Goal: Transaction & Acquisition: Purchase product/service

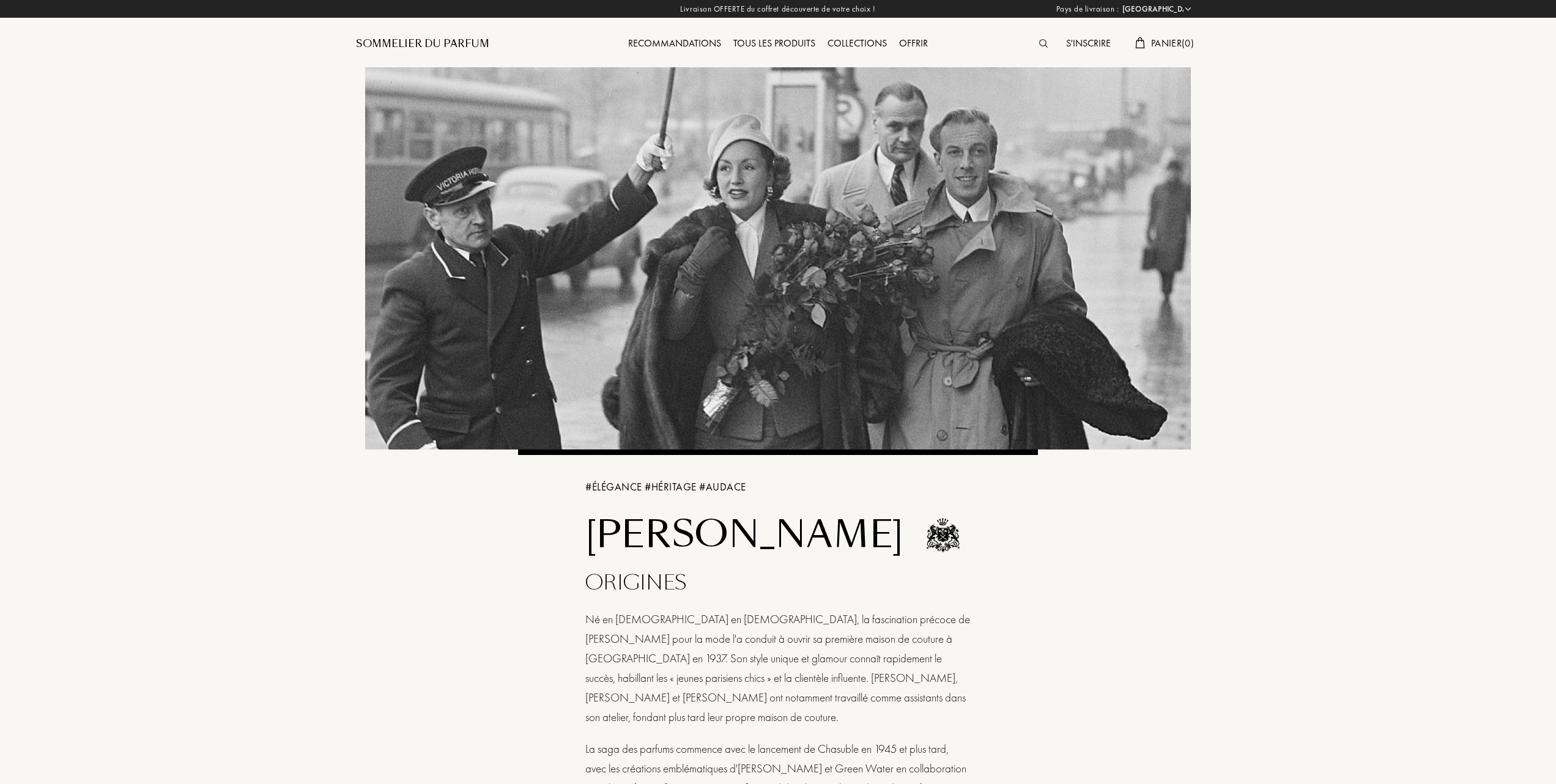
select select "FR"
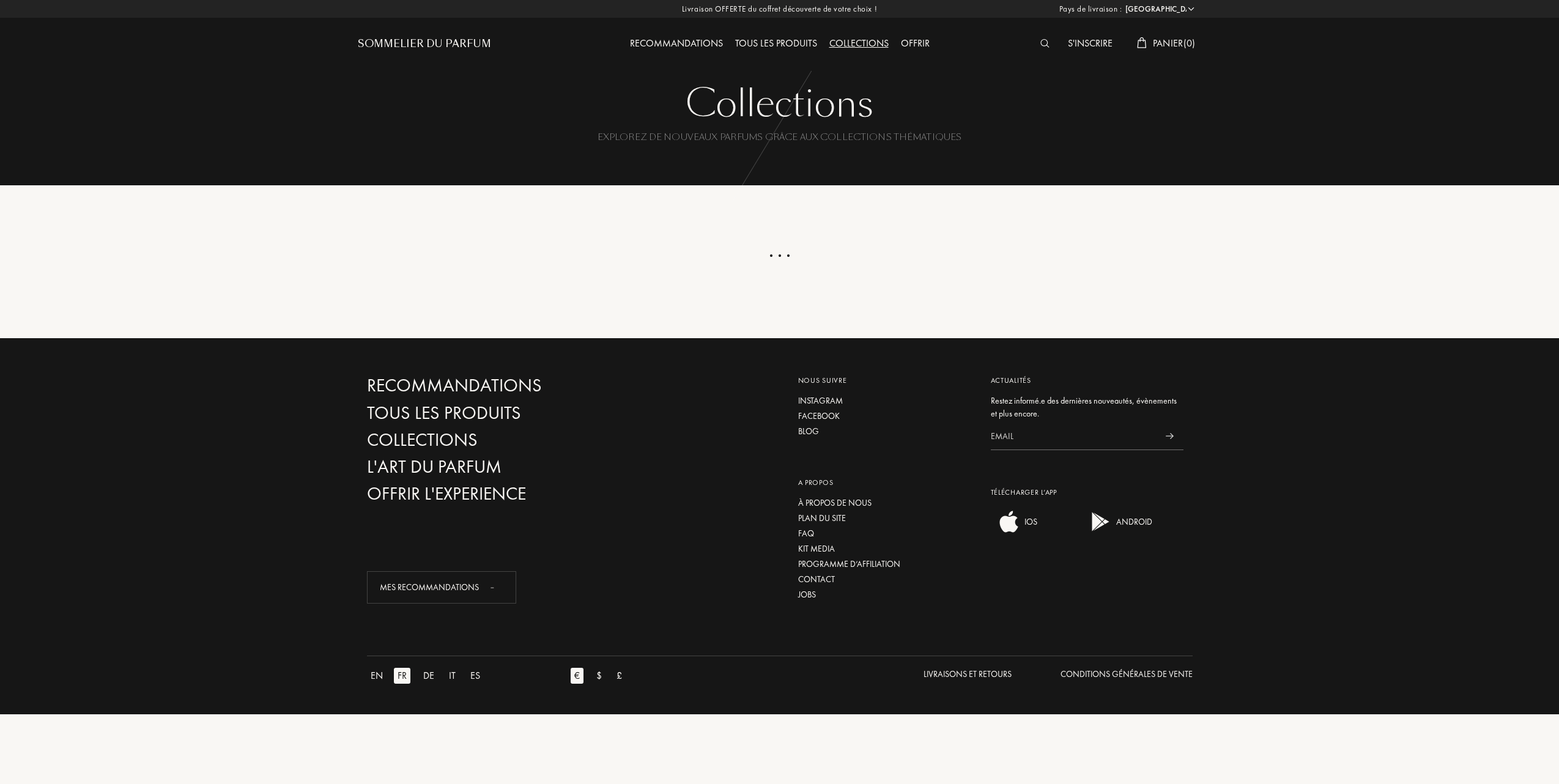
select select "FR"
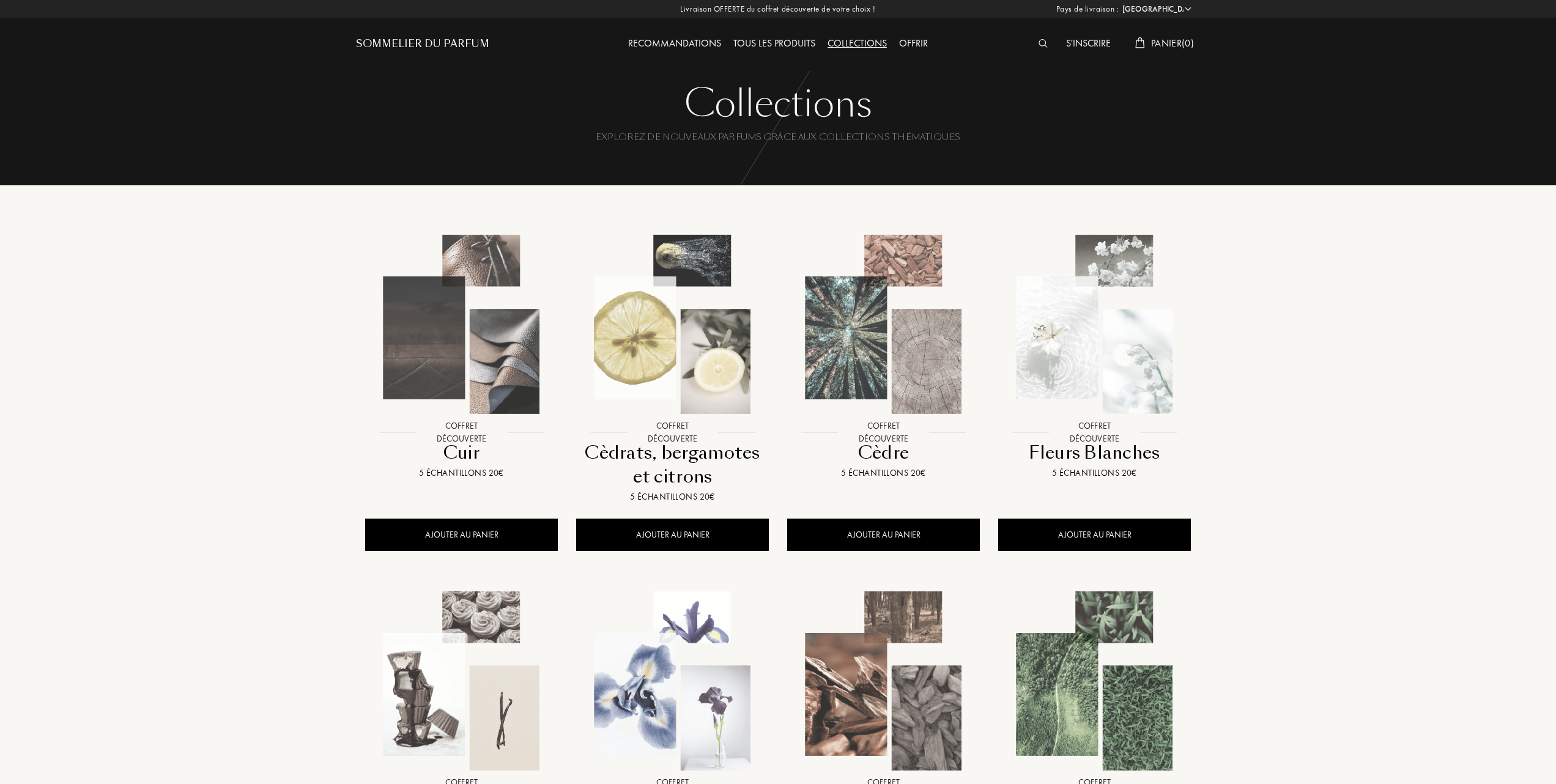
click at [695, 352] on img at bounding box center [673, 325] width 190 height 190
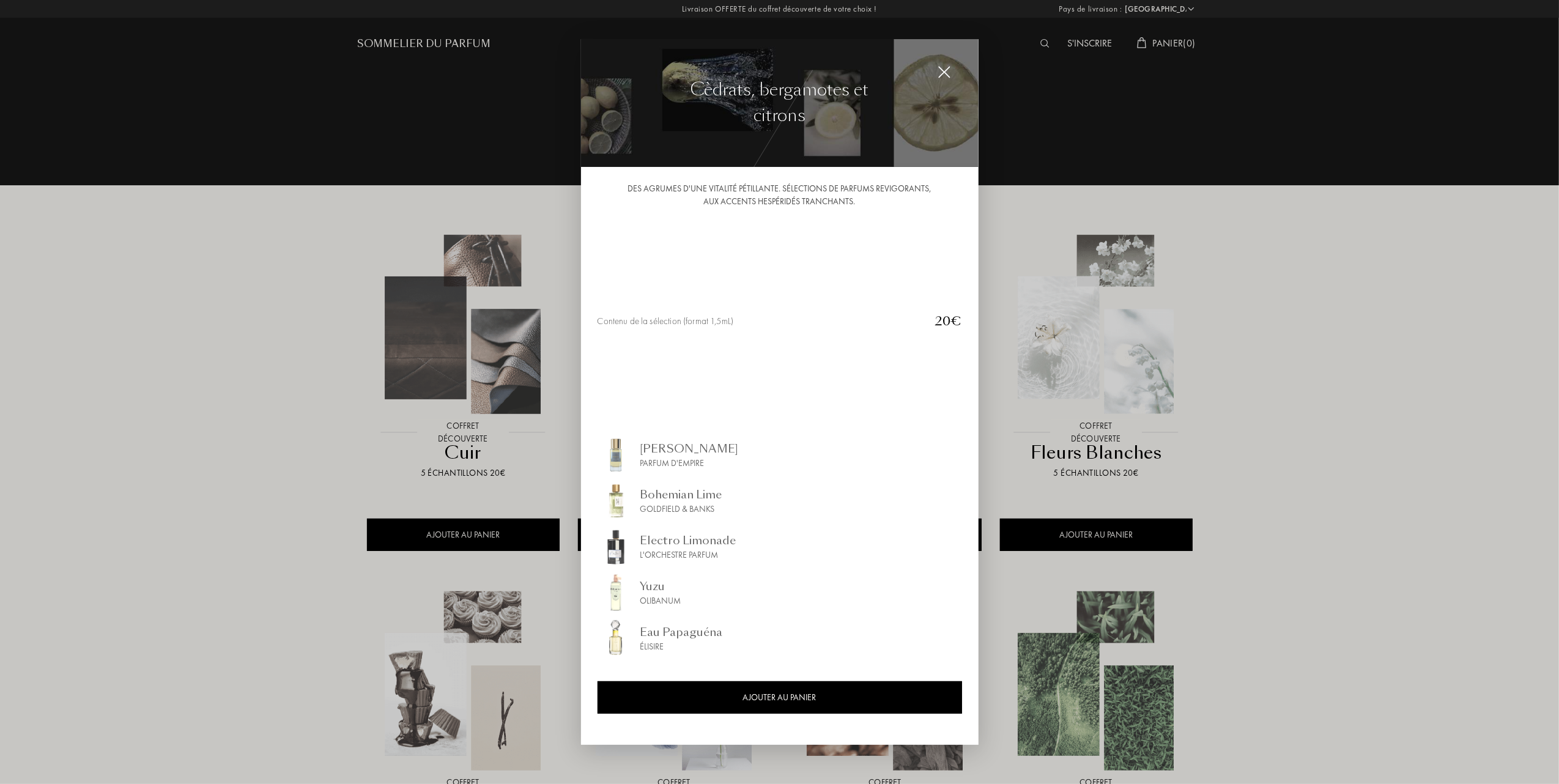
click at [945, 69] on img at bounding box center [945, 72] width 14 height 14
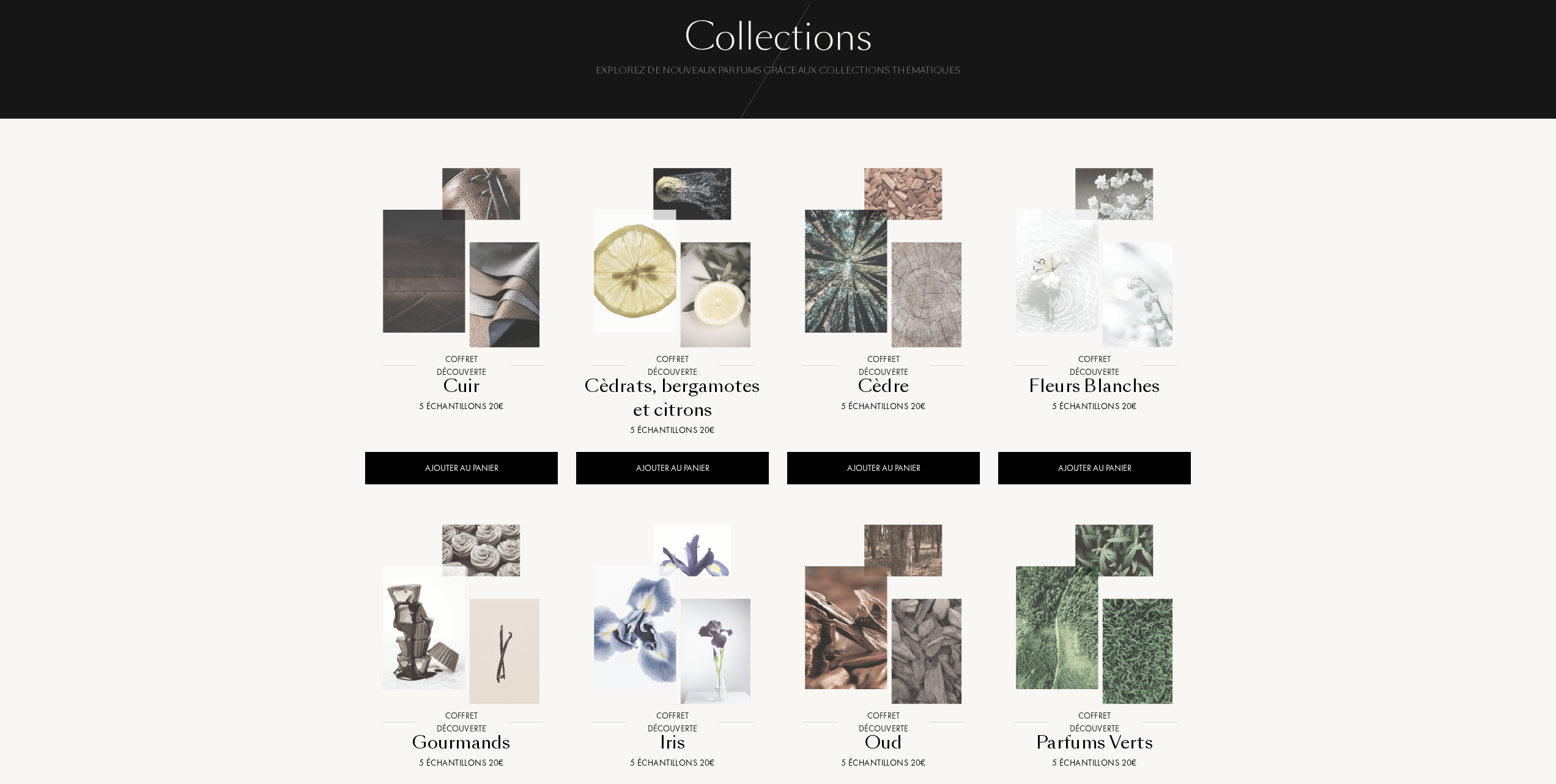
scroll to position [163, 0]
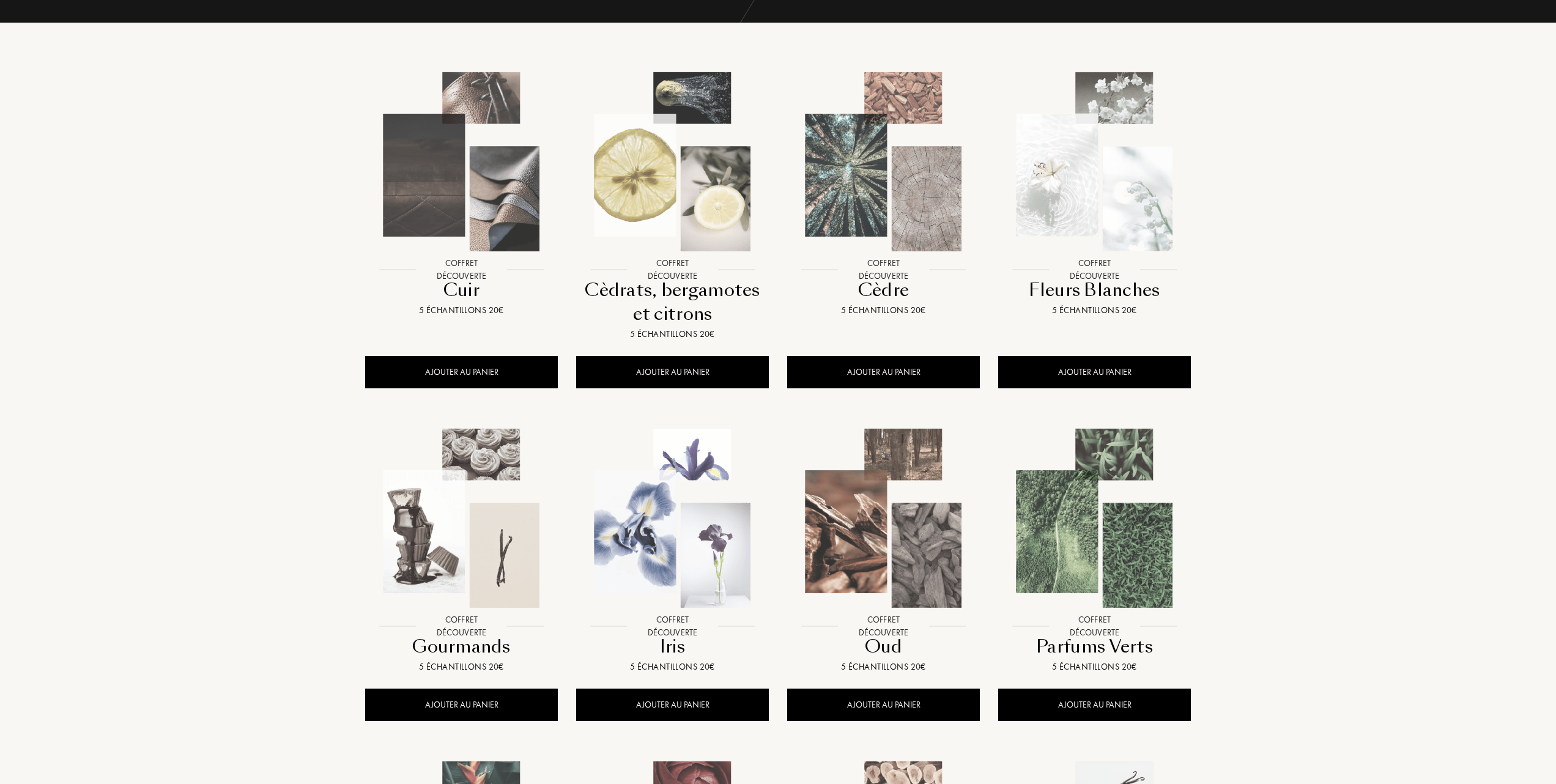
click at [1058, 501] on img at bounding box center [1095, 519] width 190 height 190
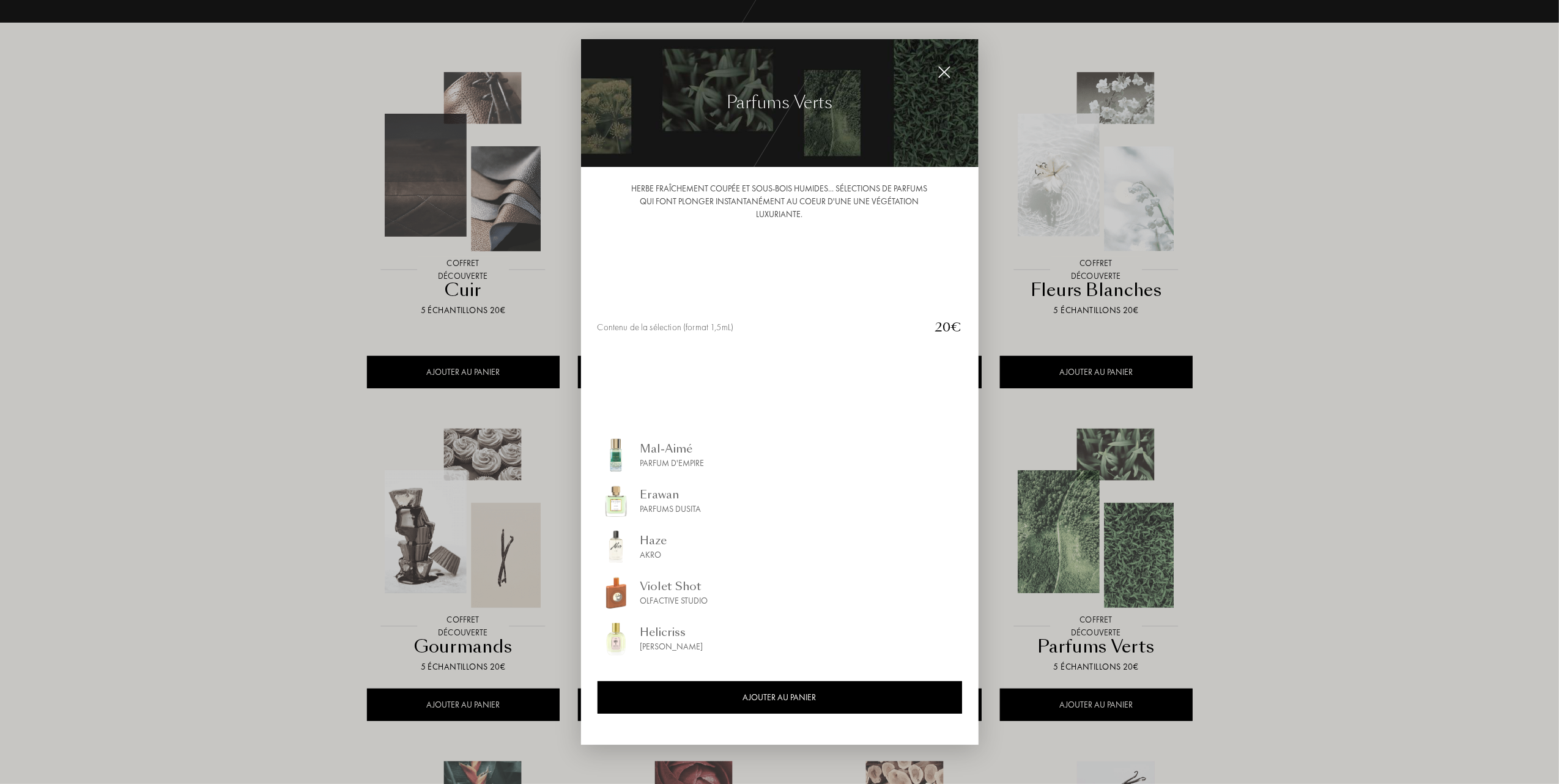
click at [948, 69] on img at bounding box center [945, 72] width 14 height 14
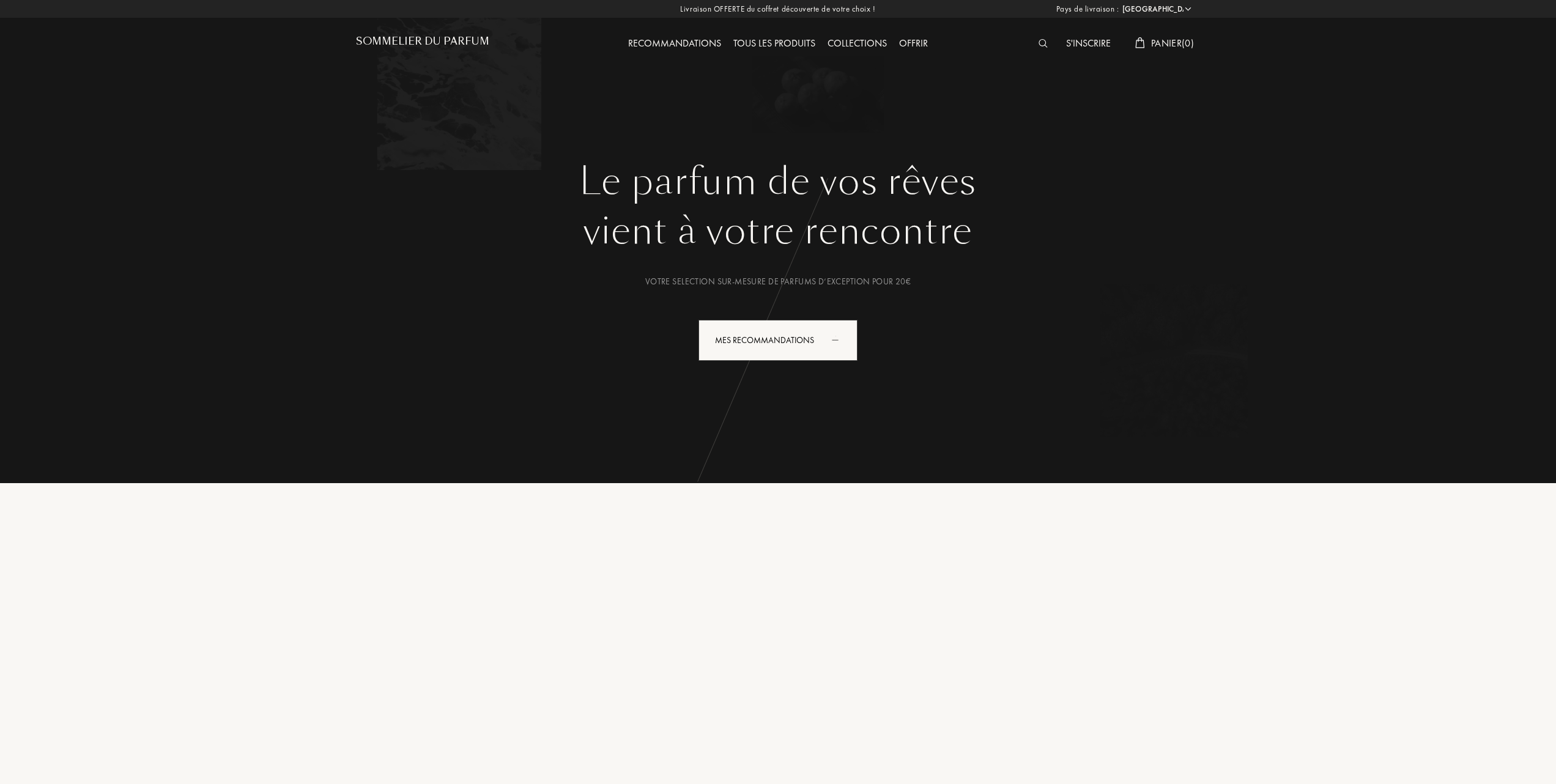
select select "FR"
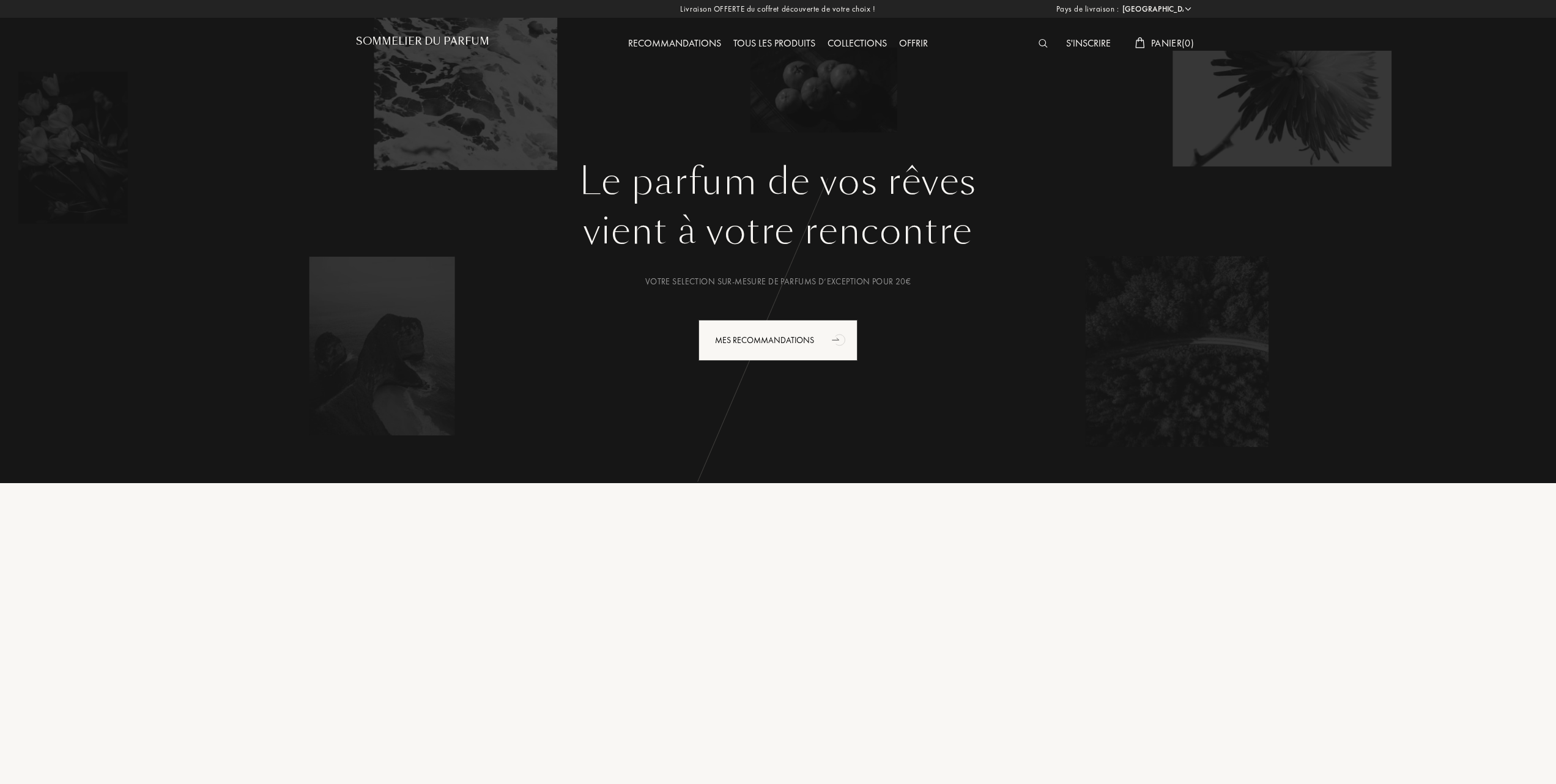
click at [1154, 40] on span "Panier ( 0 )" at bounding box center [1173, 43] width 43 height 13
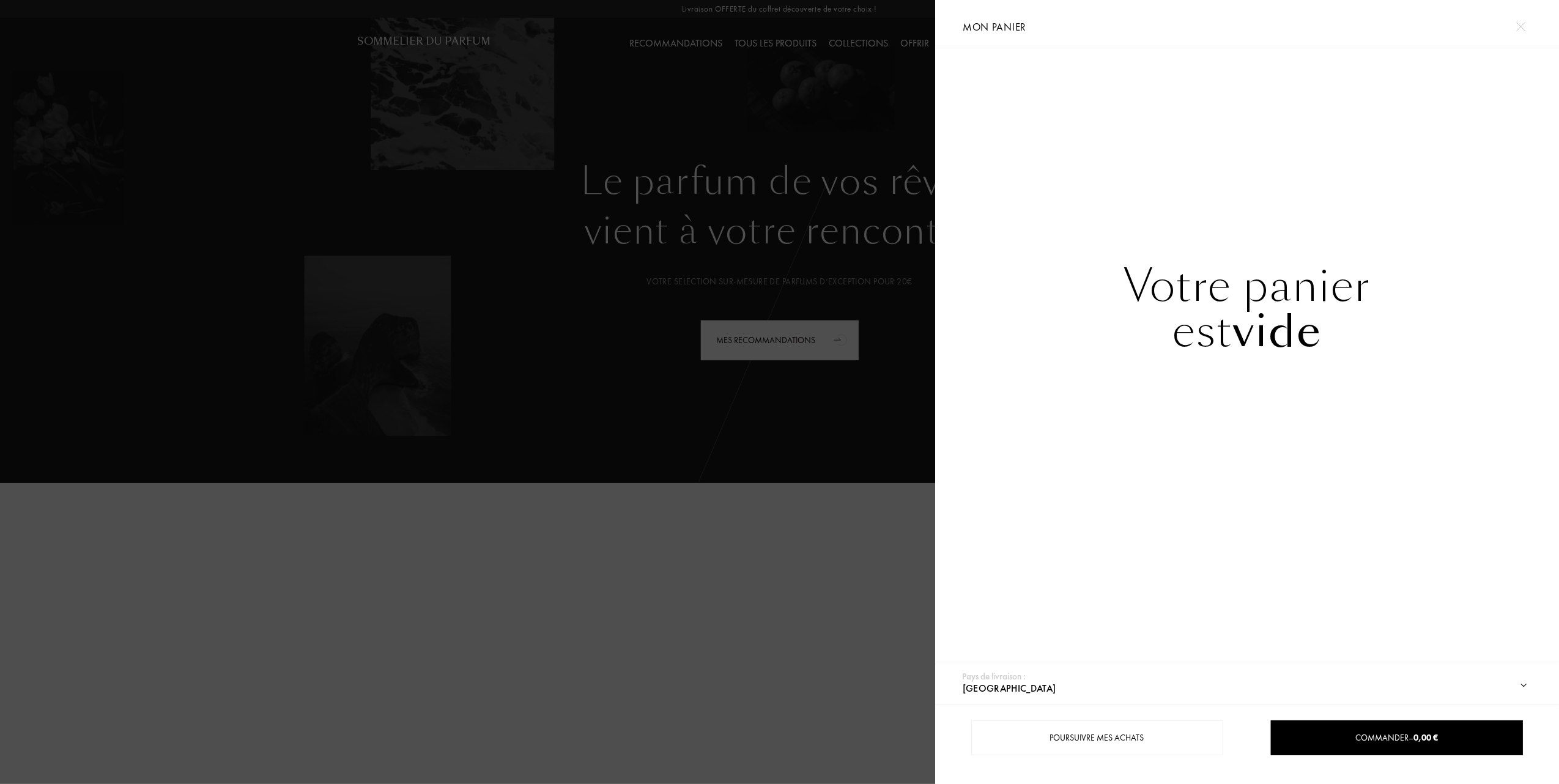
click at [826, 37] on div at bounding box center [468, 392] width 936 height 784
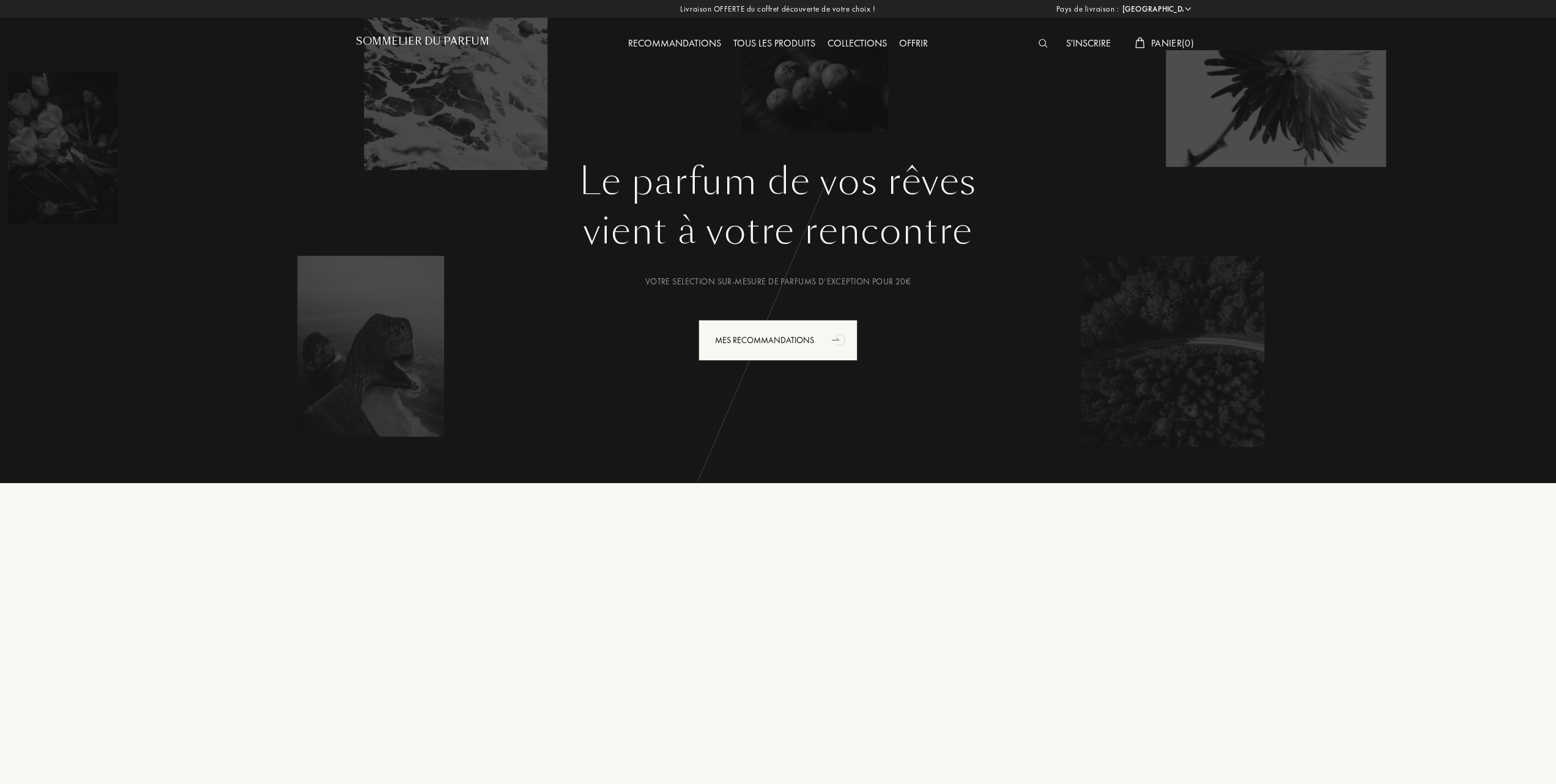
click at [872, 40] on div "Collections" at bounding box center [857, 43] width 72 height 16
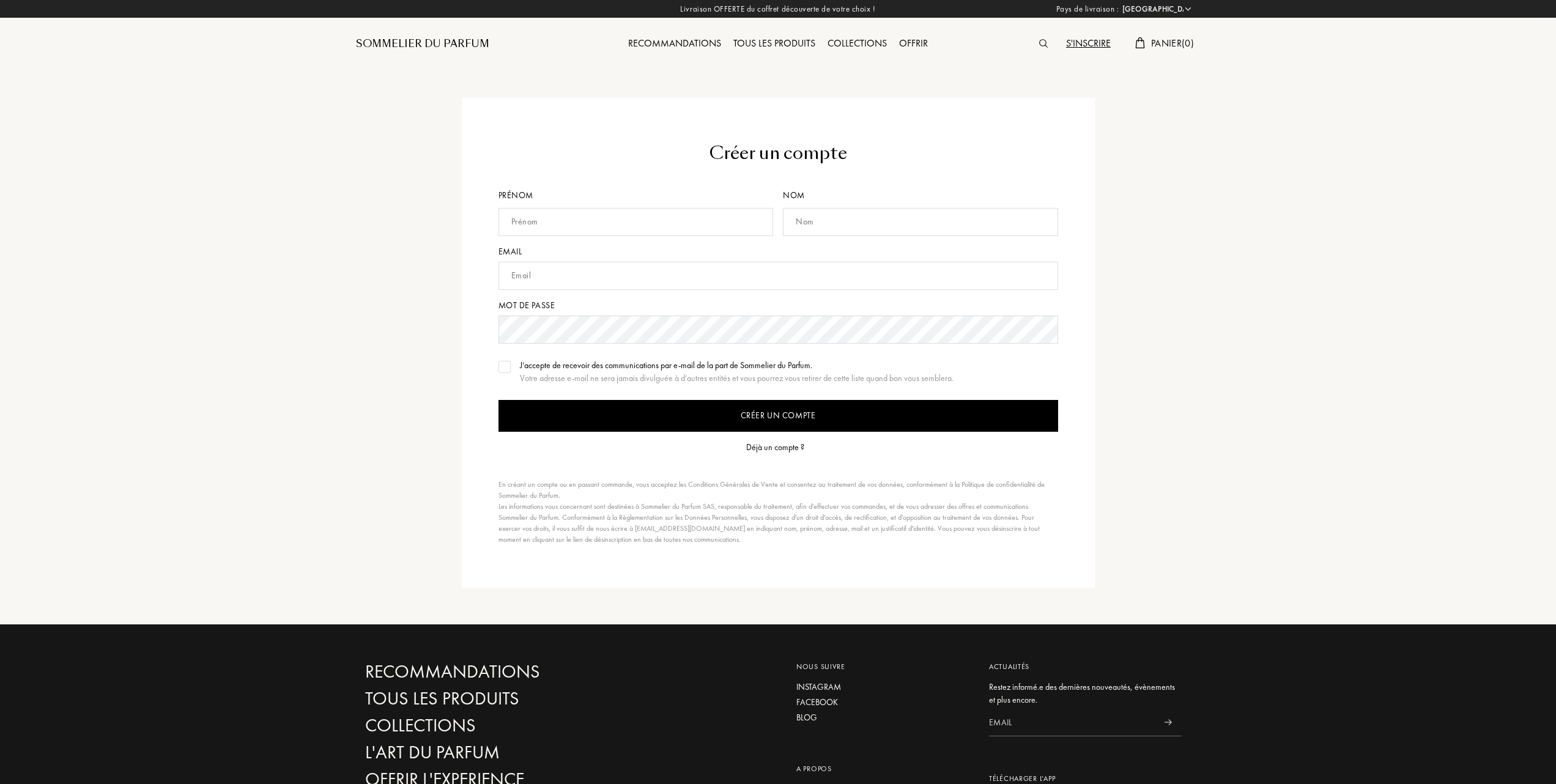
select select "FR"
click at [801, 40] on div "Tous les produits" at bounding box center [775, 43] width 94 height 16
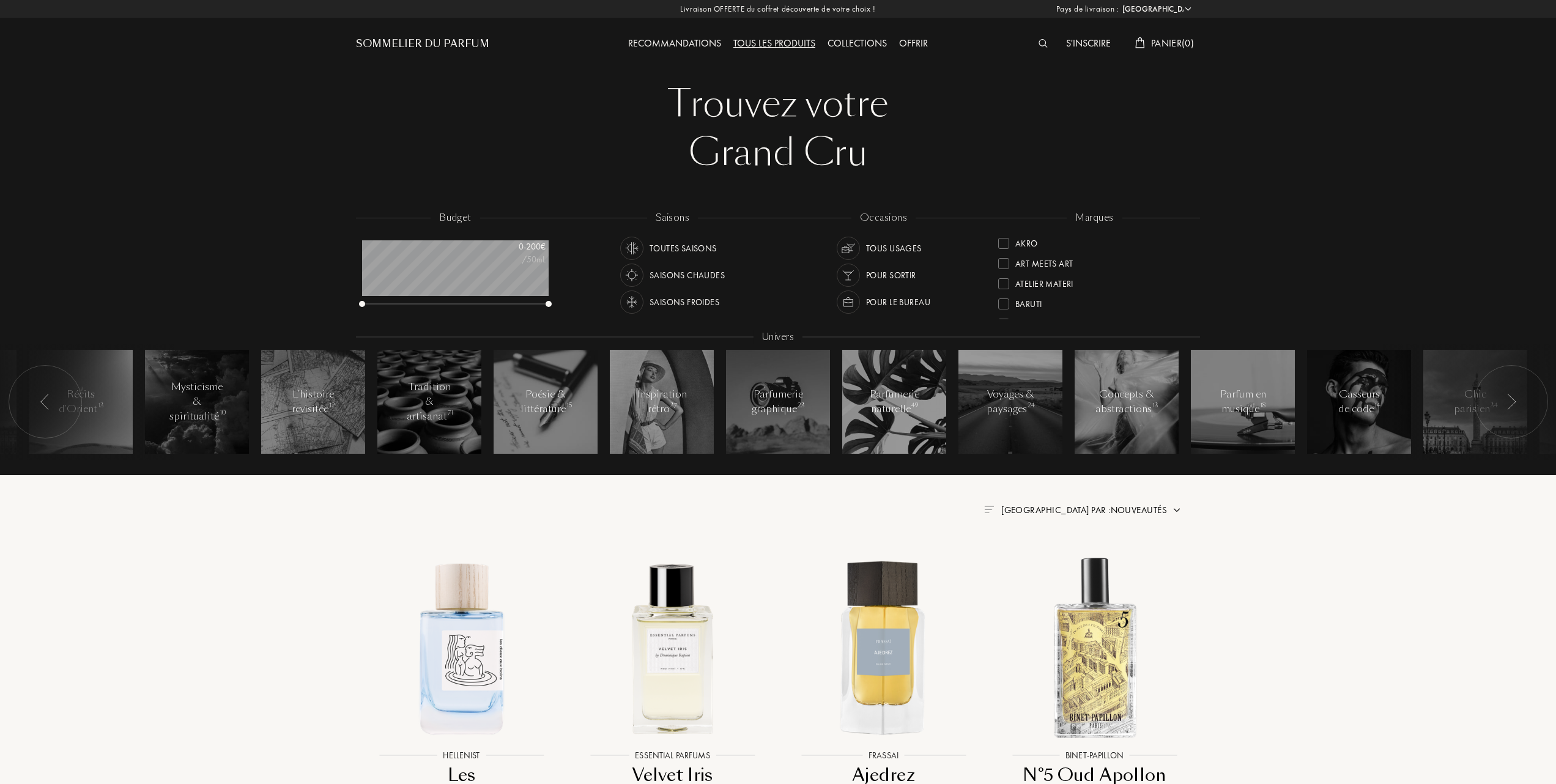
select select "FR"
click at [855, 43] on div "Collections" at bounding box center [857, 43] width 72 height 16
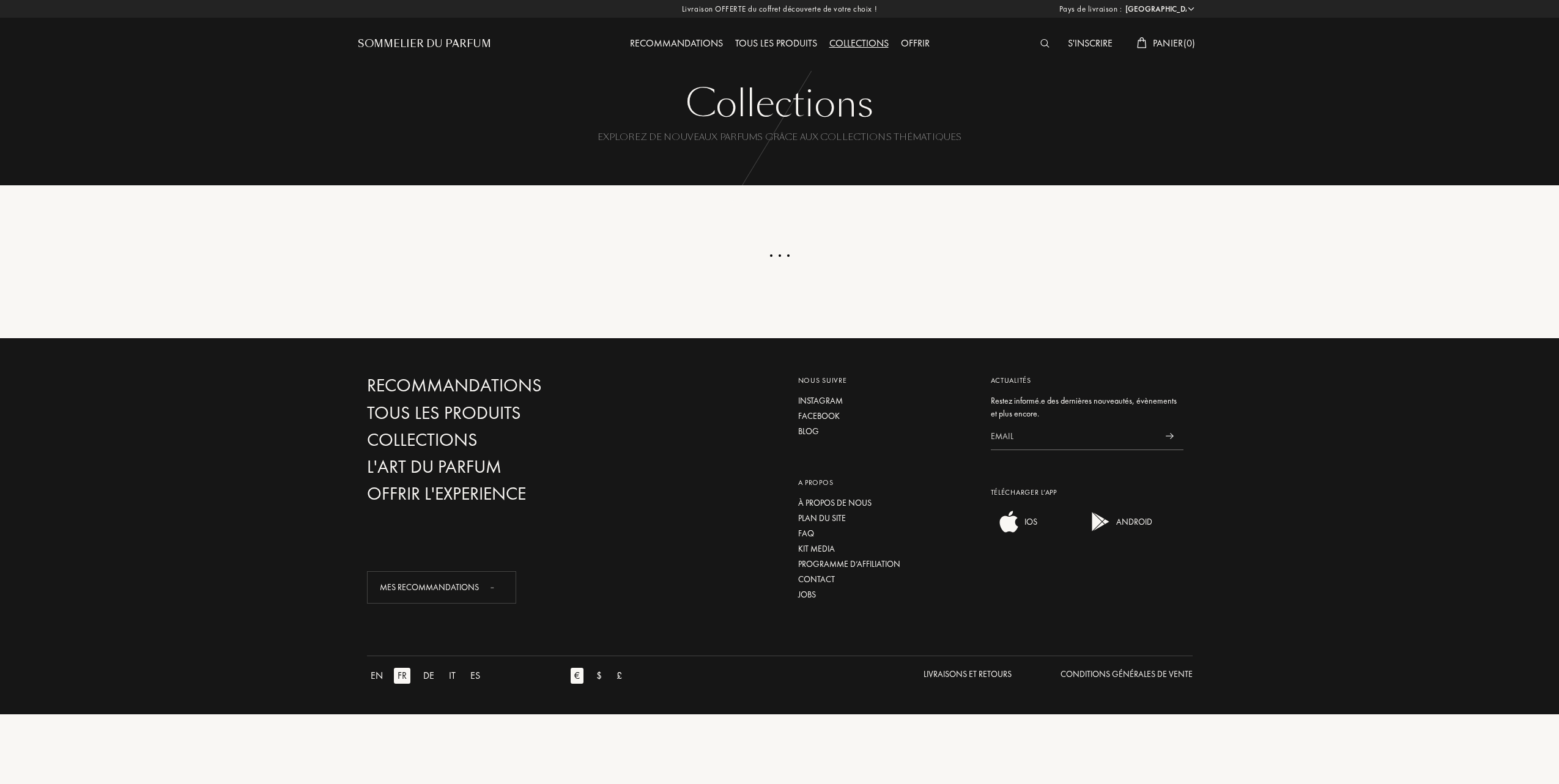
select select "FR"
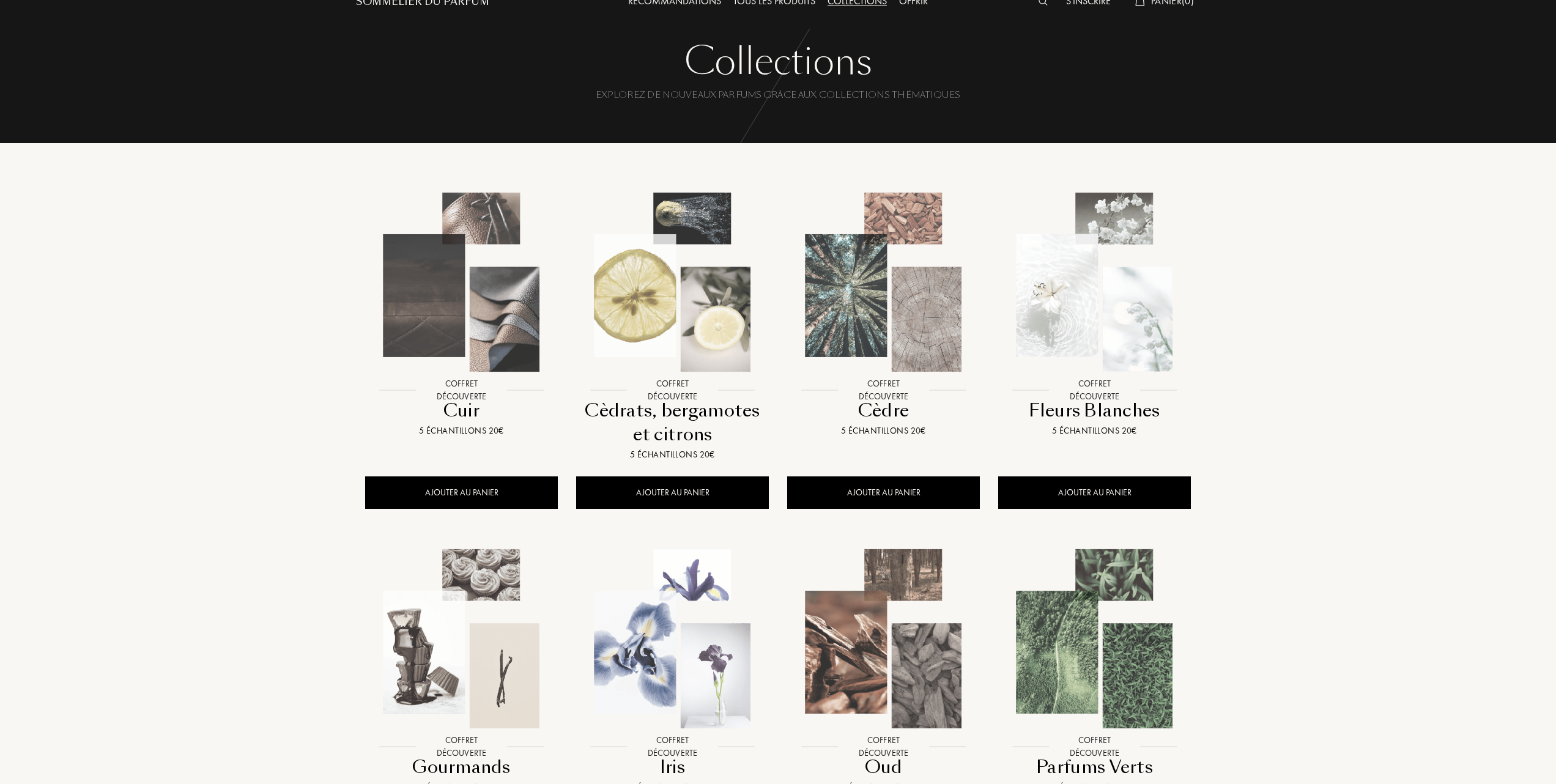
scroll to position [82, 0]
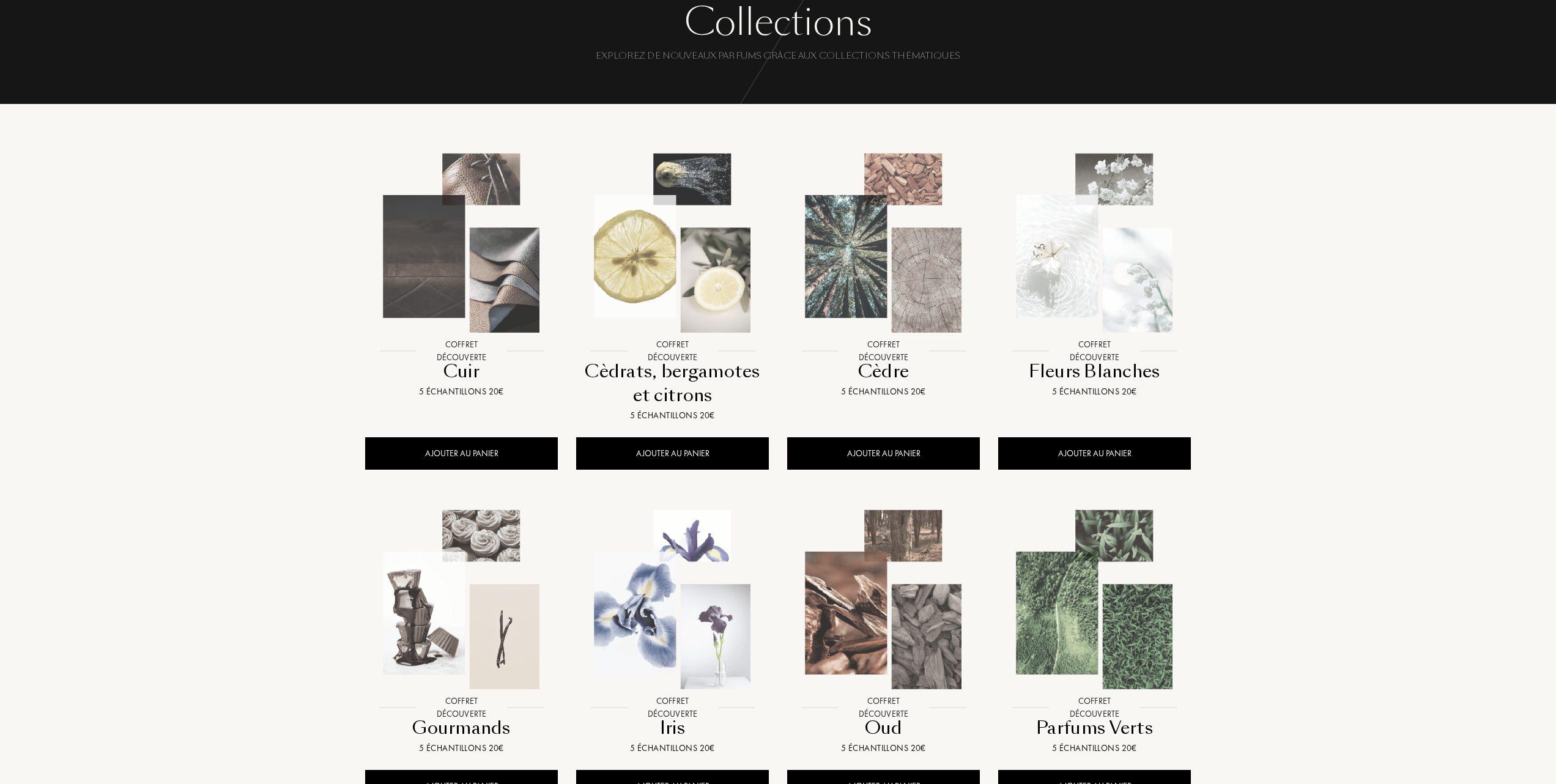
click at [1114, 585] on img at bounding box center [1095, 600] width 190 height 190
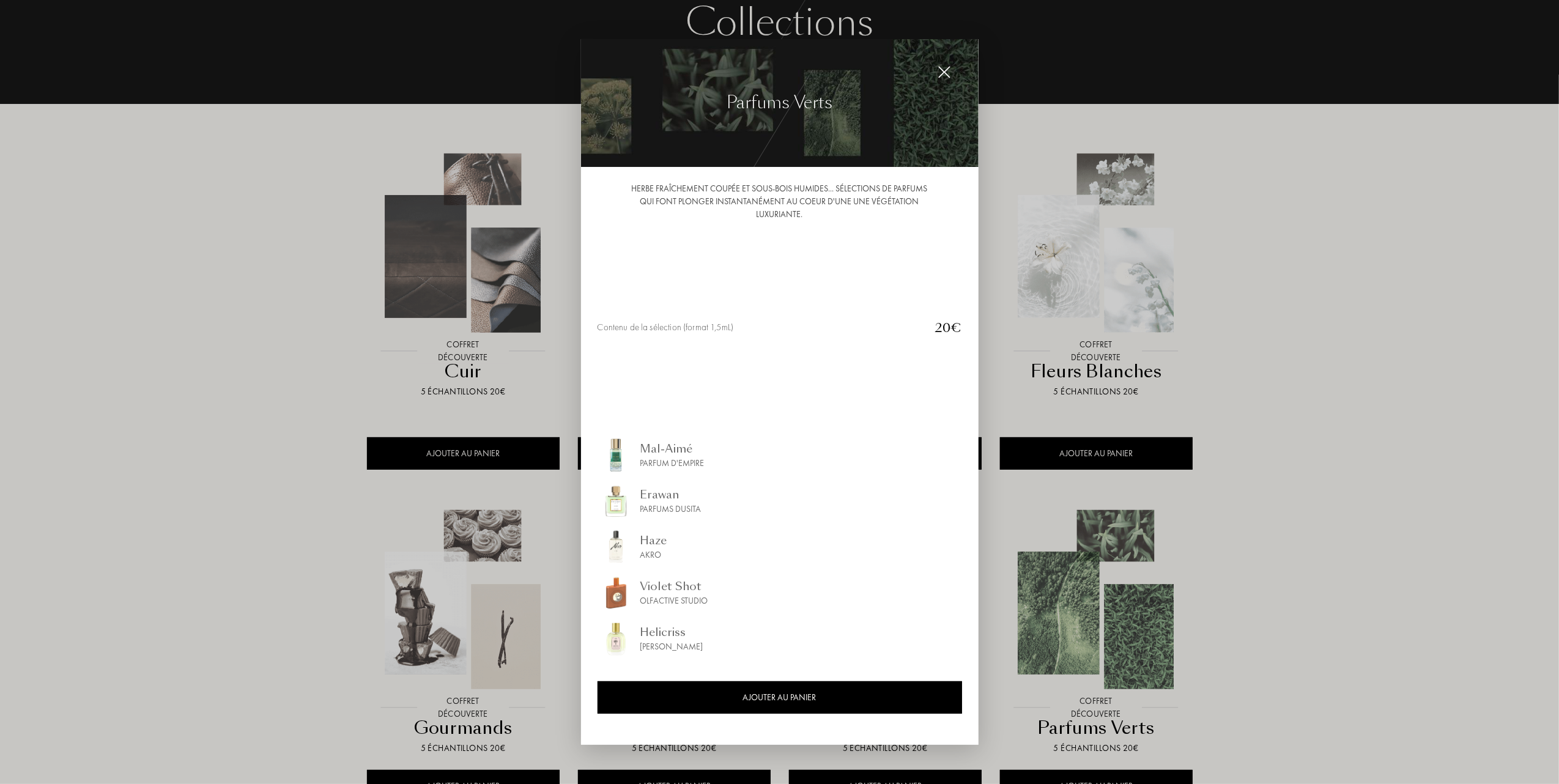
click at [957, 67] on img at bounding box center [780, 103] width 398 height 128
click at [940, 71] on img at bounding box center [945, 72] width 14 height 14
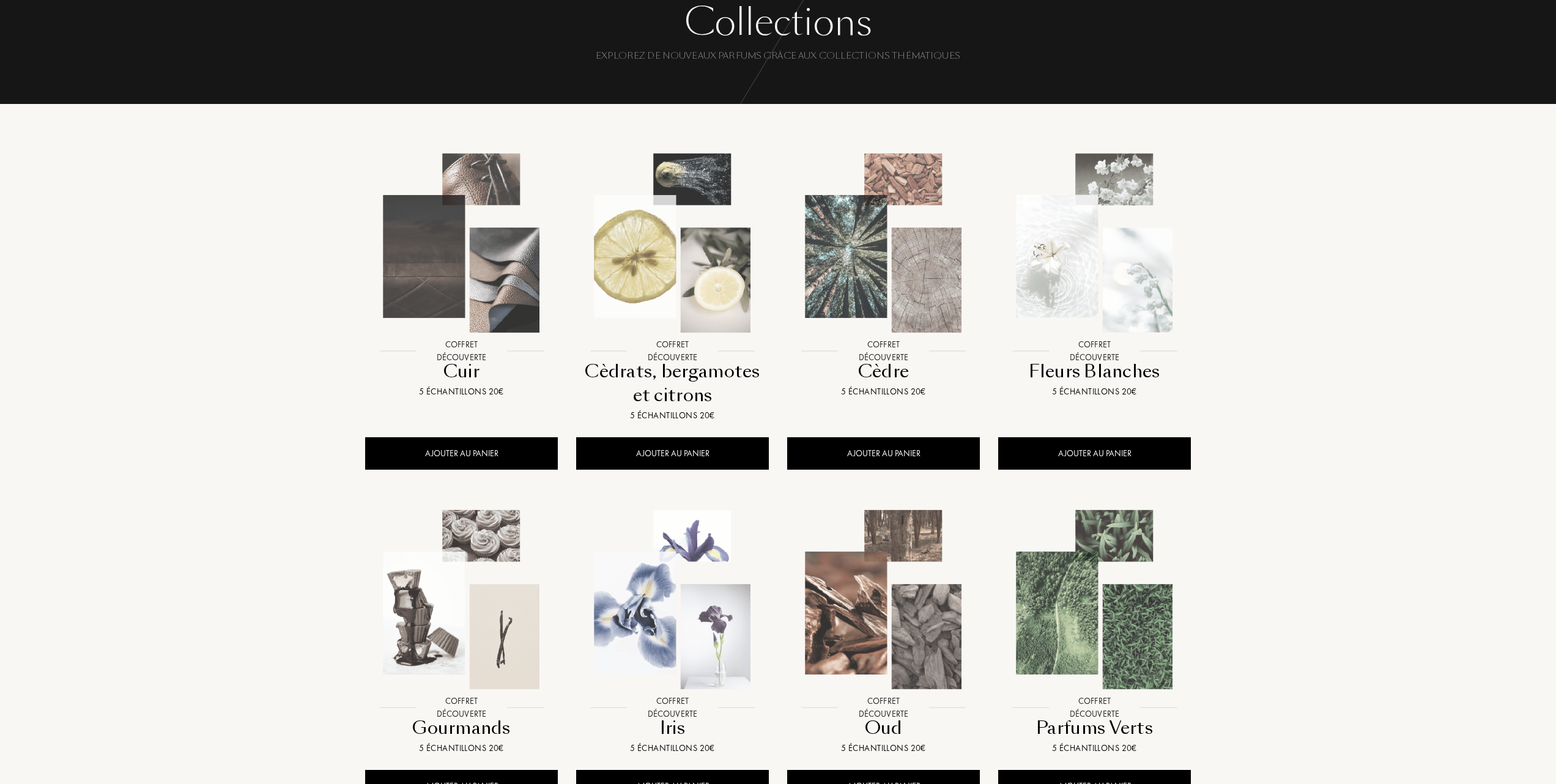
scroll to position [0, 0]
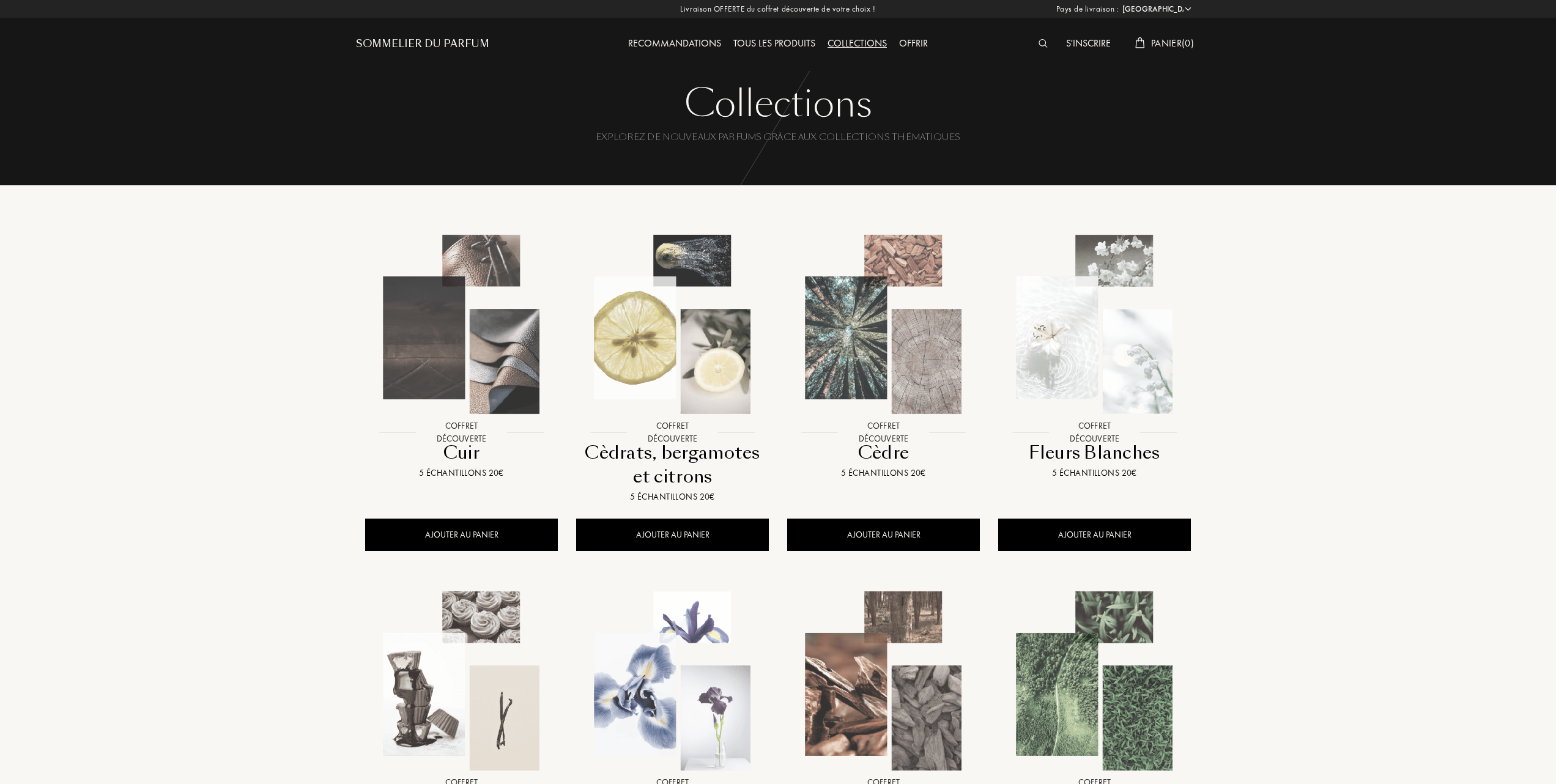
click at [784, 40] on div "Tous les produits" at bounding box center [775, 43] width 94 height 16
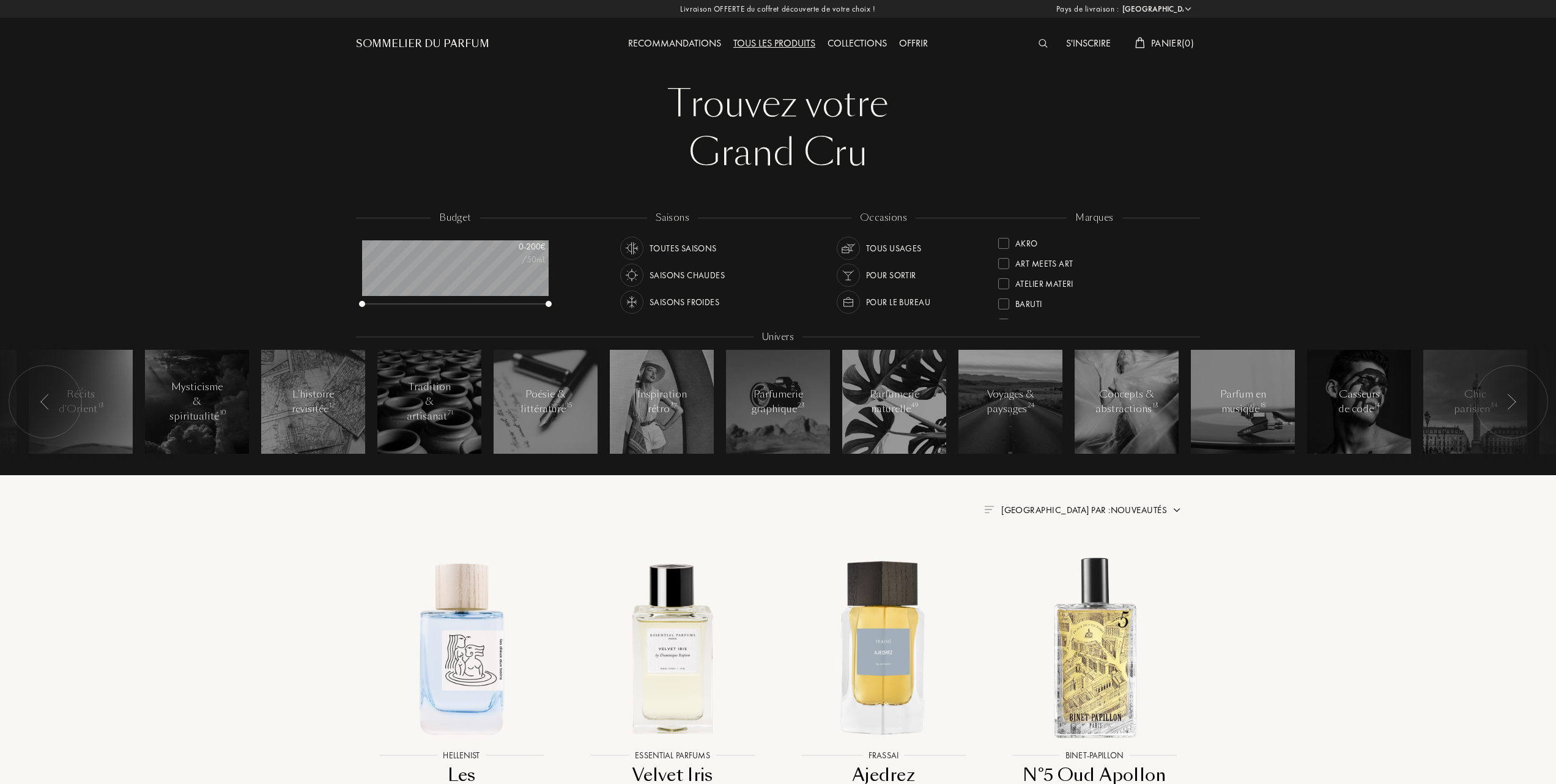
select select "FR"
click at [1004, 299] on div at bounding box center [1004, 304] width 11 height 11
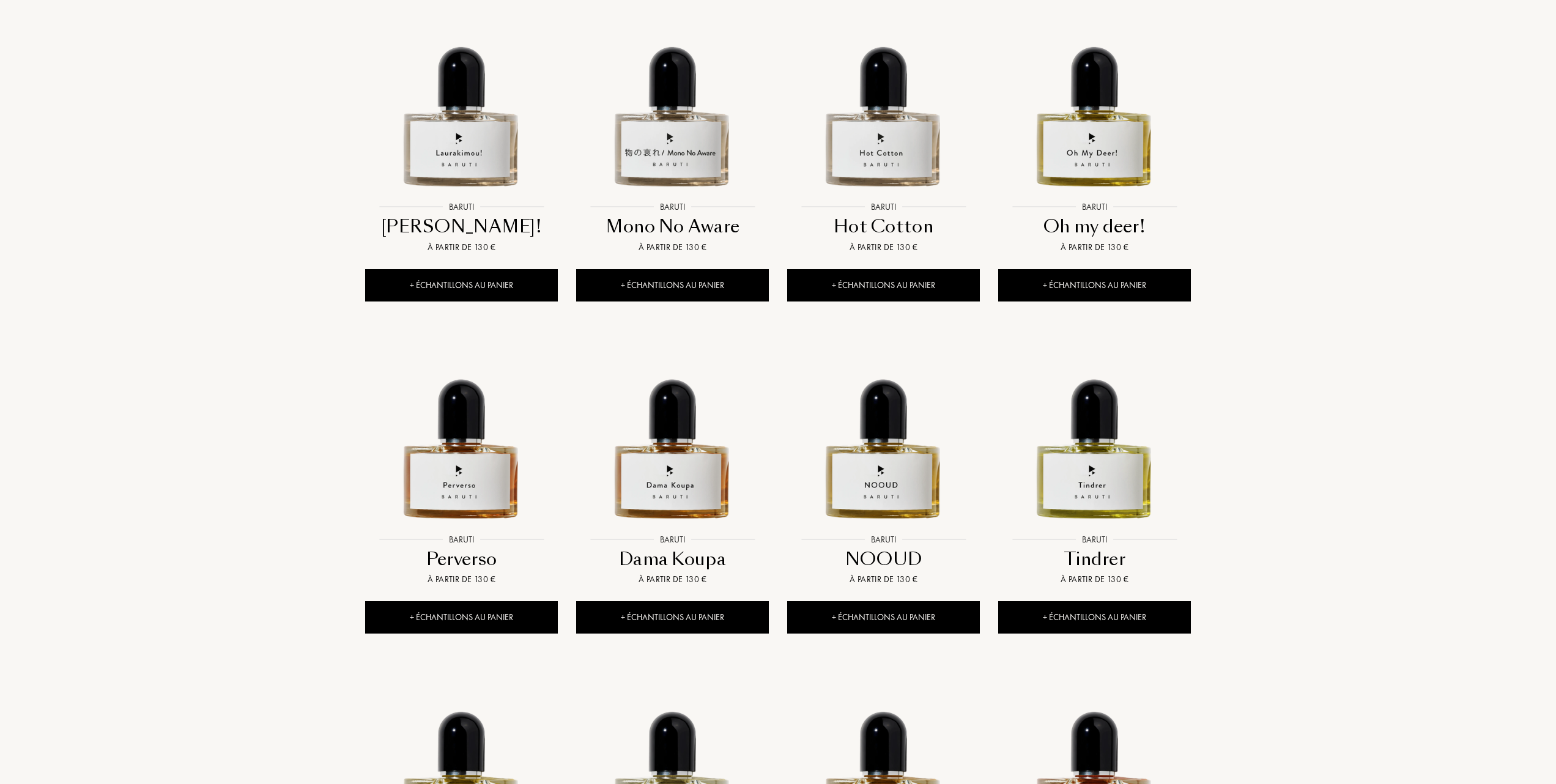
scroll to position [652, 0]
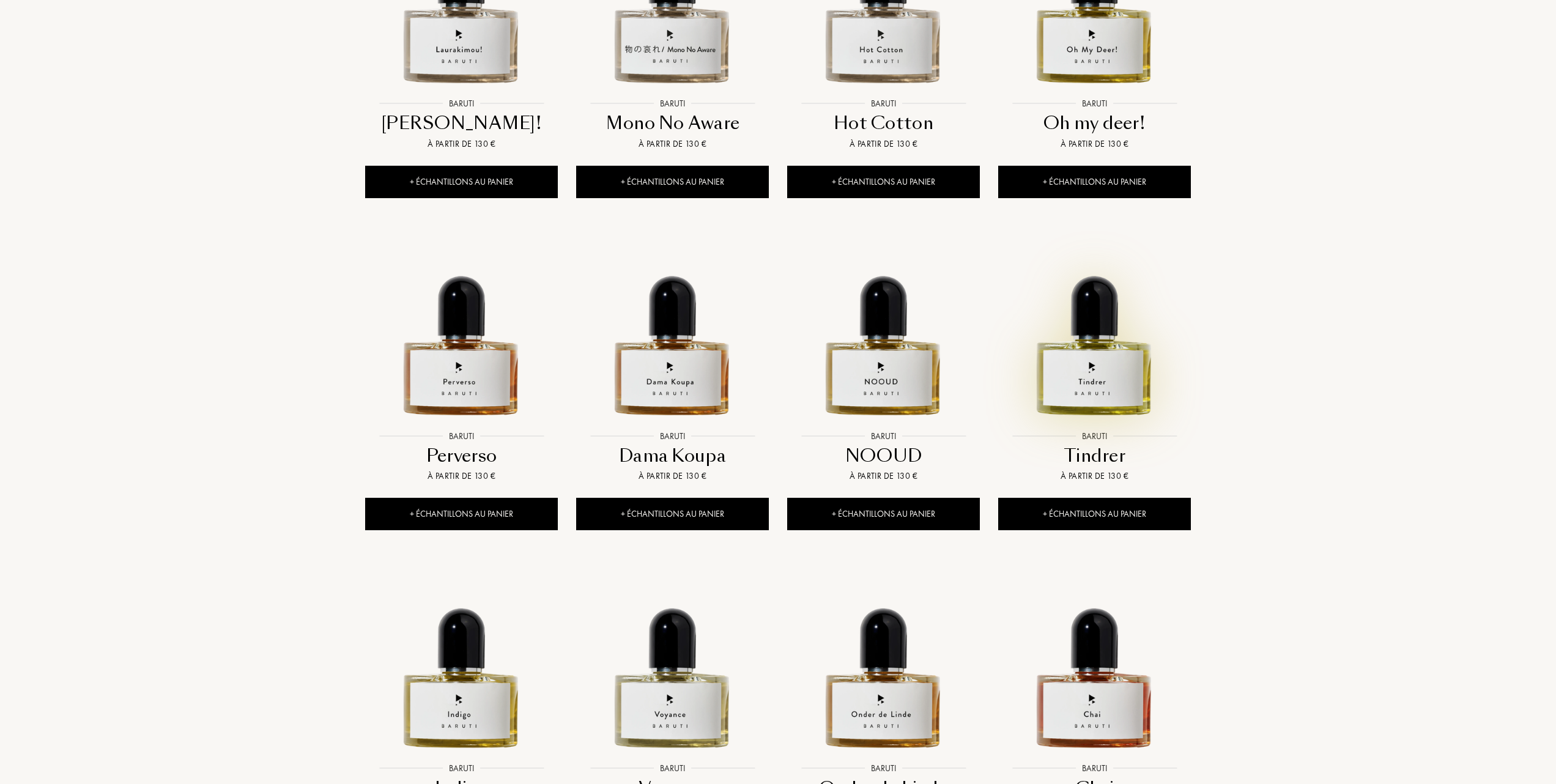
click at [1101, 372] on img at bounding box center [1095, 328] width 190 height 190
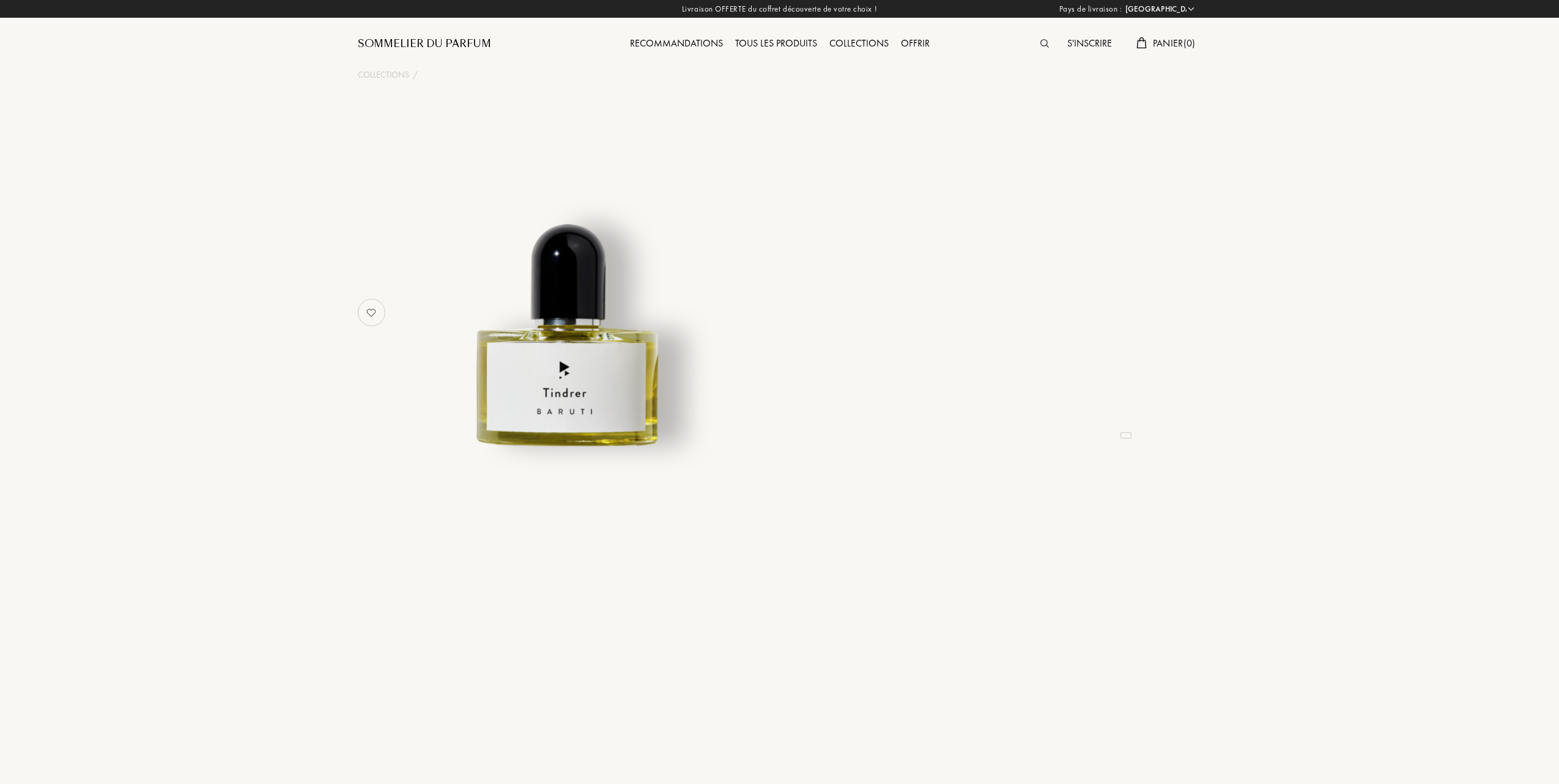
select select "FR"
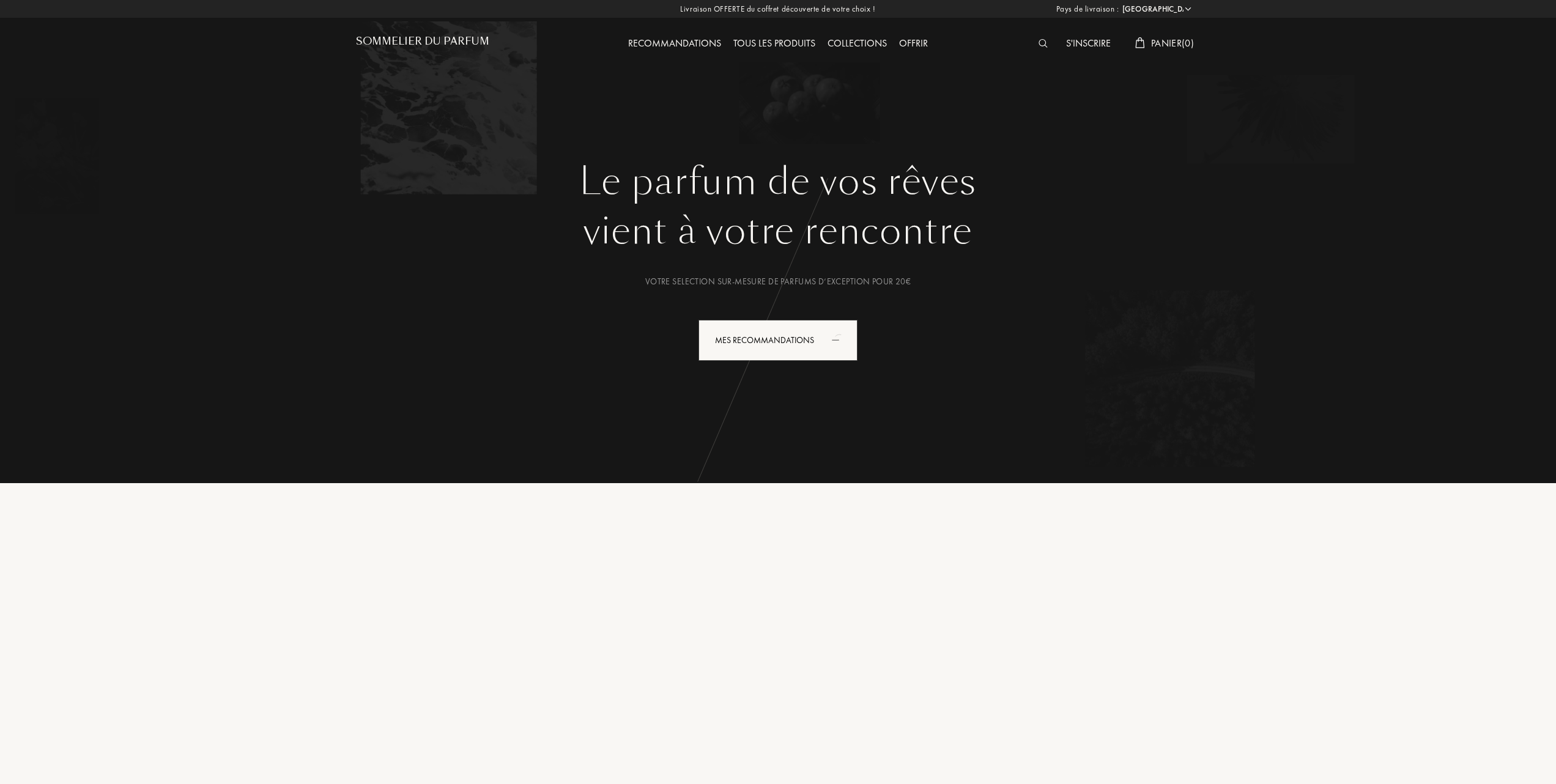
select select "FR"
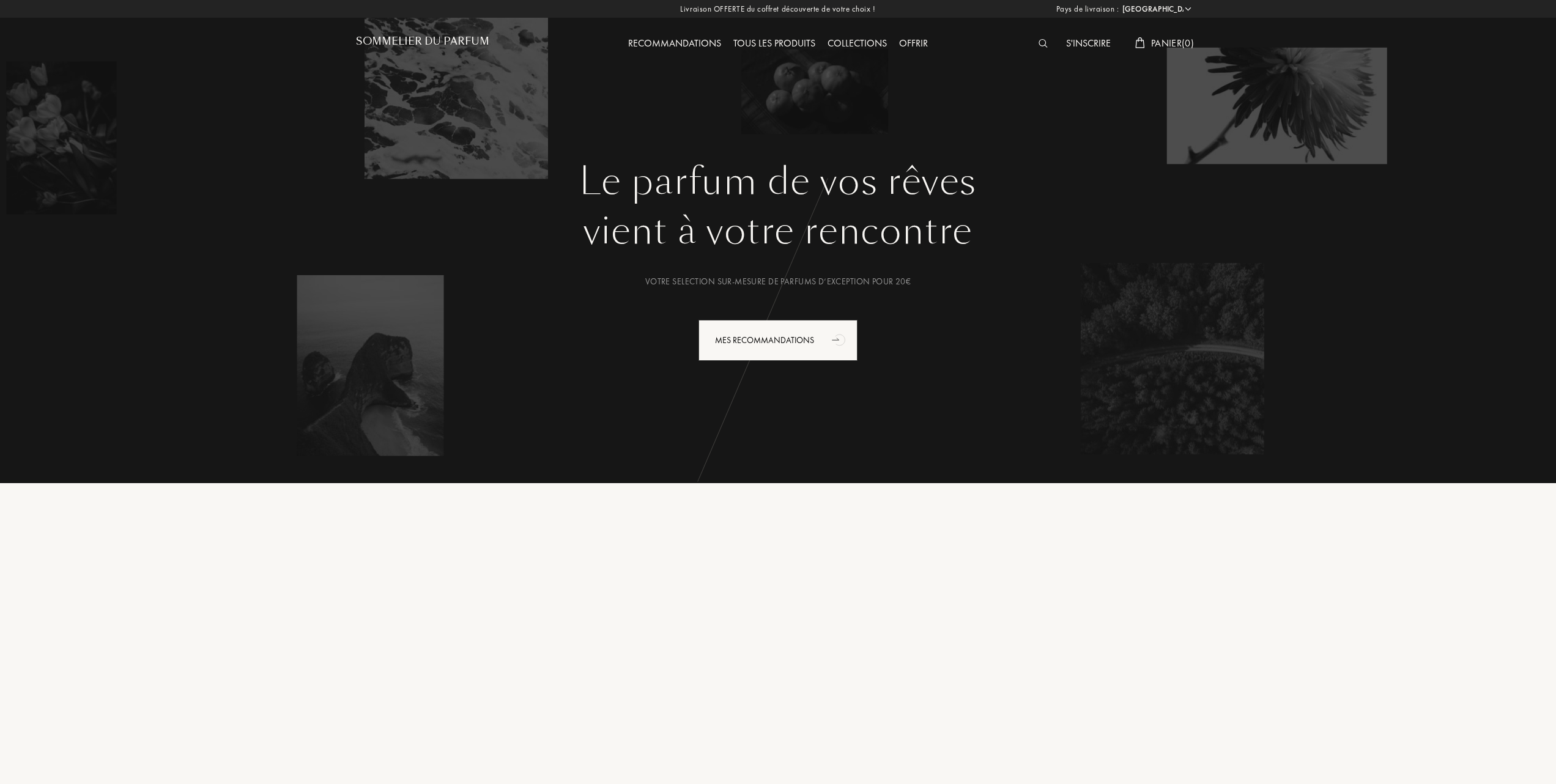
click at [869, 39] on div "Collections" at bounding box center [857, 43] width 72 height 16
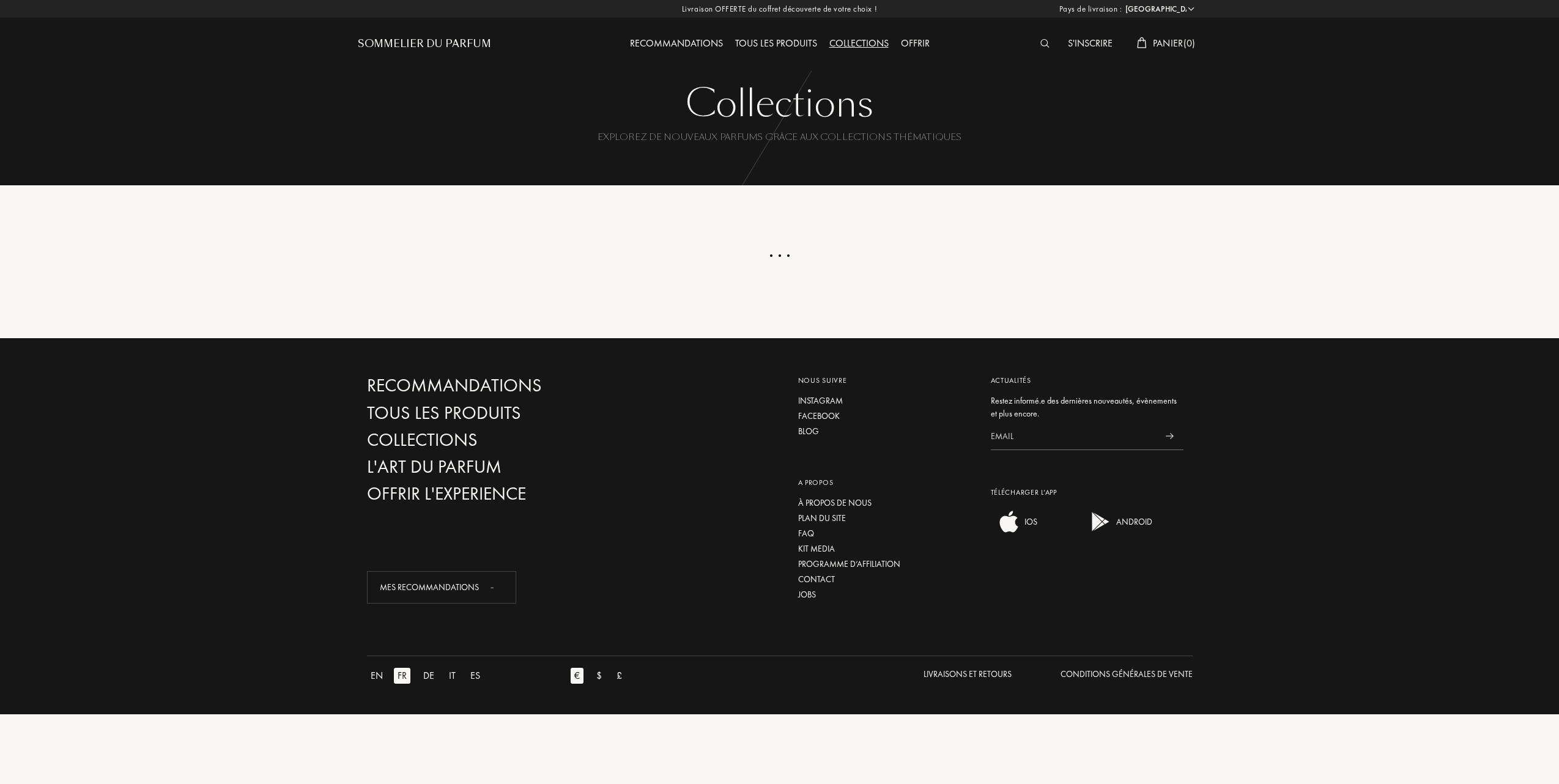
select select "FR"
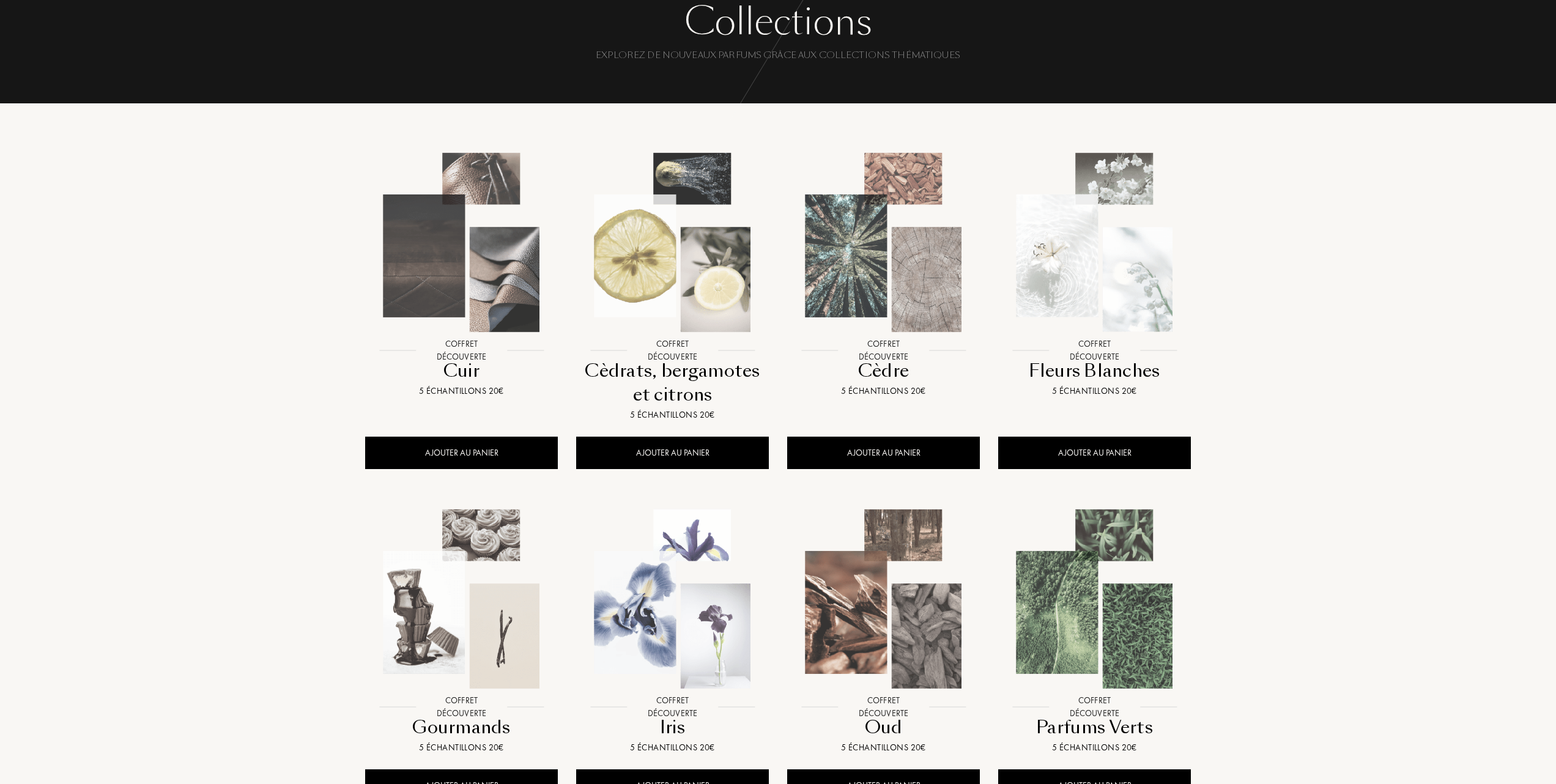
scroll to position [82, 0]
click at [847, 267] on img at bounding box center [884, 243] width 190 height 190
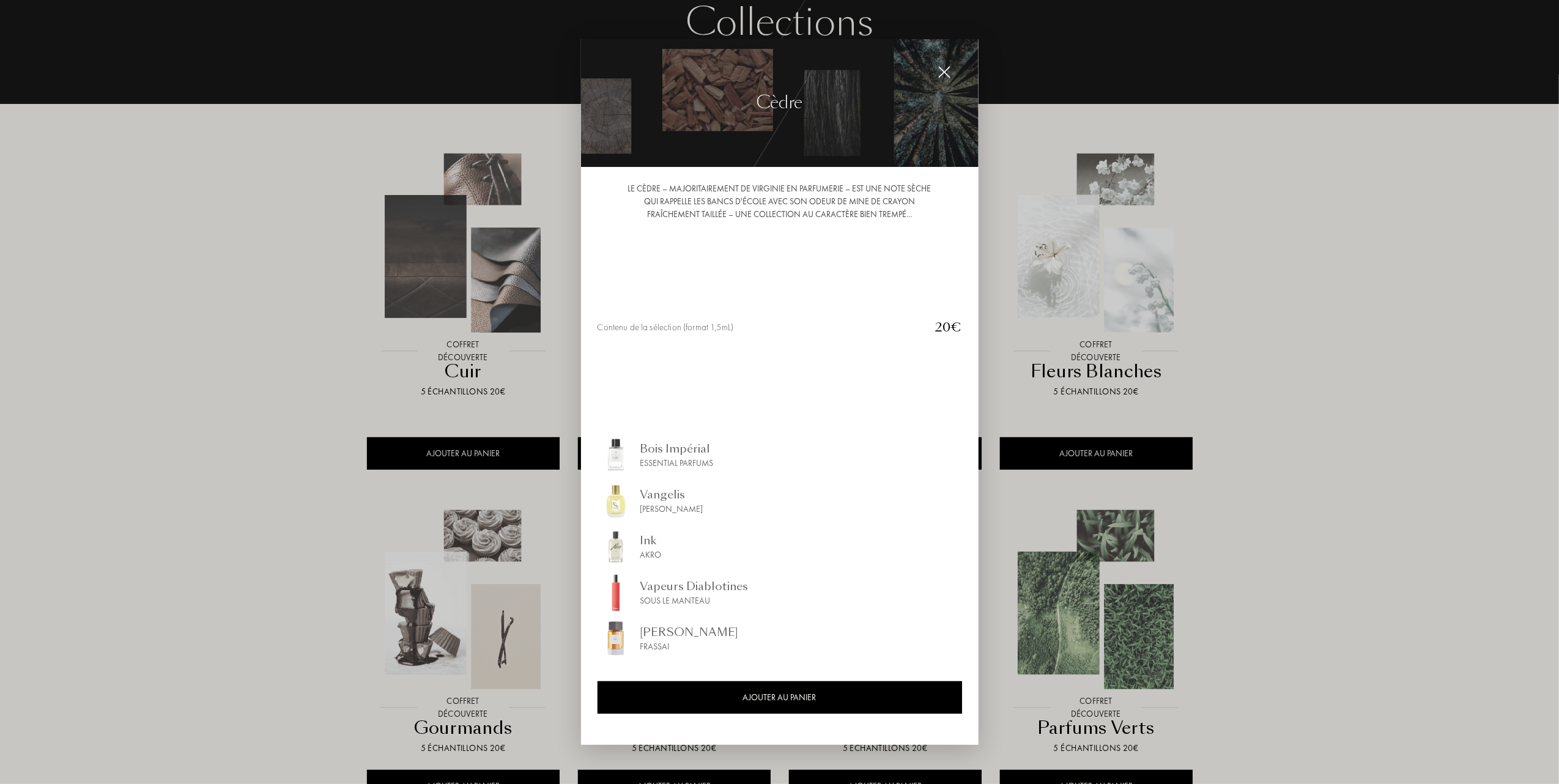
click at [232, 299] on div at bounding box center [780, 392] width 1559 height 784
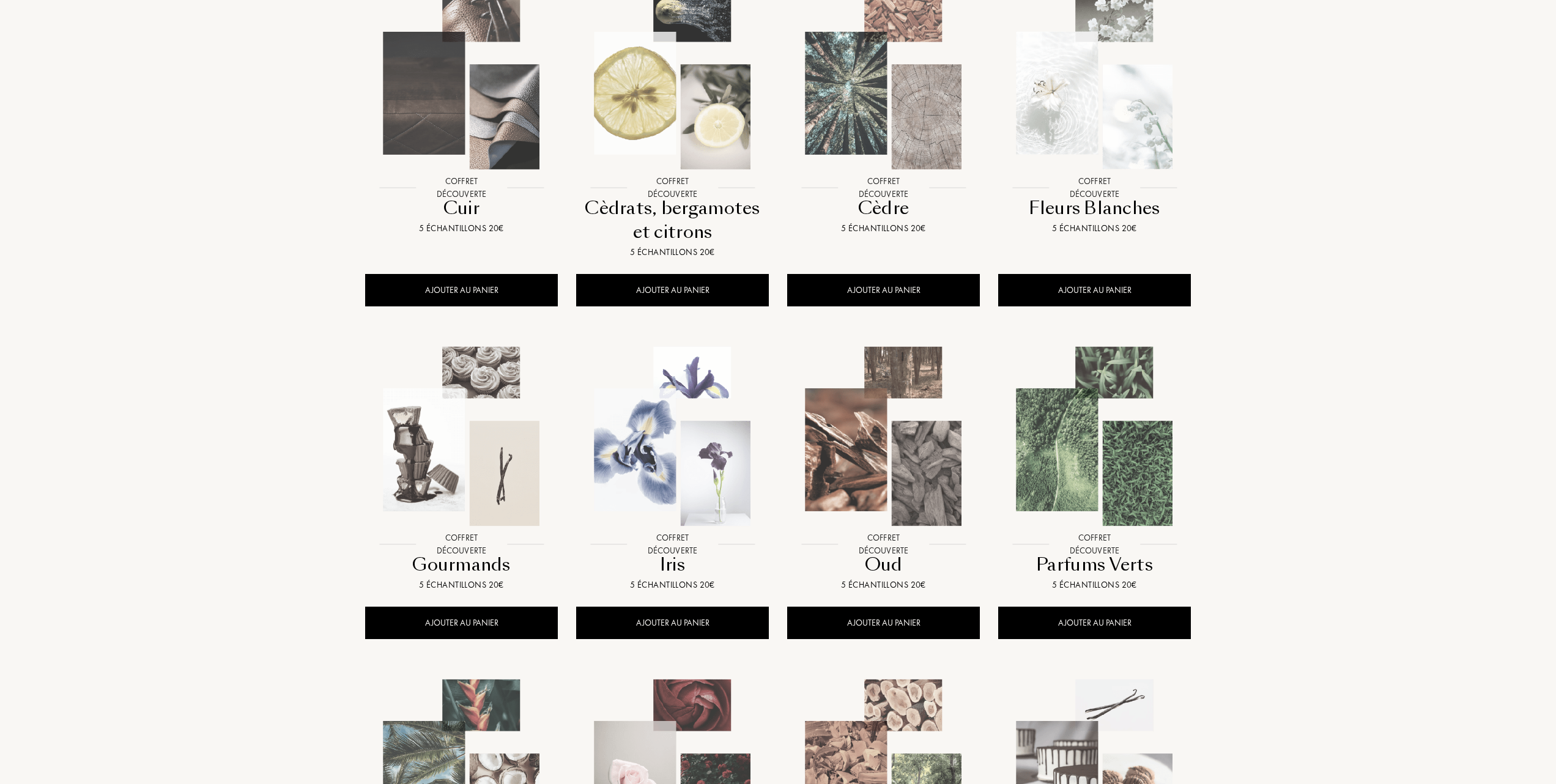
scroll to position [0, 0]
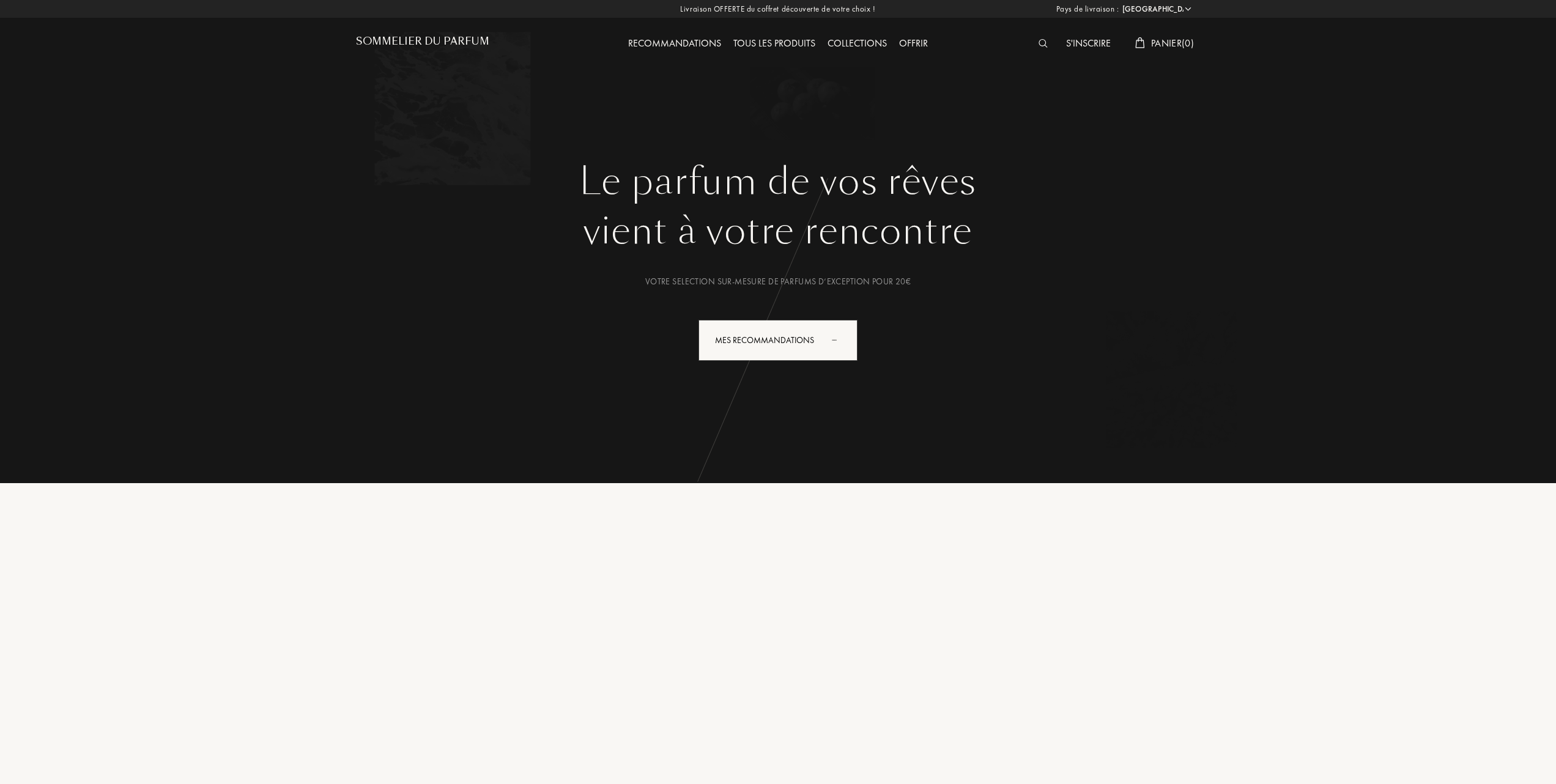
select select "FR"
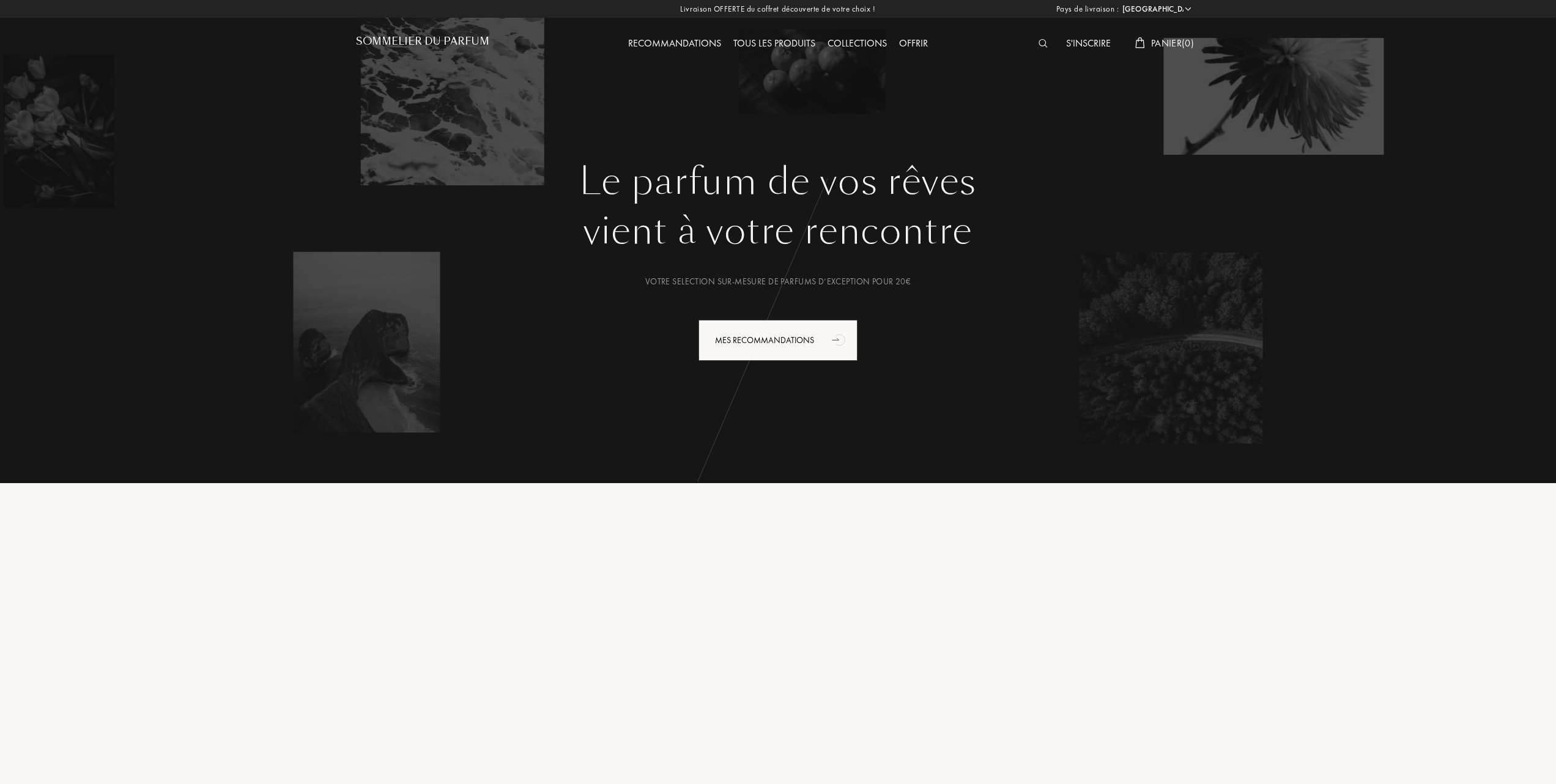
click at [771, 38] on div "Tous les produits" at bounding box center [775, 43] width 94 height 16
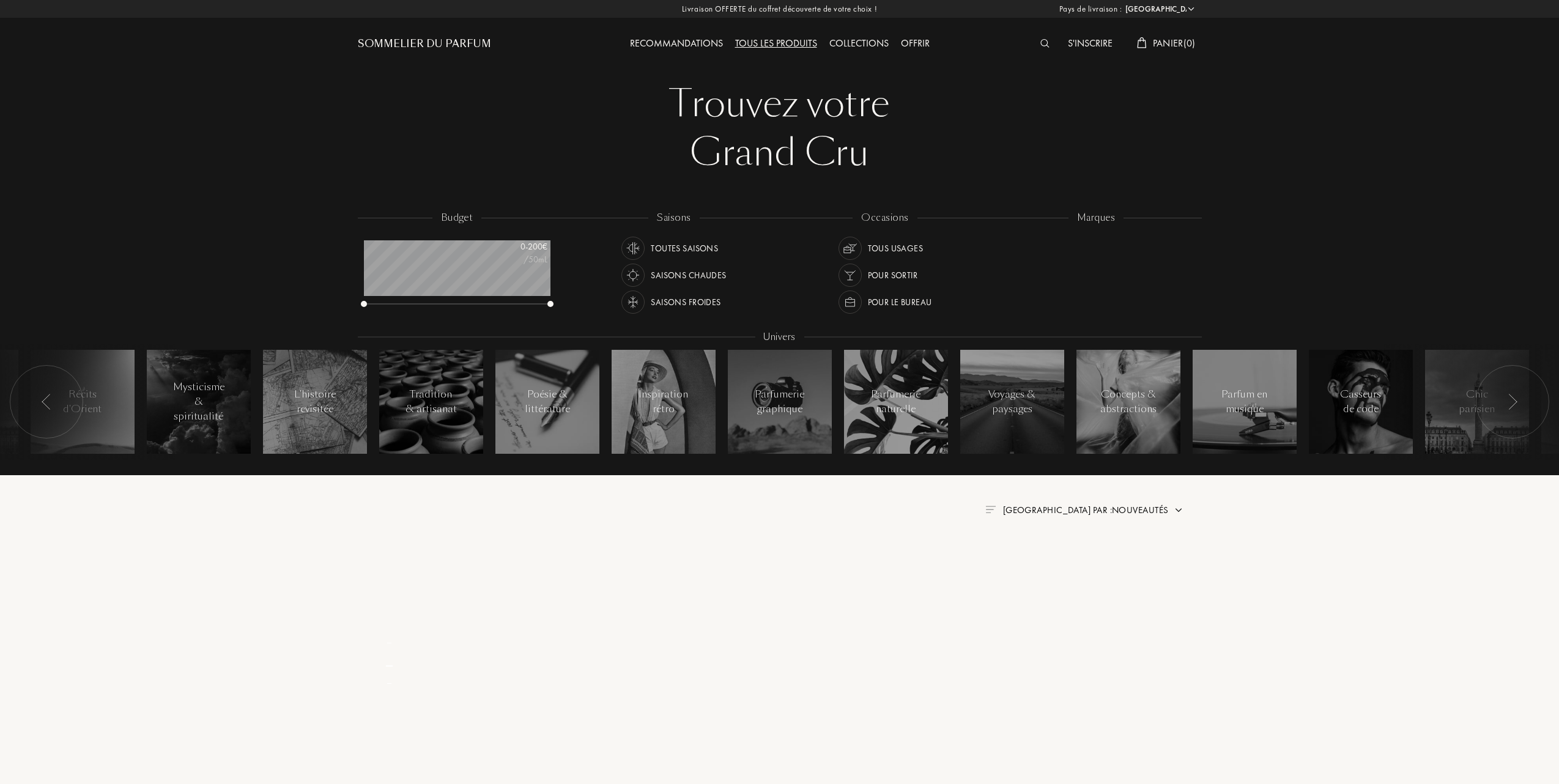
select select "FR"
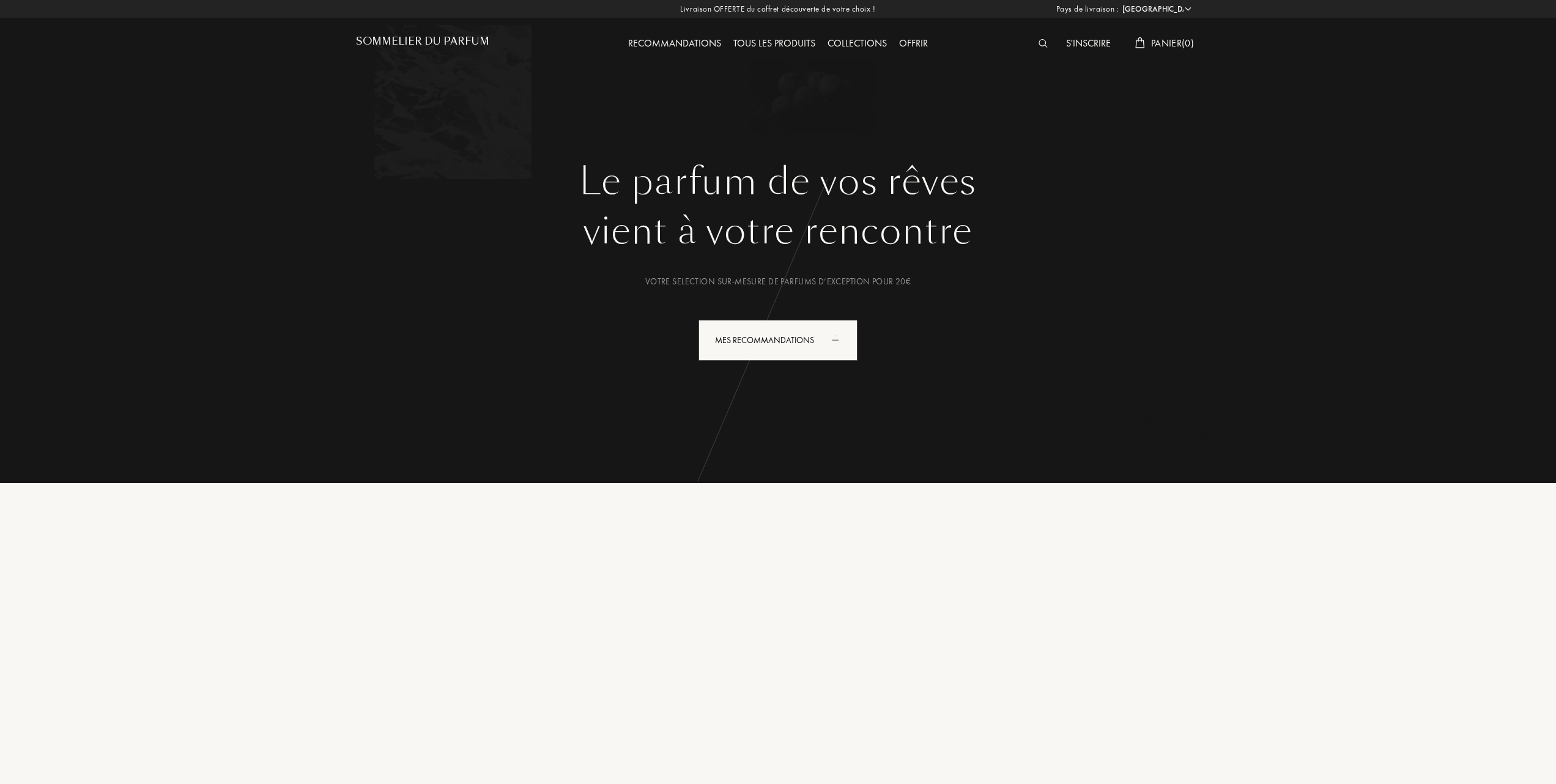
select select "FR"
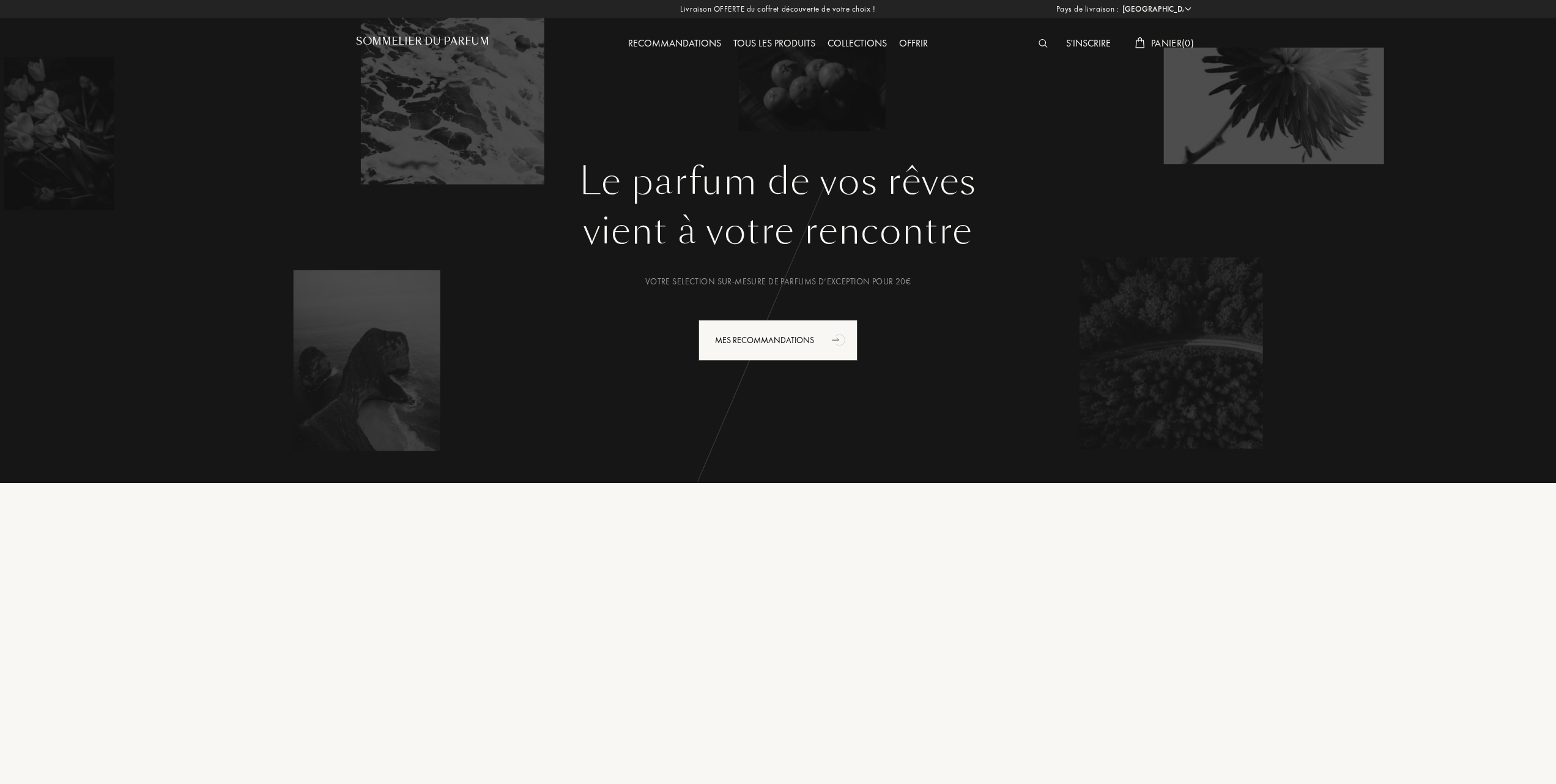
click at [774, 40] on div "Tous les produits" at bounding box center [775, 43] width 94 height 16
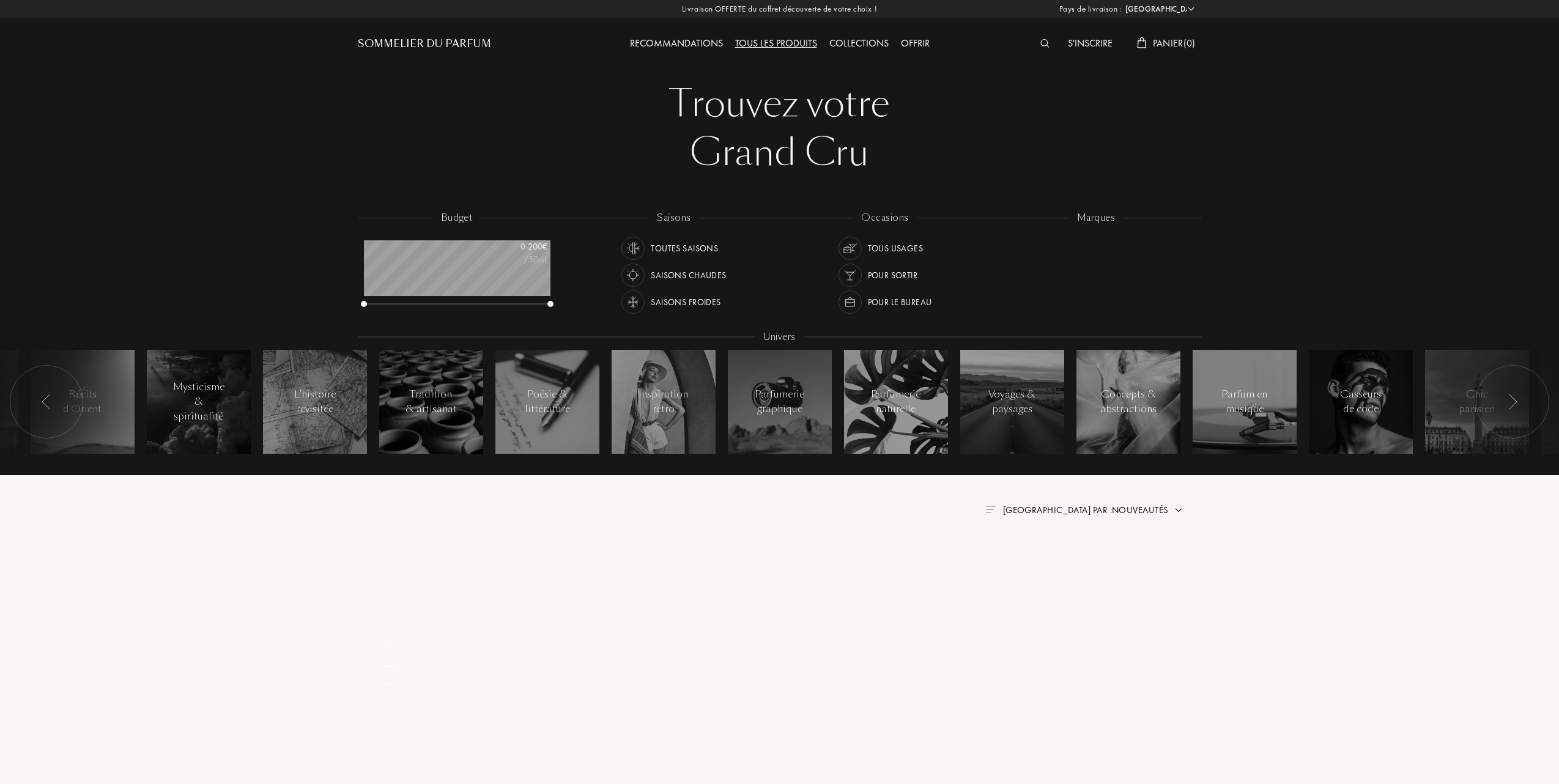
select select "FR"
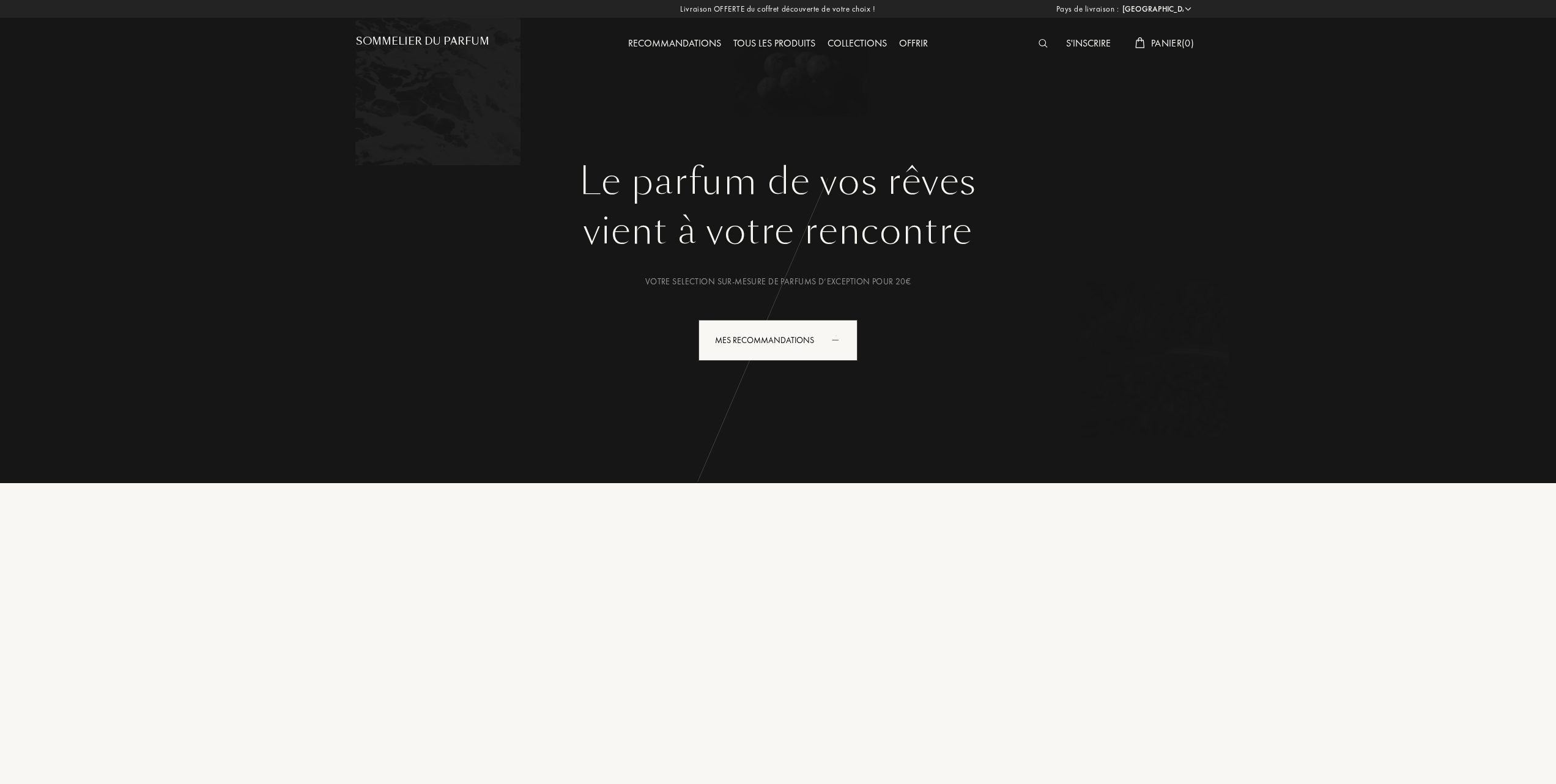
select select "FR"
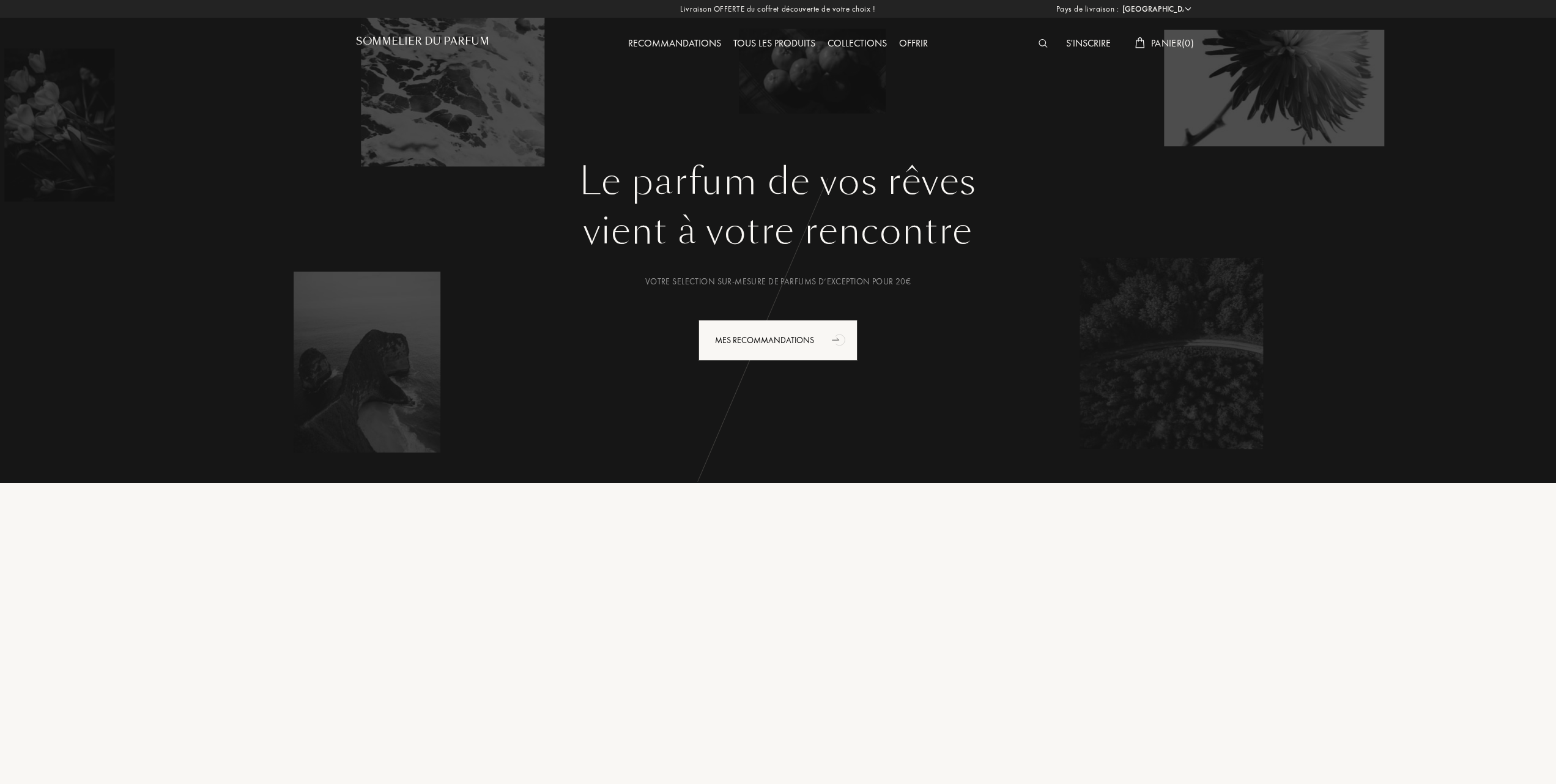
click at [789, 38] on div "Tous les produits" at bounding box center [775, 43] width 94 height 16
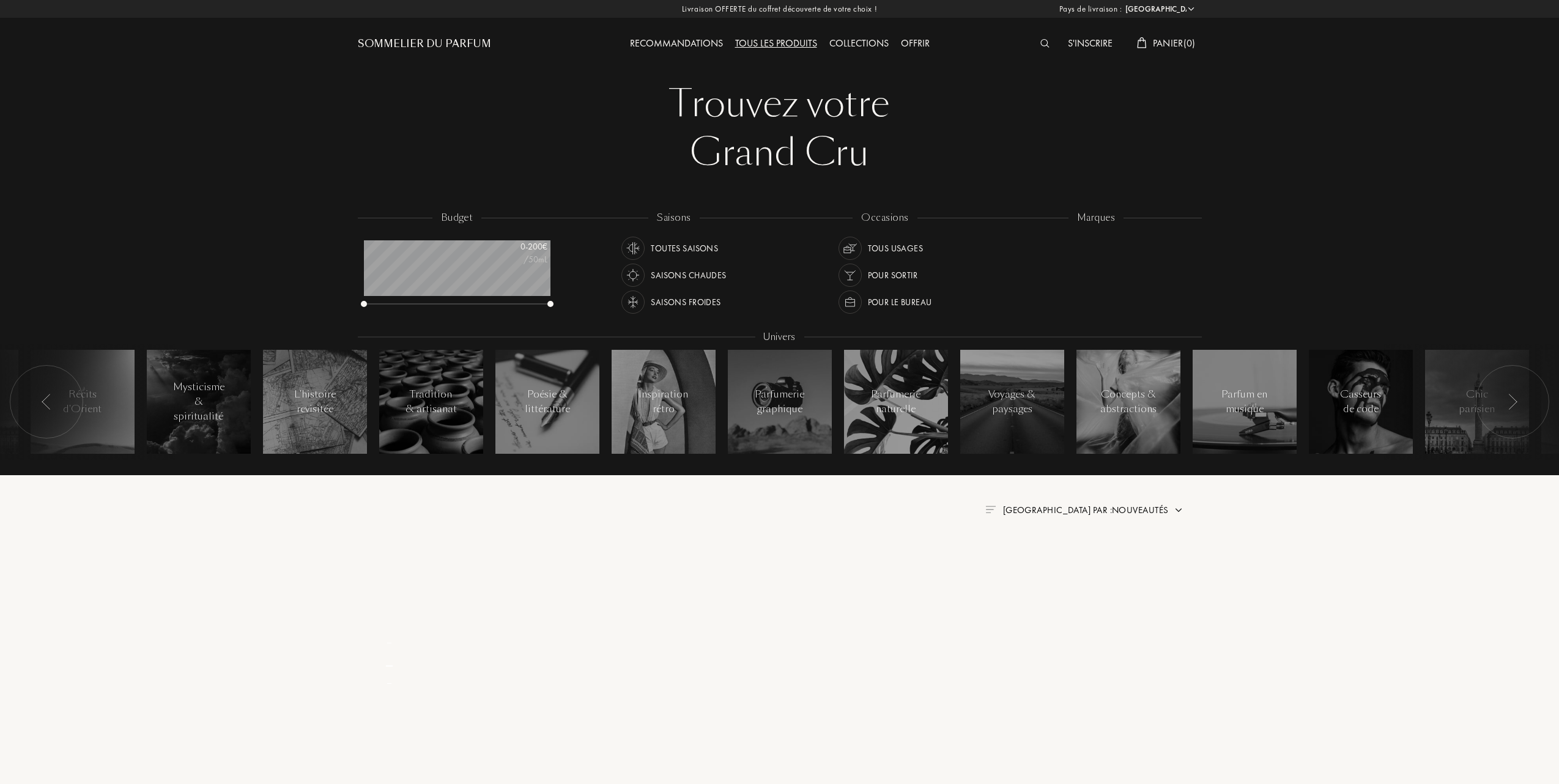
select select "FR"
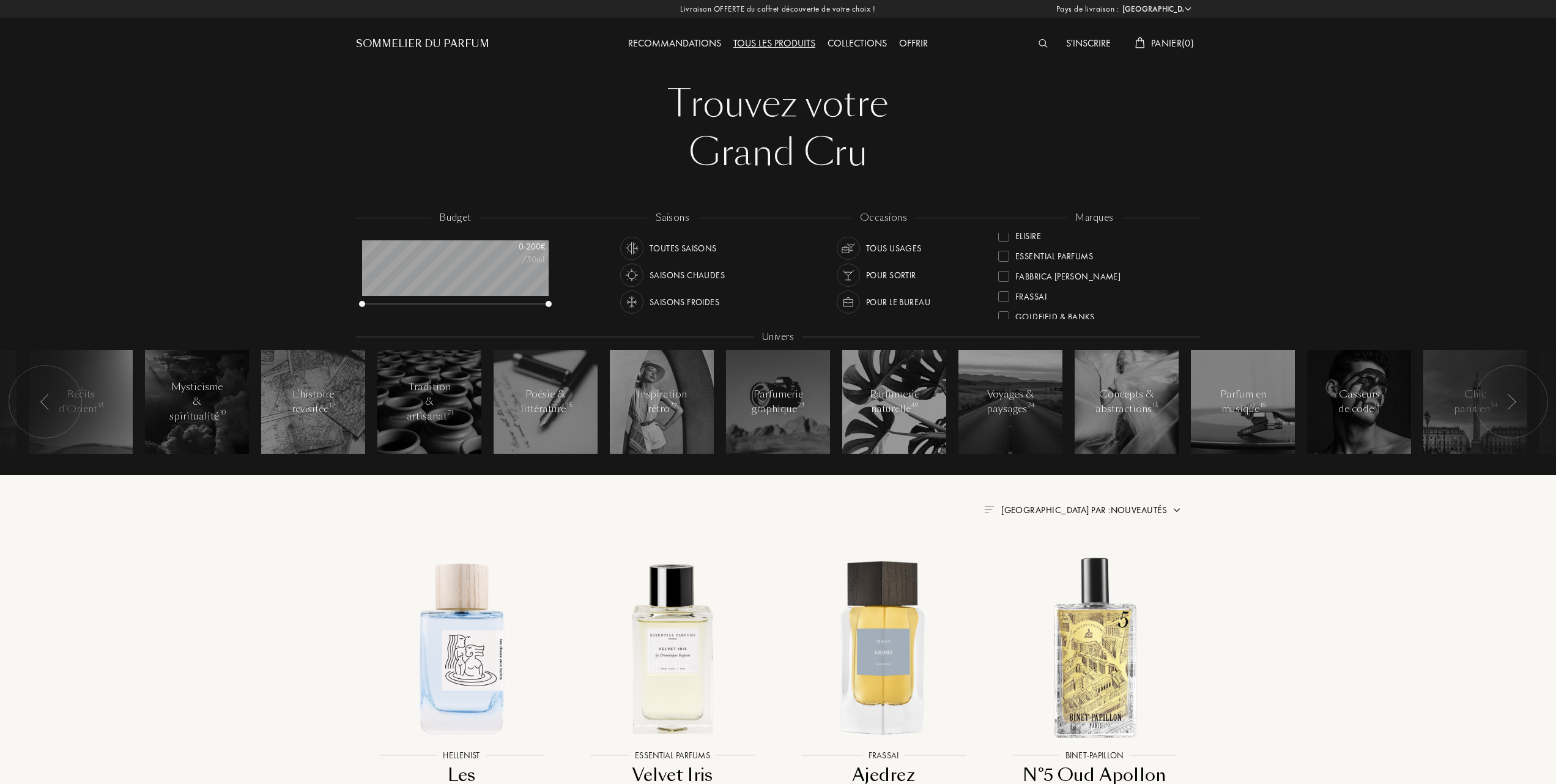
scroll to position [163, 0]
click at [1004, 280] on div at bounding box center [1004, 283] width 11 height 11
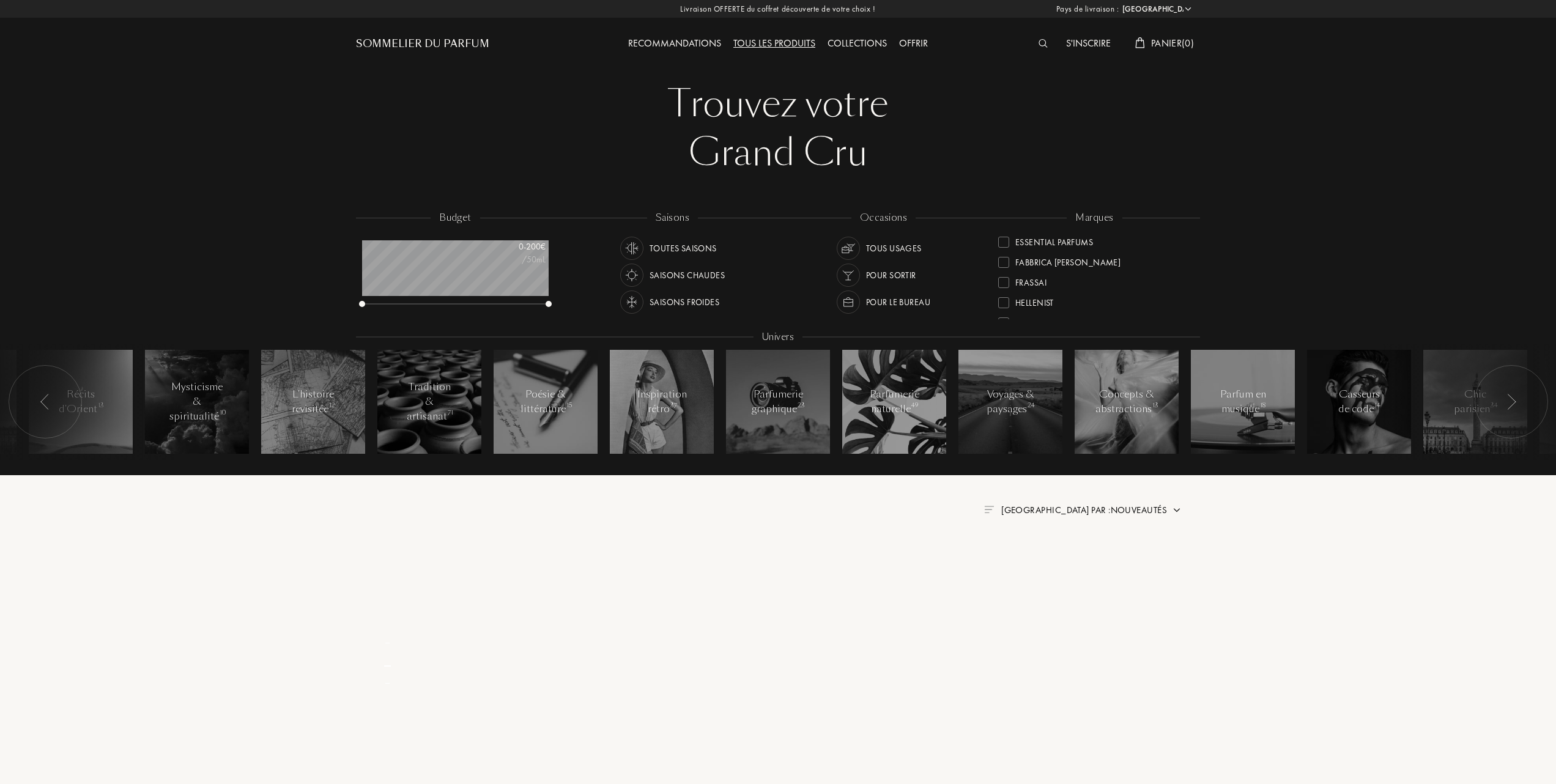
scroll to position [0, 0]
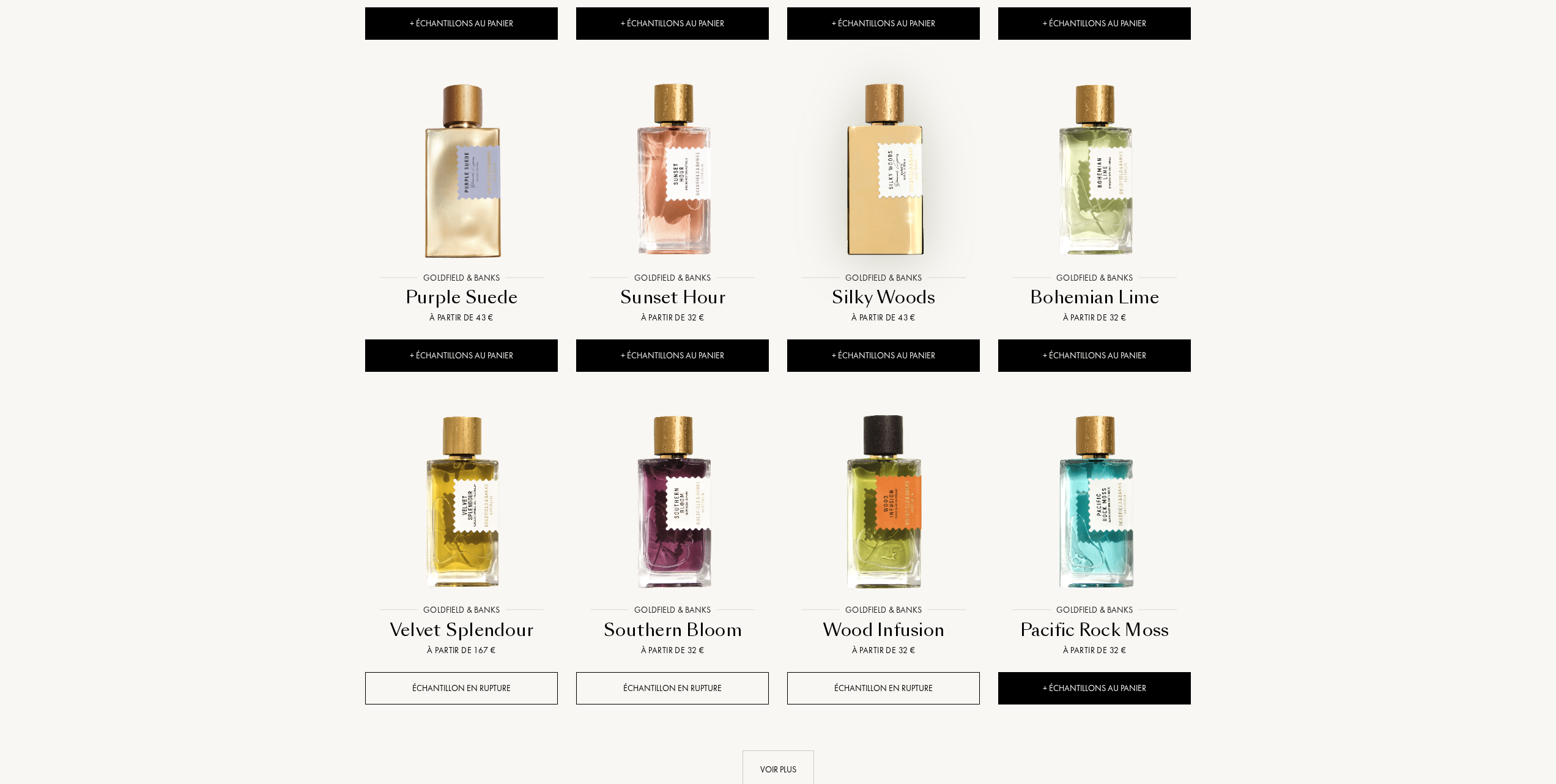
scroll to position [815, 0]
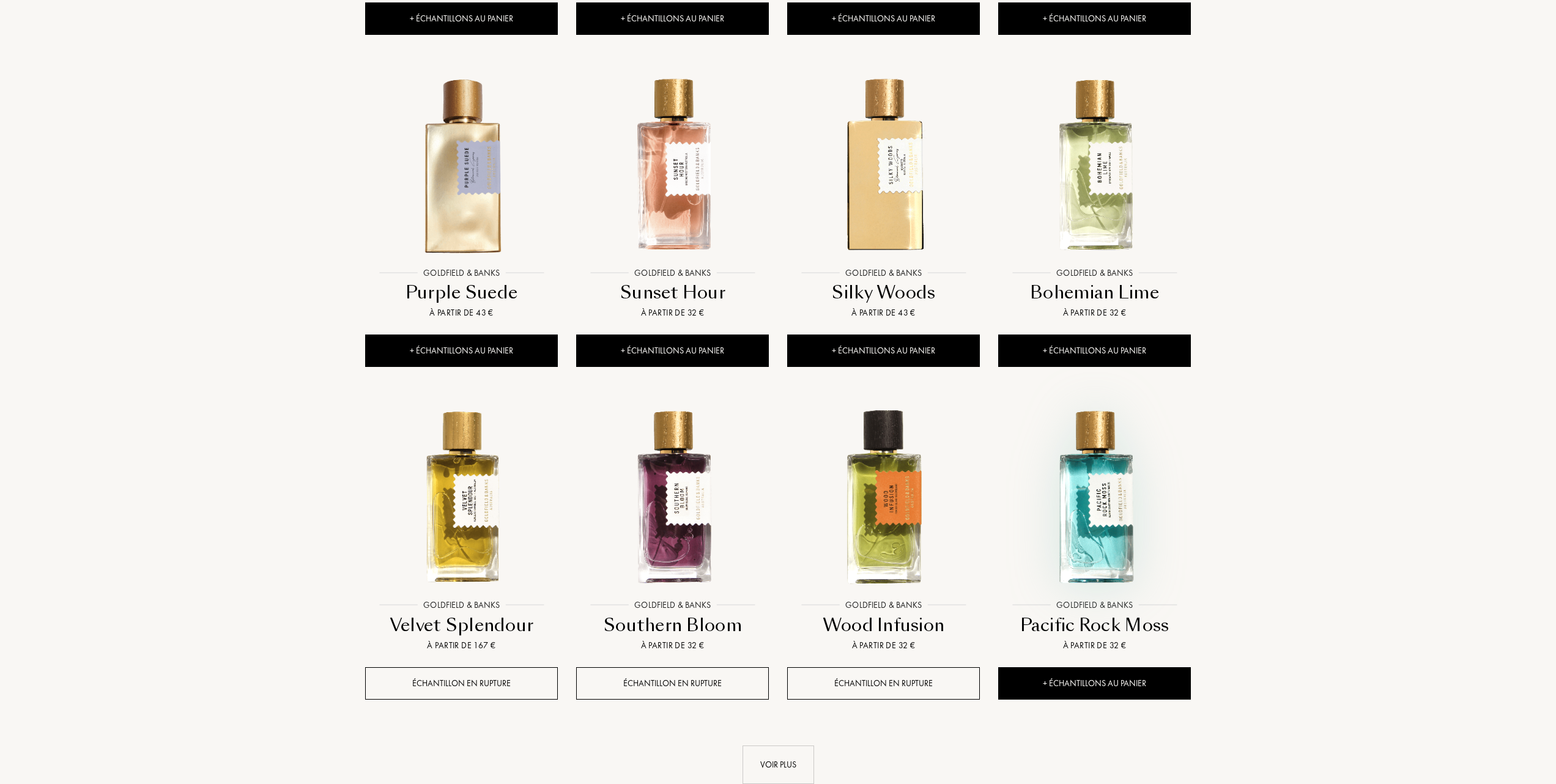
click at [1103, 501] on img at bounding box center [1095, 497] width 190 height 190
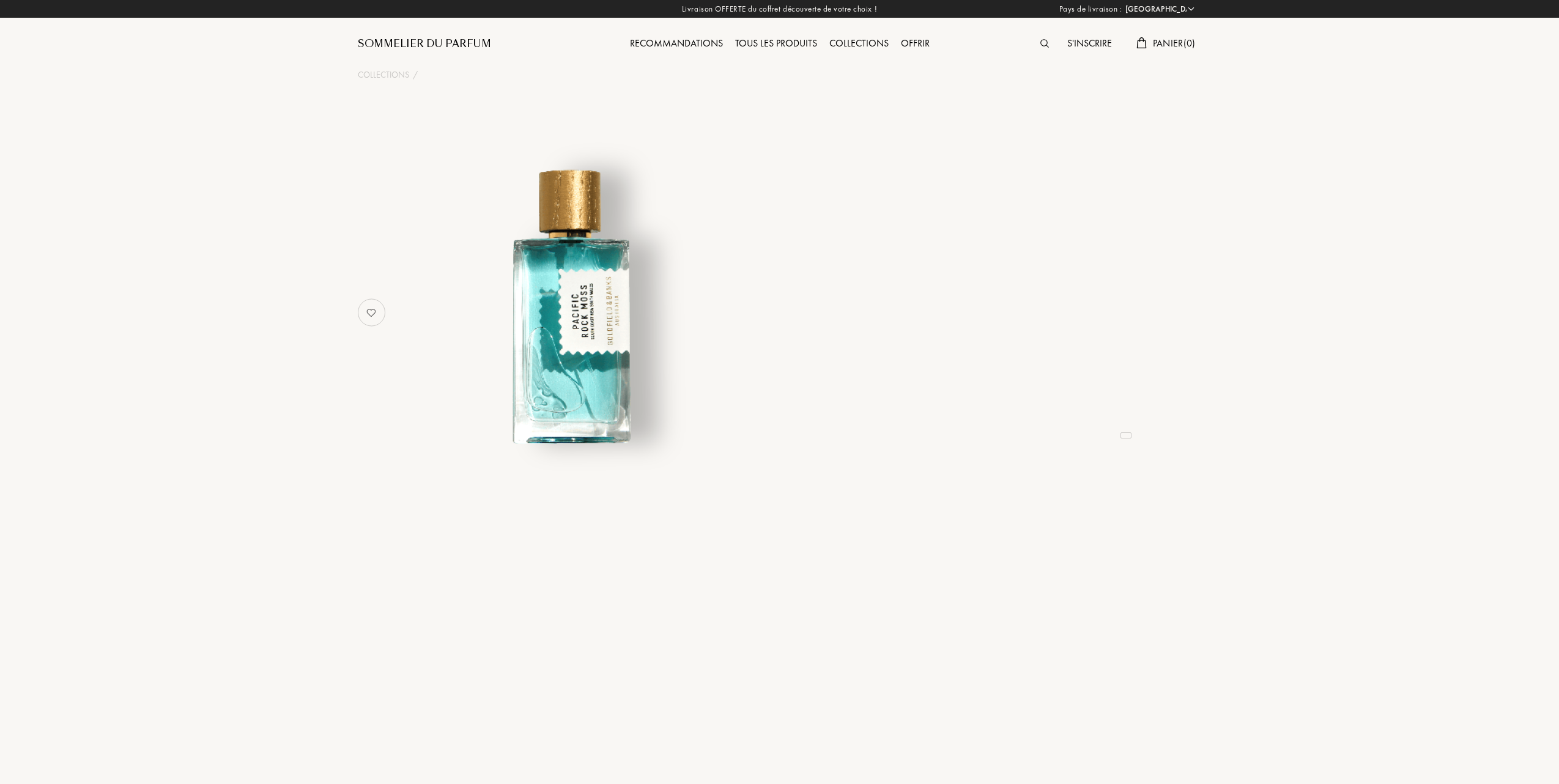
select select "FR"
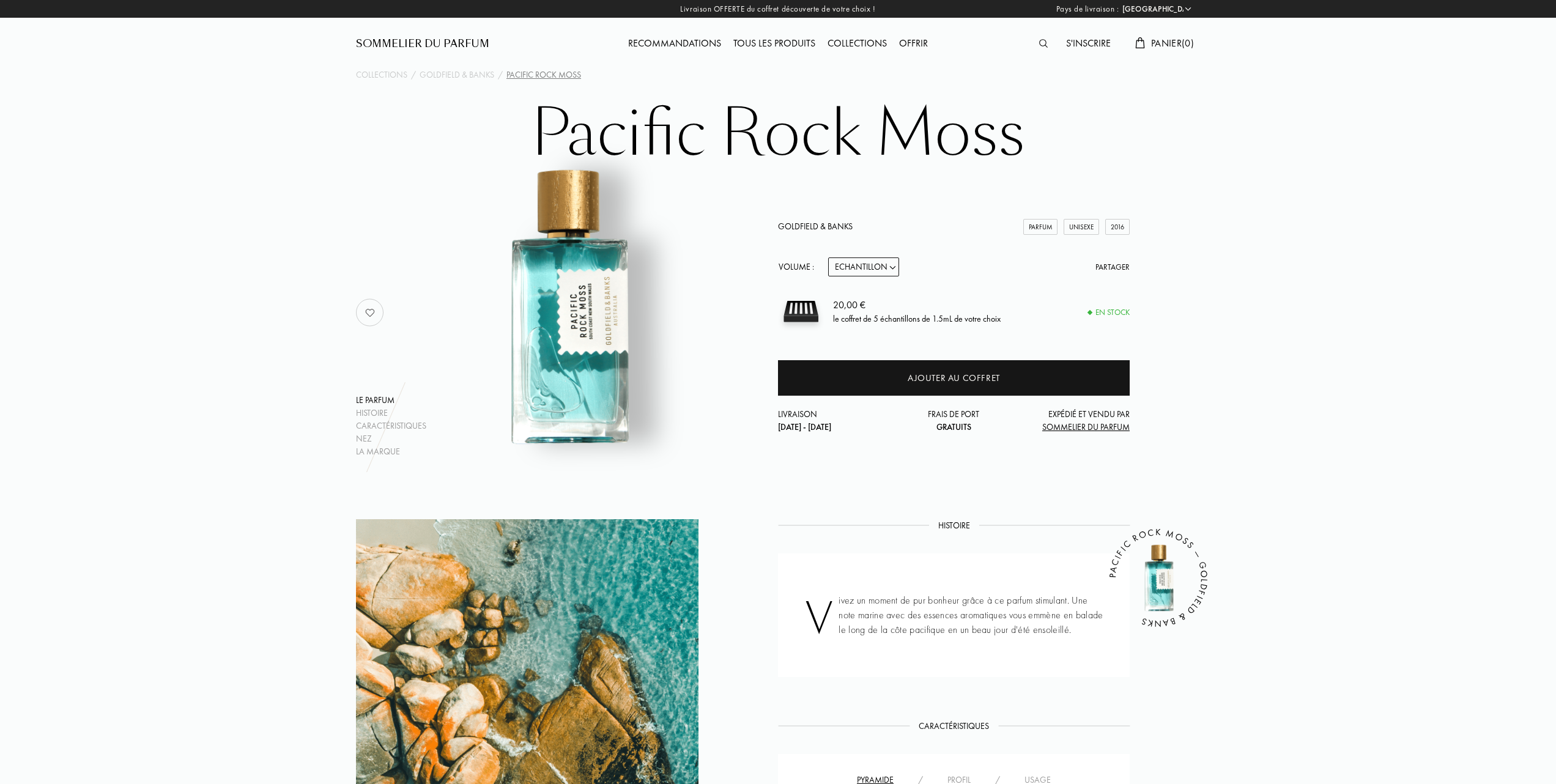
click at [892, 267] on select "Echantillon 10mL 50mL 100mL" at bounding box center [863, 267] width 71 height 19
select select "1"
click at [828, 258] on select "Echantillon 10mL 50mL 100mL" at bounding box center [863, 267] width 71 height 19
select select "1"
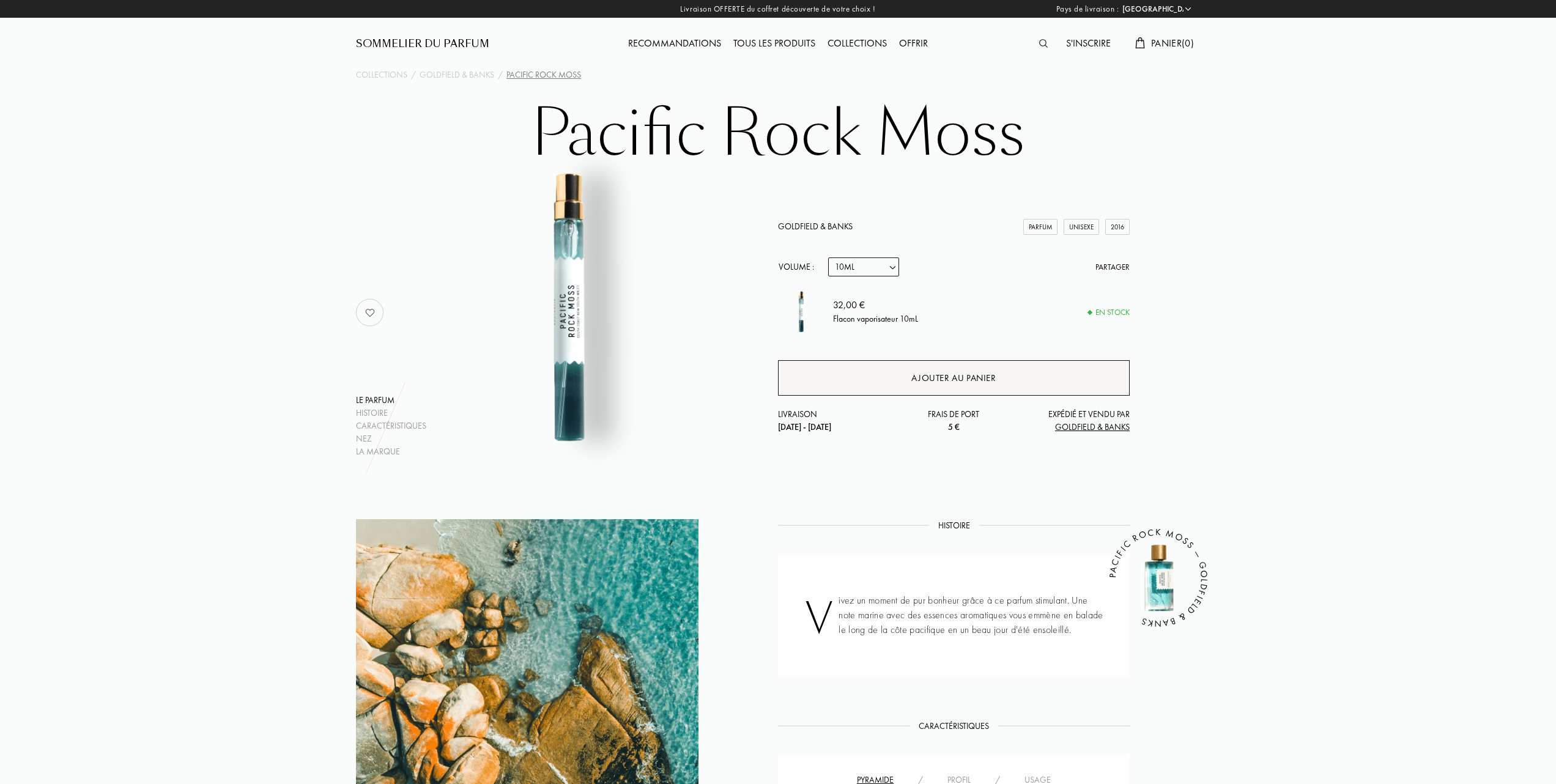
click at [985, 386] on div "Ajouter au panier" at bounding box center [954, 378] width 352 height 36
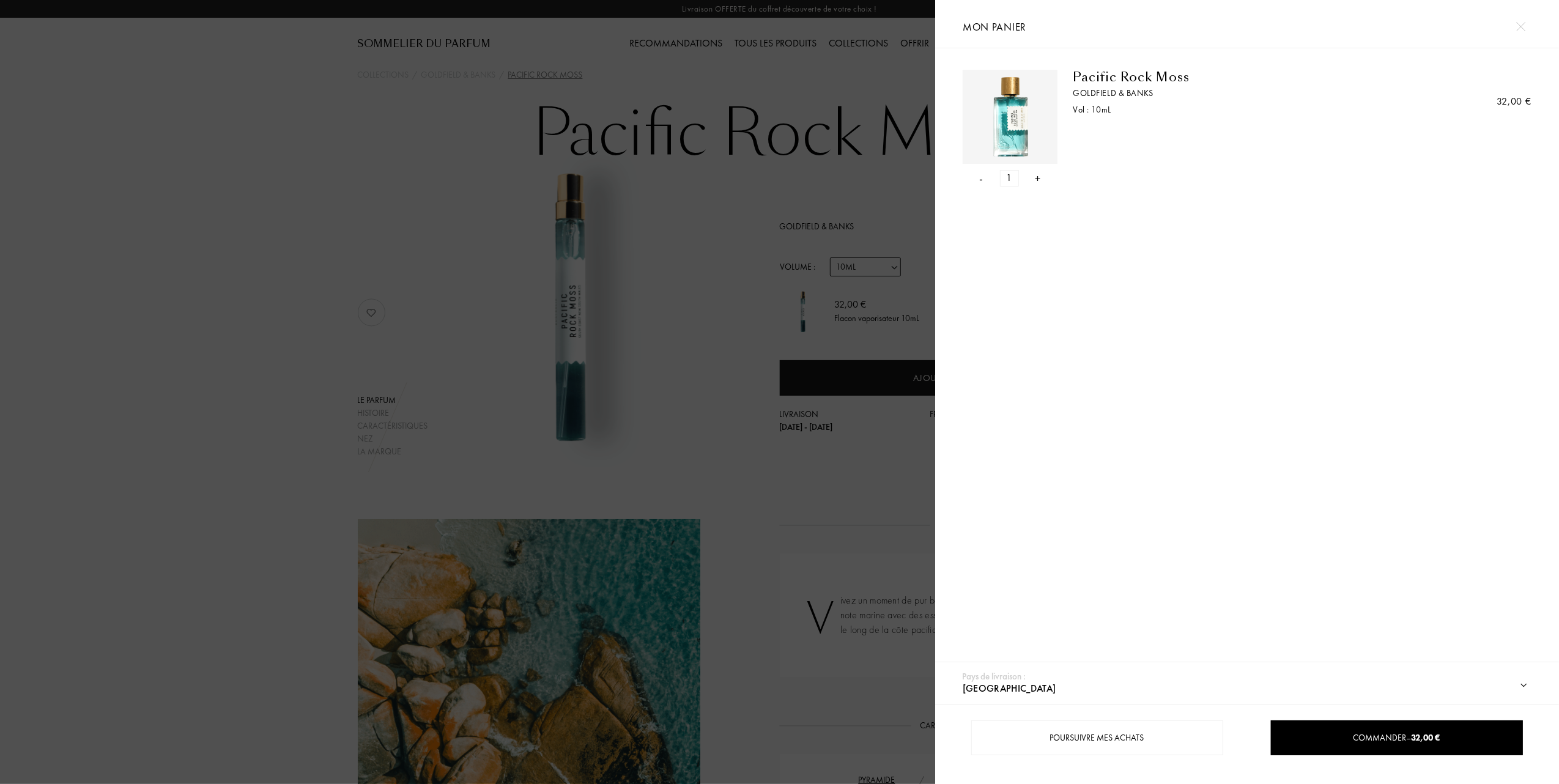
click at [397, 314] on div at bounding box center [468, 392] width 936 height 784
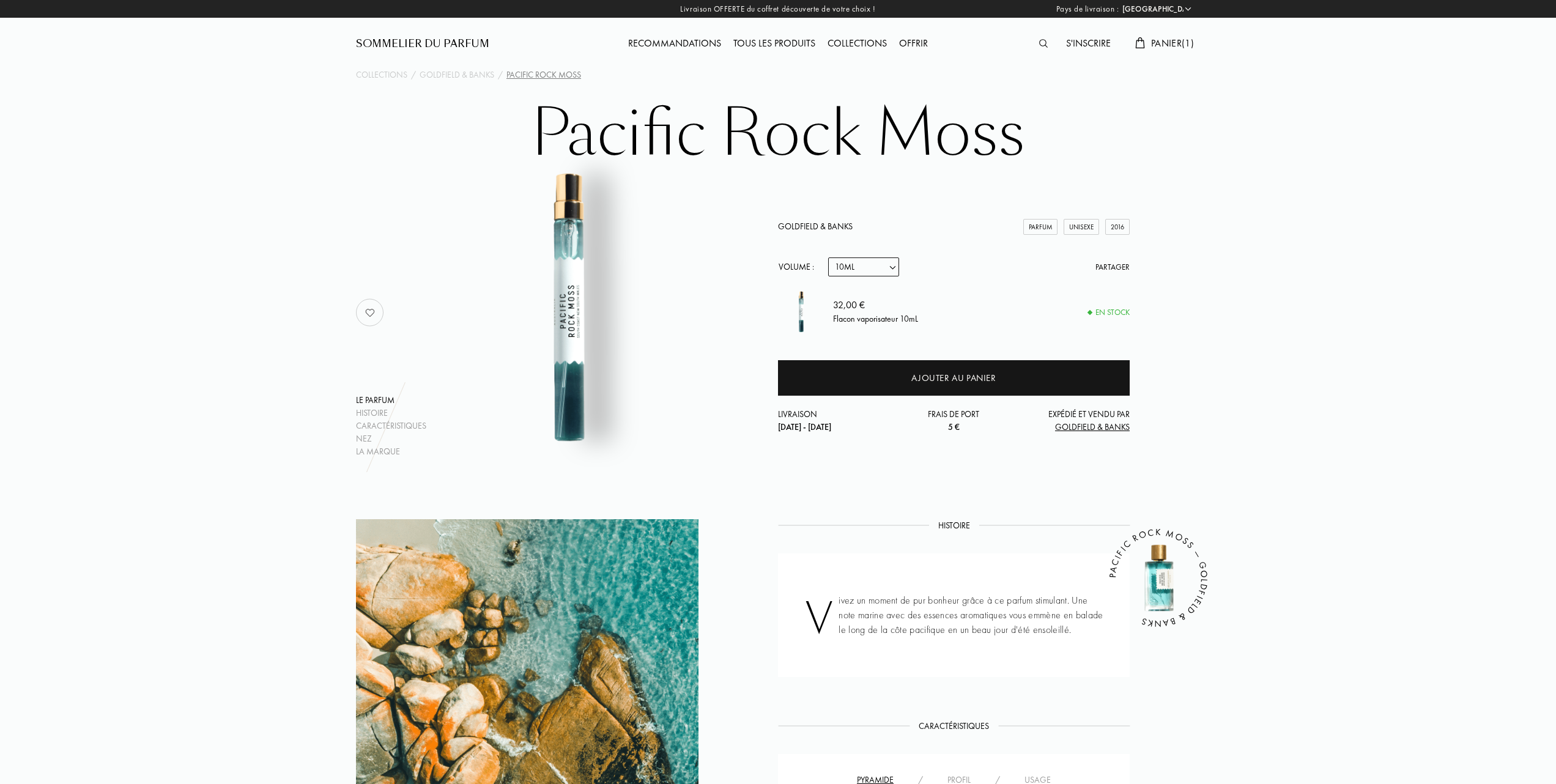
click at [762, 42] on div "Tous les produits" at bounding box center [775, 43] width 94 height 16
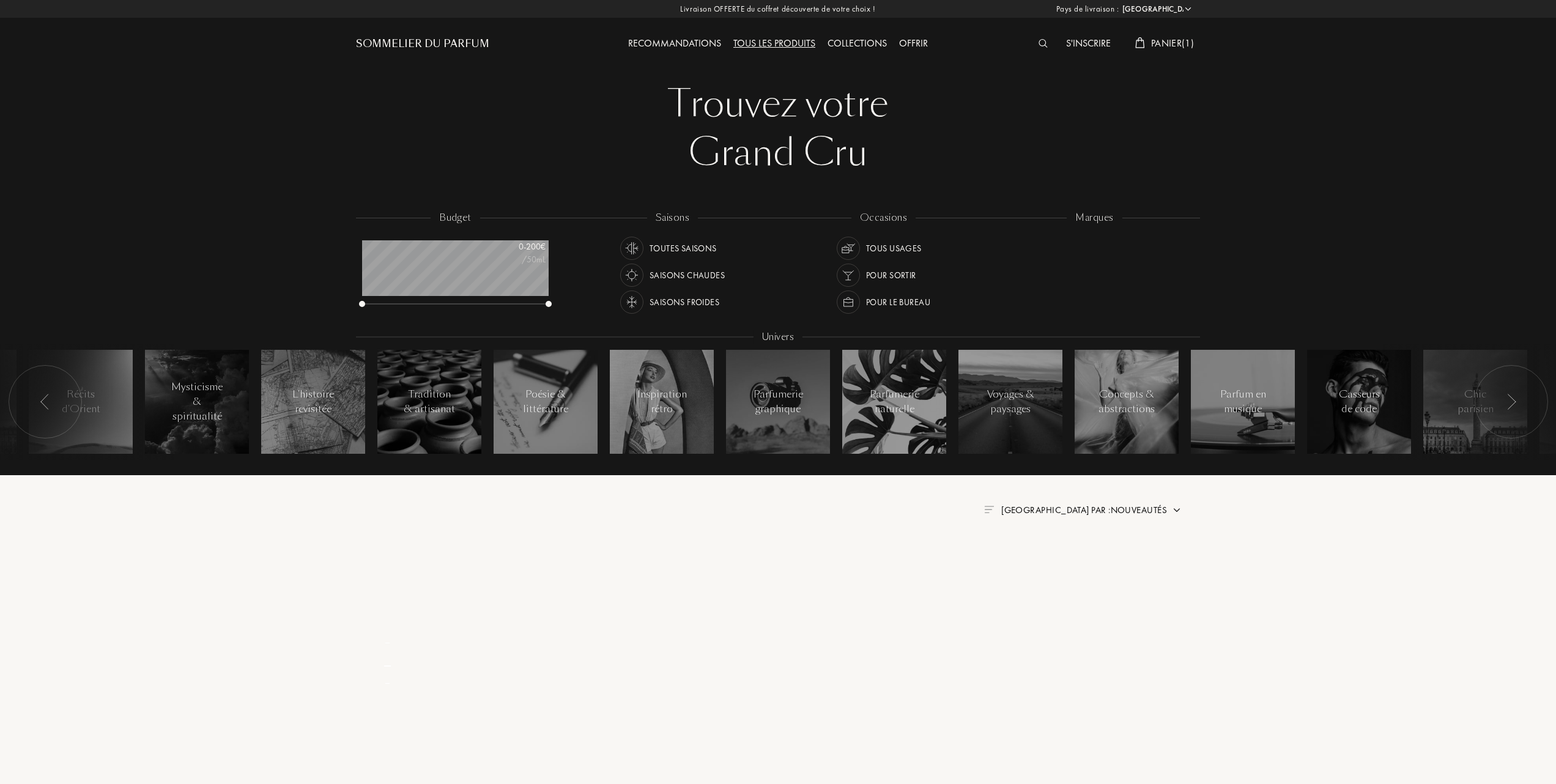
select select "FR"
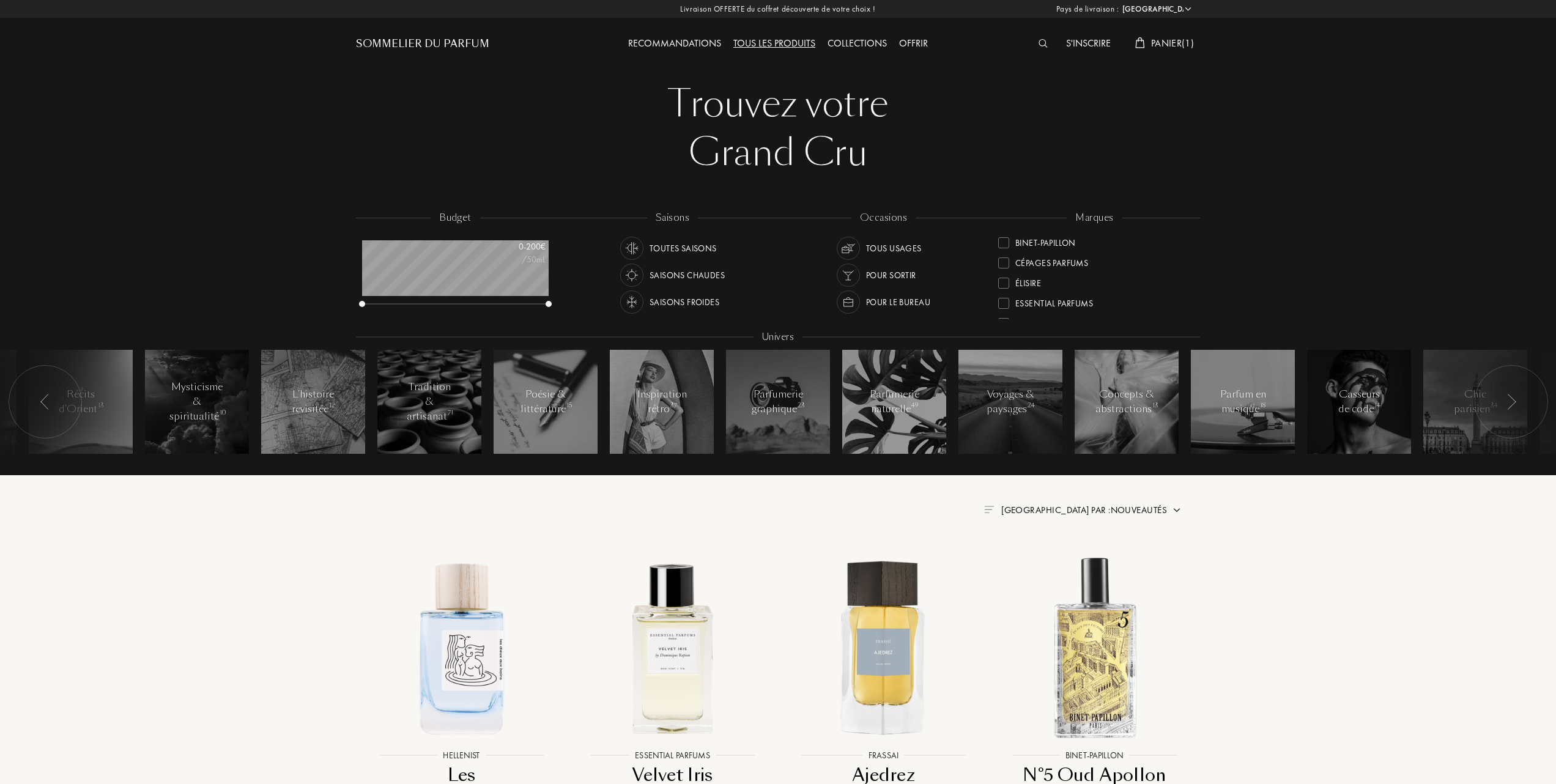
scroll to position [163, 0]
click at [1001, 257] on div "Frassai" at bounding box center [1022, 261] width 48 height 17
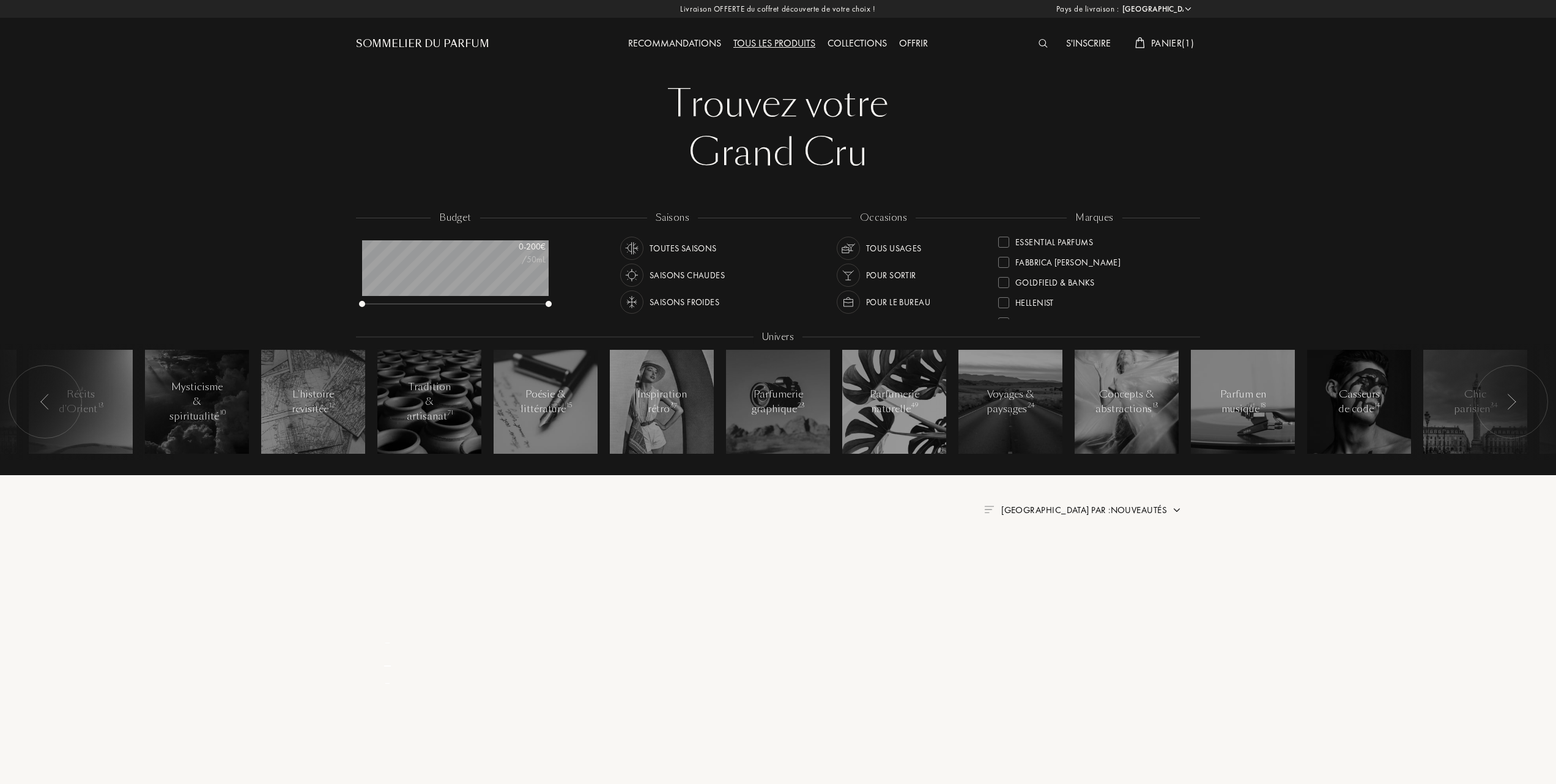
scroll to position [0, 0]
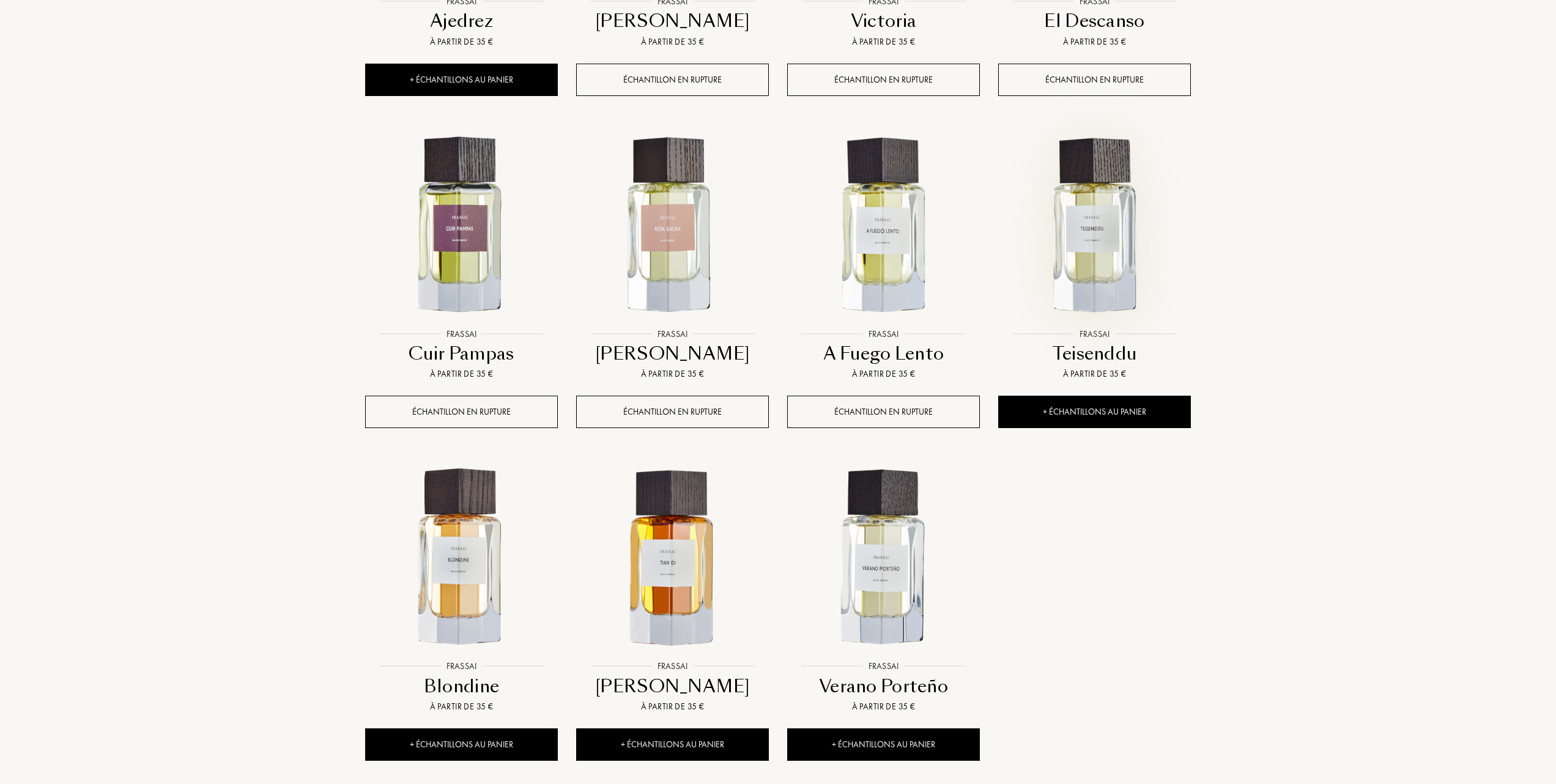
scroll to position [897, 0]
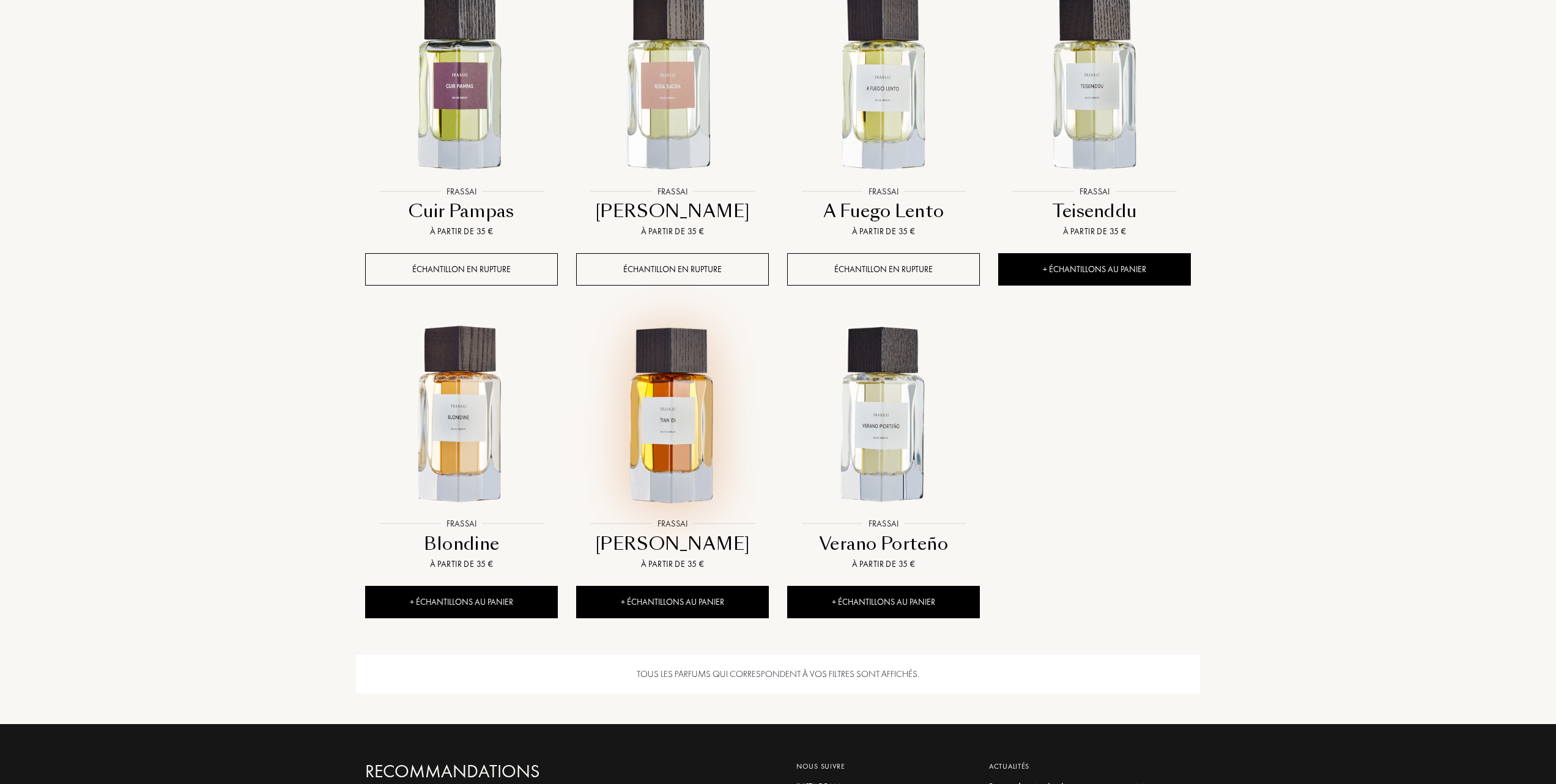
click at [678, 433] on img at bounding box center [673, 416] width 190 height 190
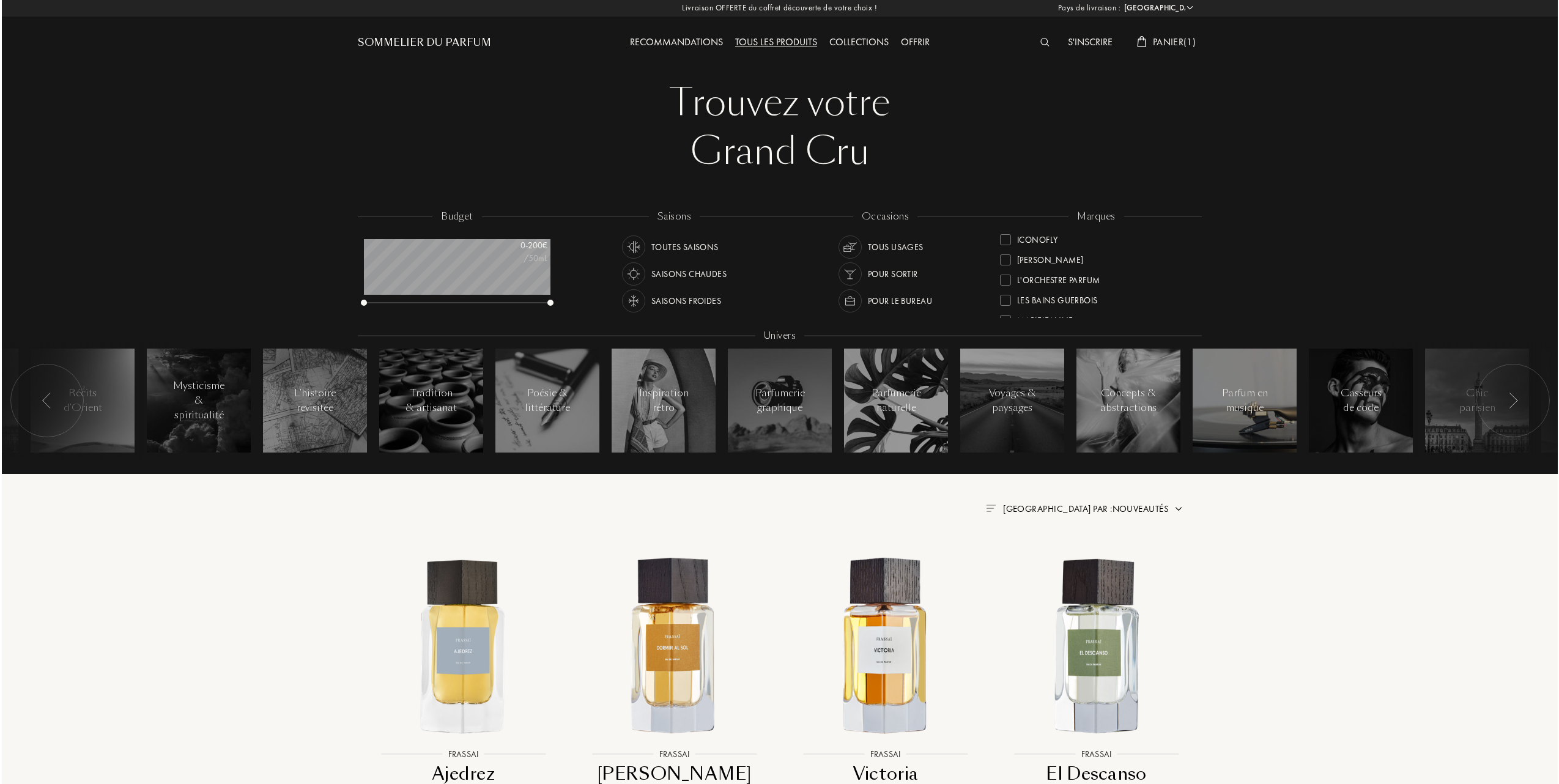
scroll to position [0, 0]
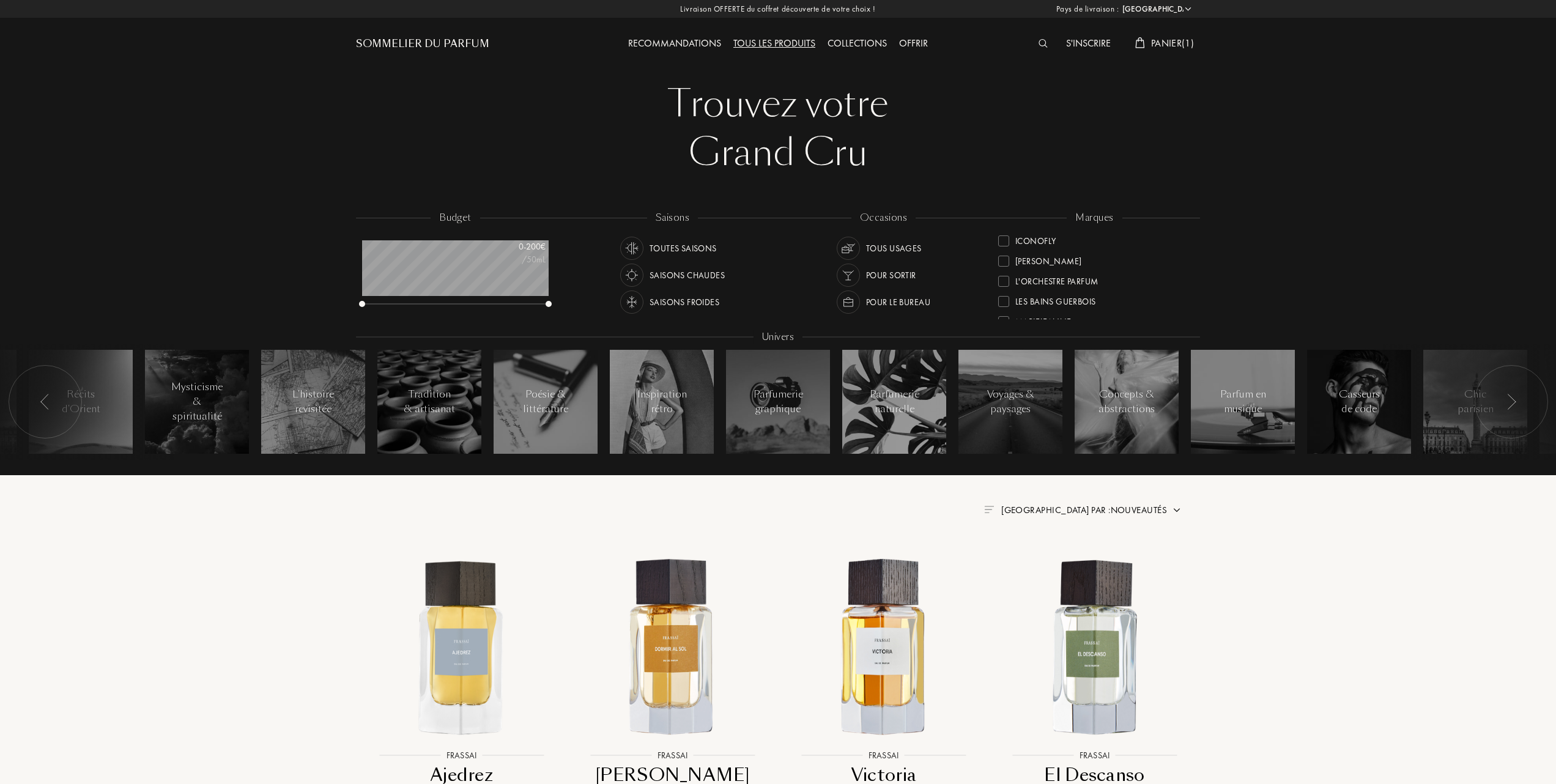
click at [1172, 42] on span "Panier ( 1 )" at bounding box center [1173, 43] width 43 height 13
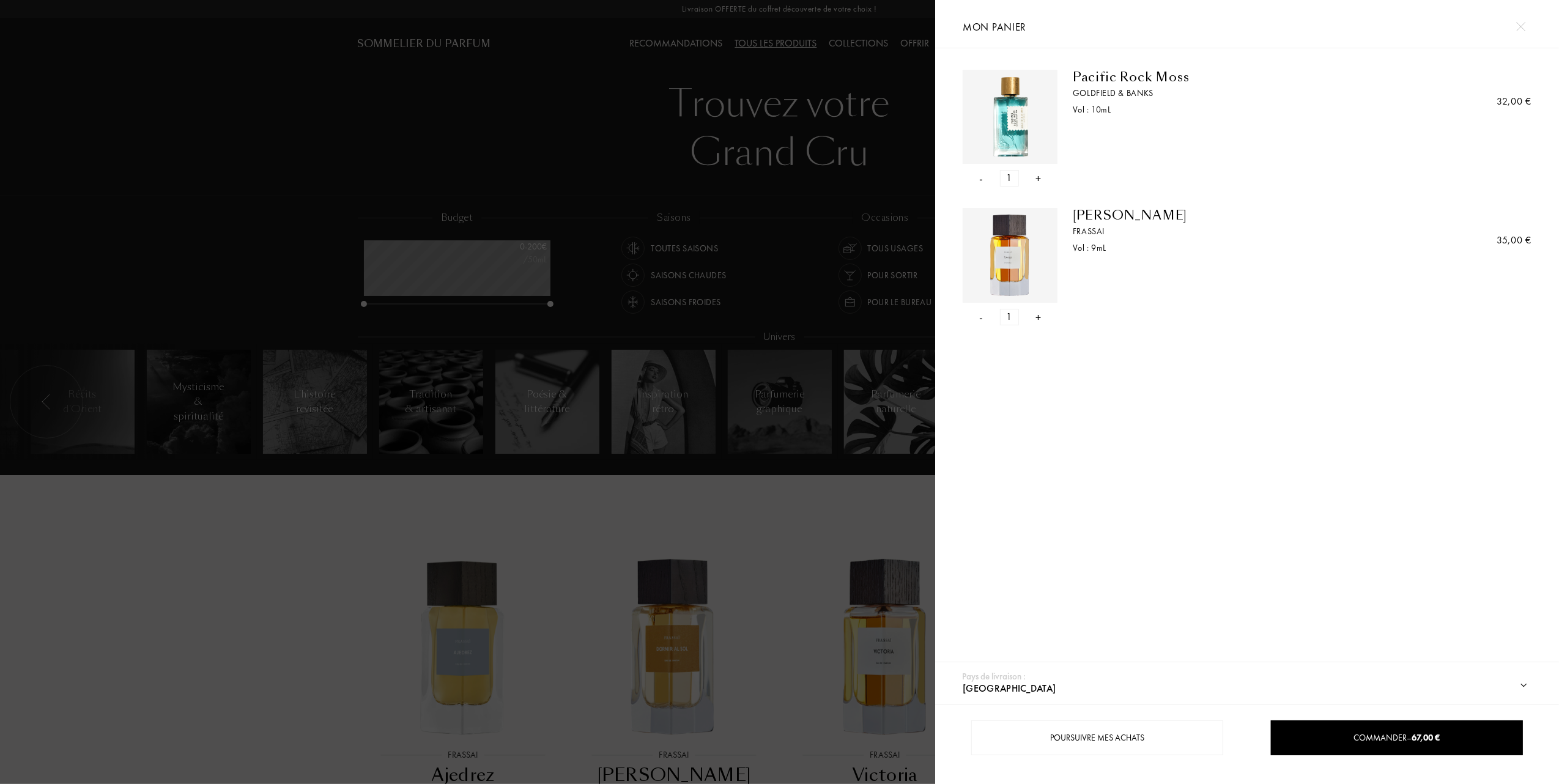
click at [977, 177] on div "- 1 +" at bounding box center [1010, 178] width 94 height 17
click at [981, 178] on div "-" at bounding box center [981, 178] width 4 height 17
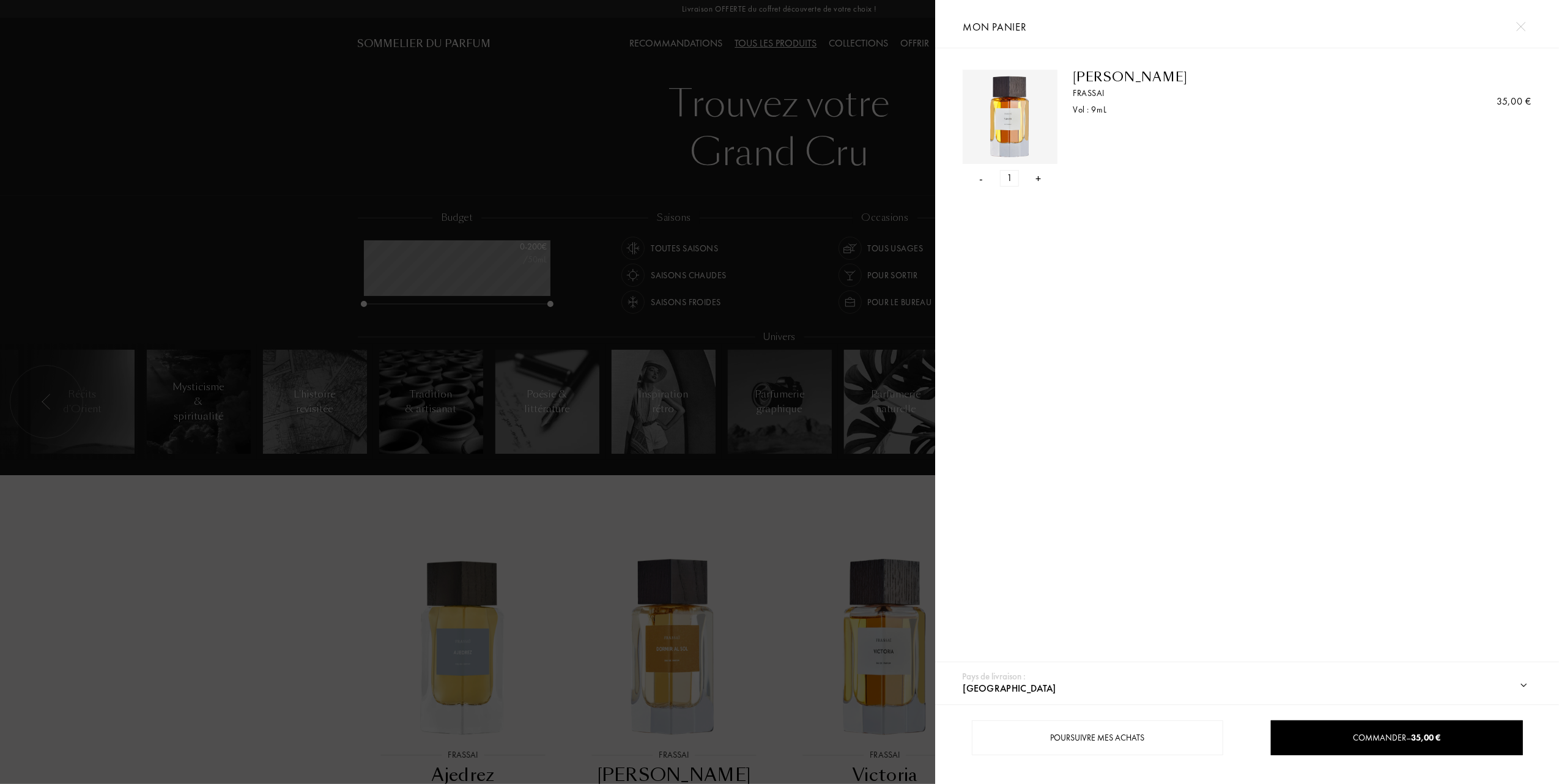
click at [980, 180] on div "-" at bounding box center [981, 178] width 4 height 17
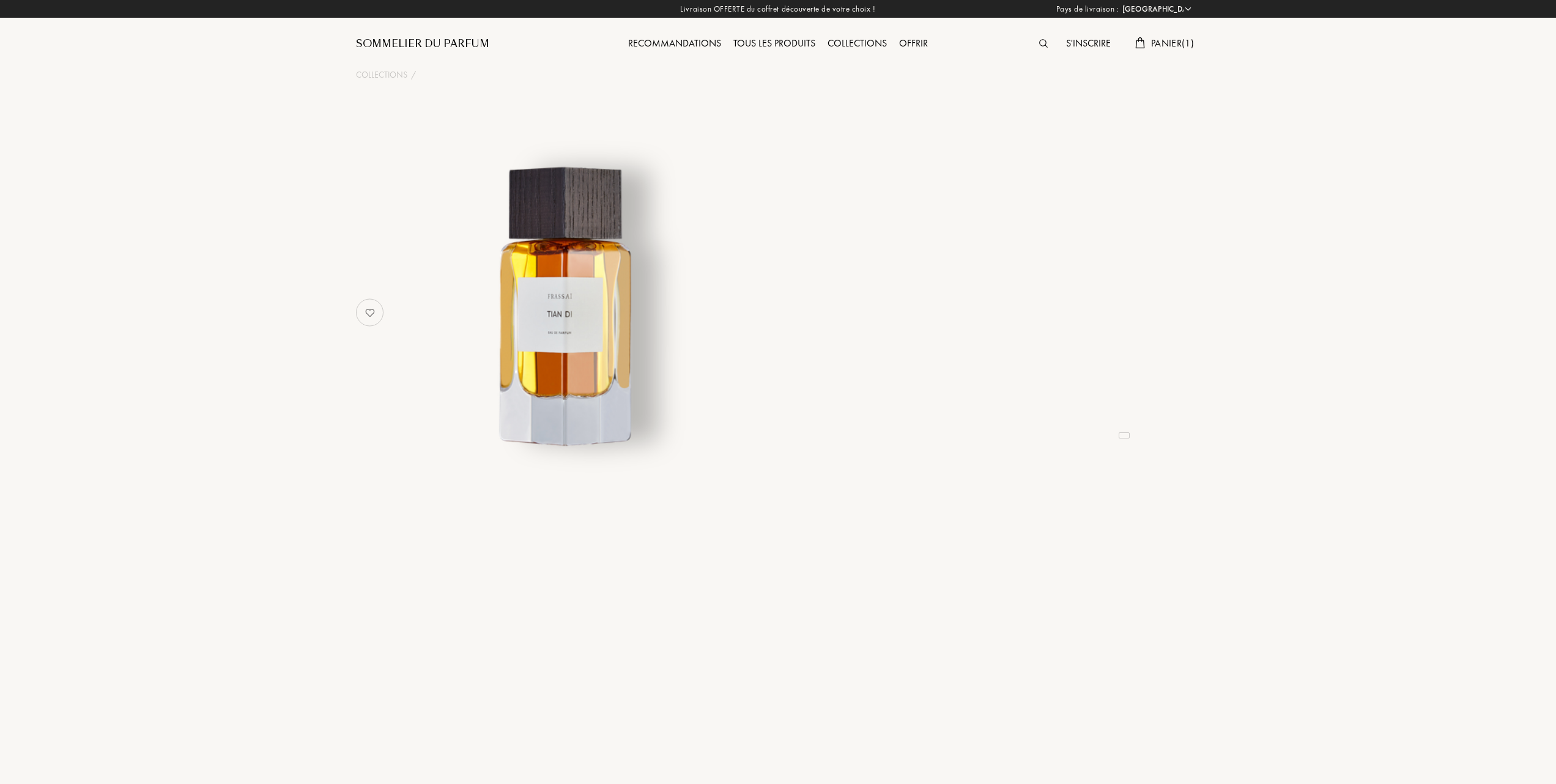
select select "FR"
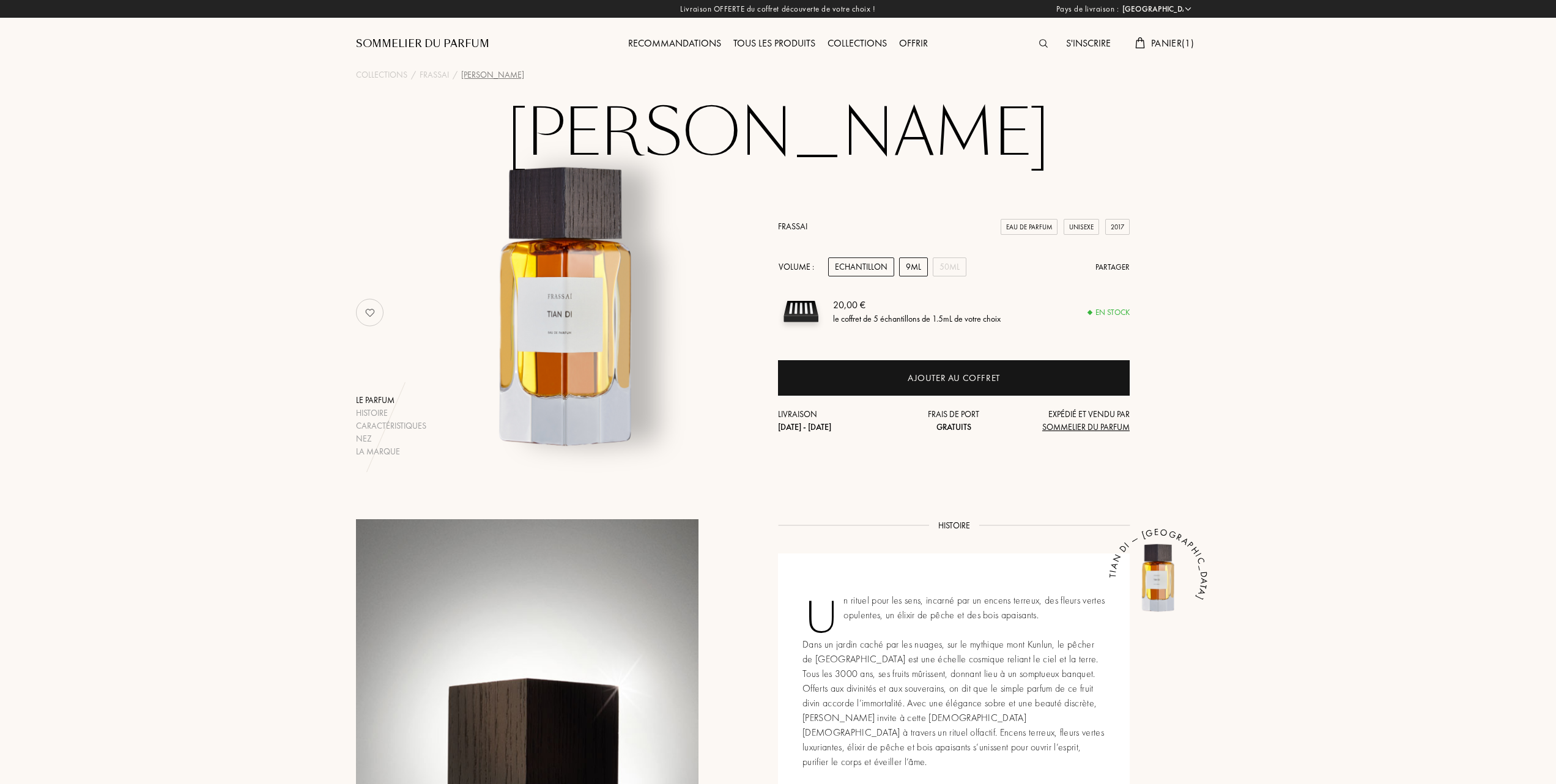
click at [916, 270] on div "9mL" at bounding box center [914, 267] width 29 height 19
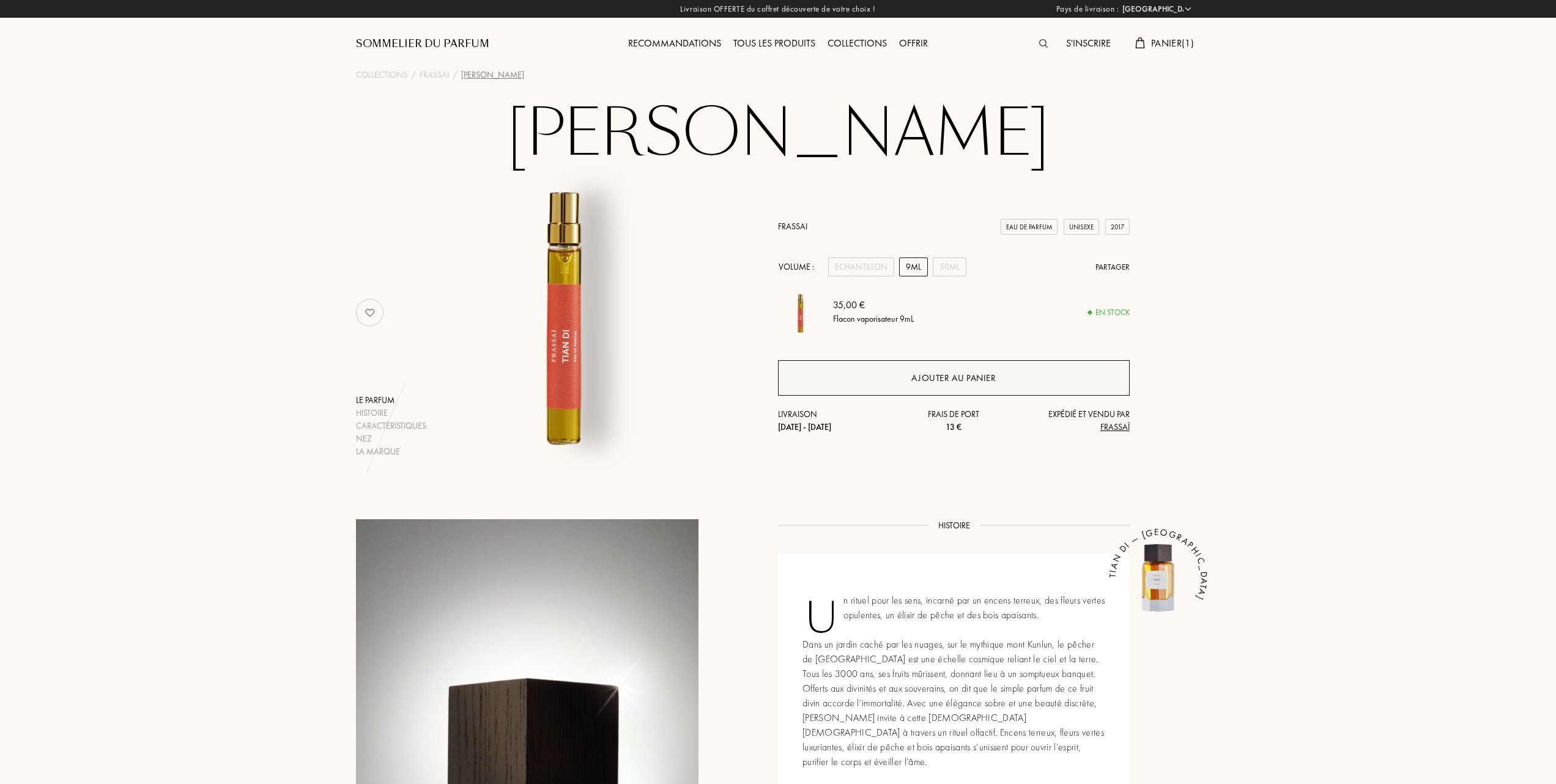
click at [937, 382] on div "Ajouter au panier" at bounding box center [953, 378] width 85 height 14
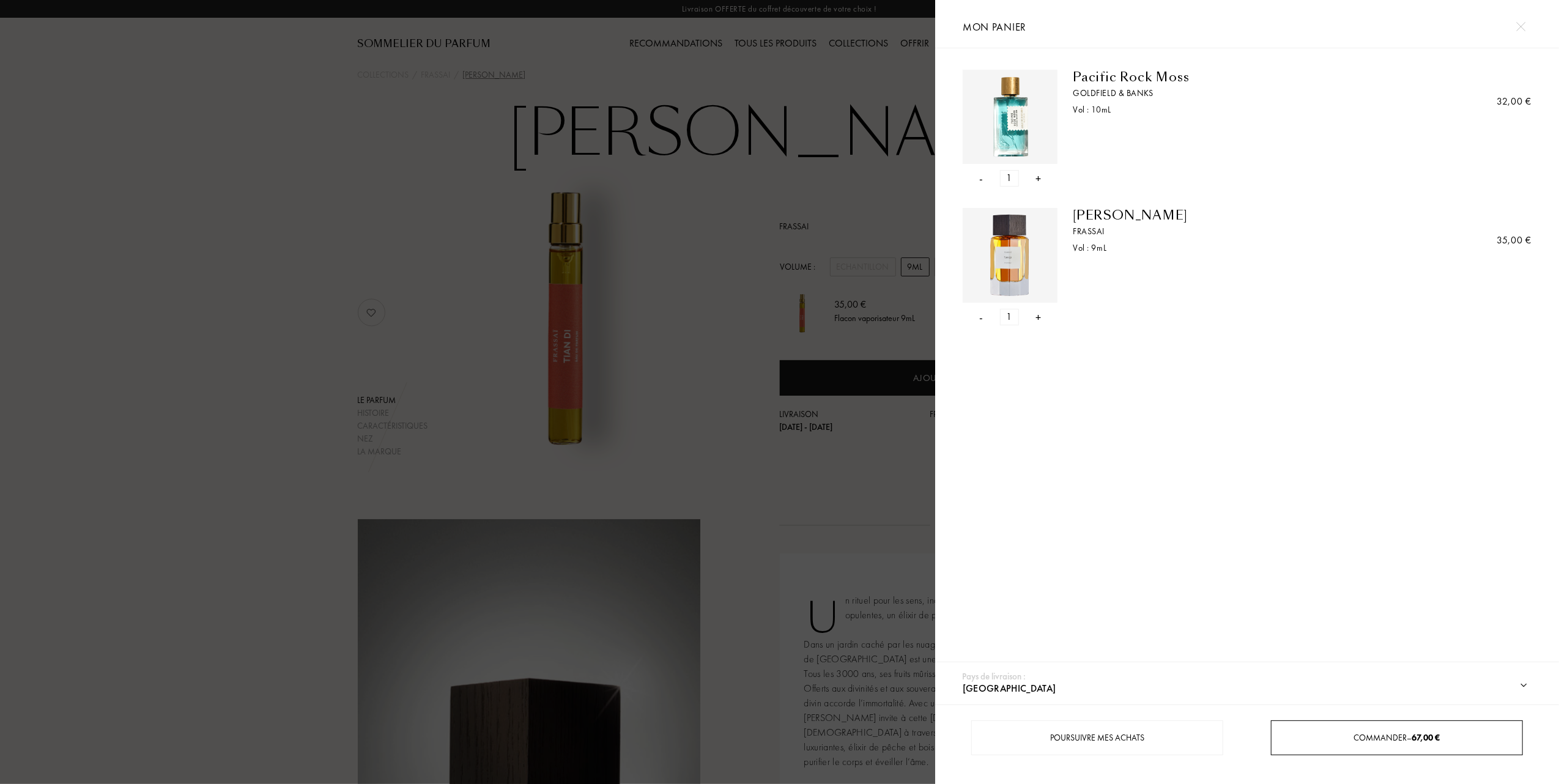
click at [1435, 735] on span "67,00 €" at bounding box center [1426, 738] width 28 height 11
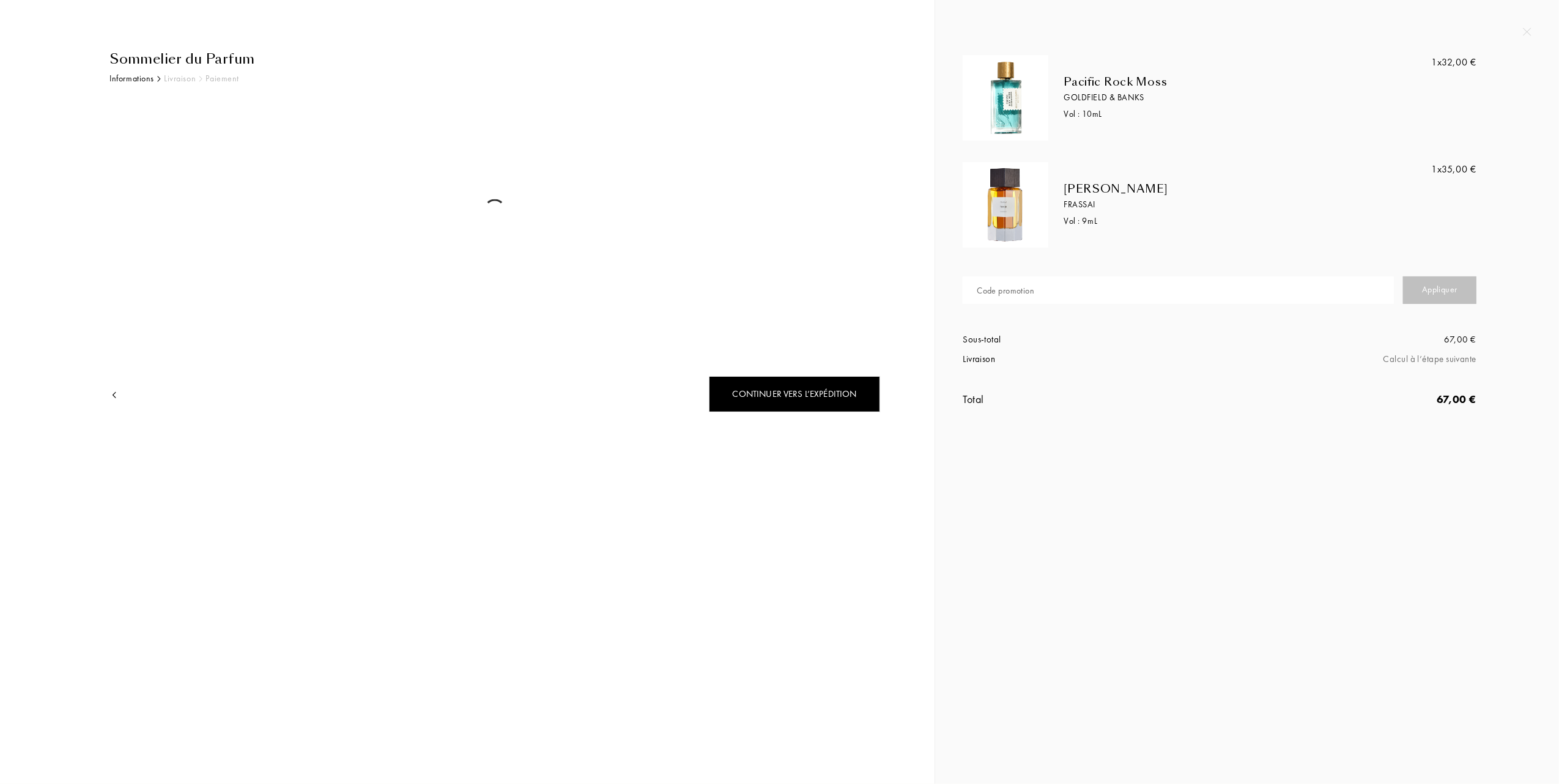
select select "FR"
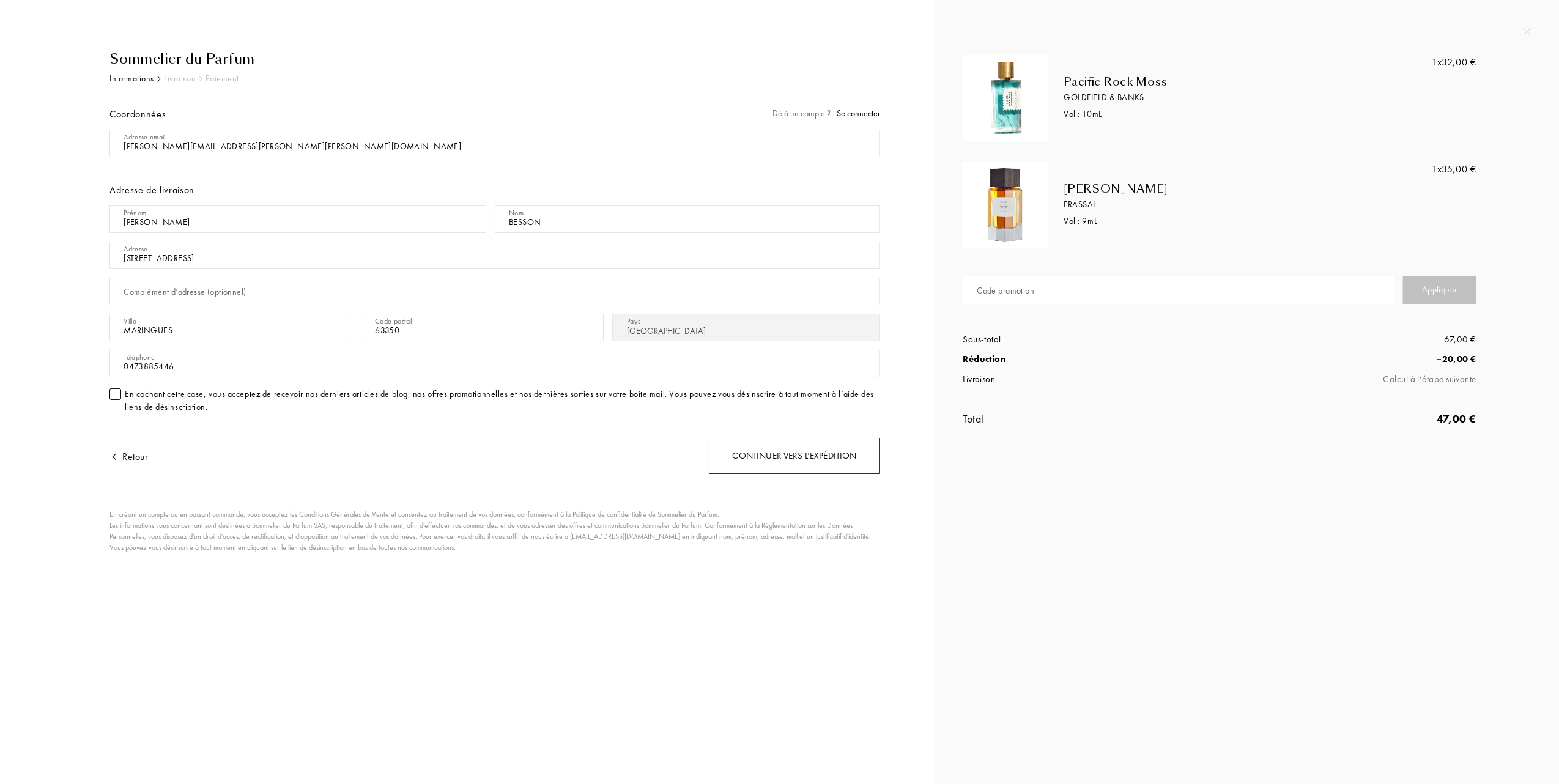
click at [796, 458] on div "Continuer vers l’expédition" at bounding box center [794, 456] width 171 height 36
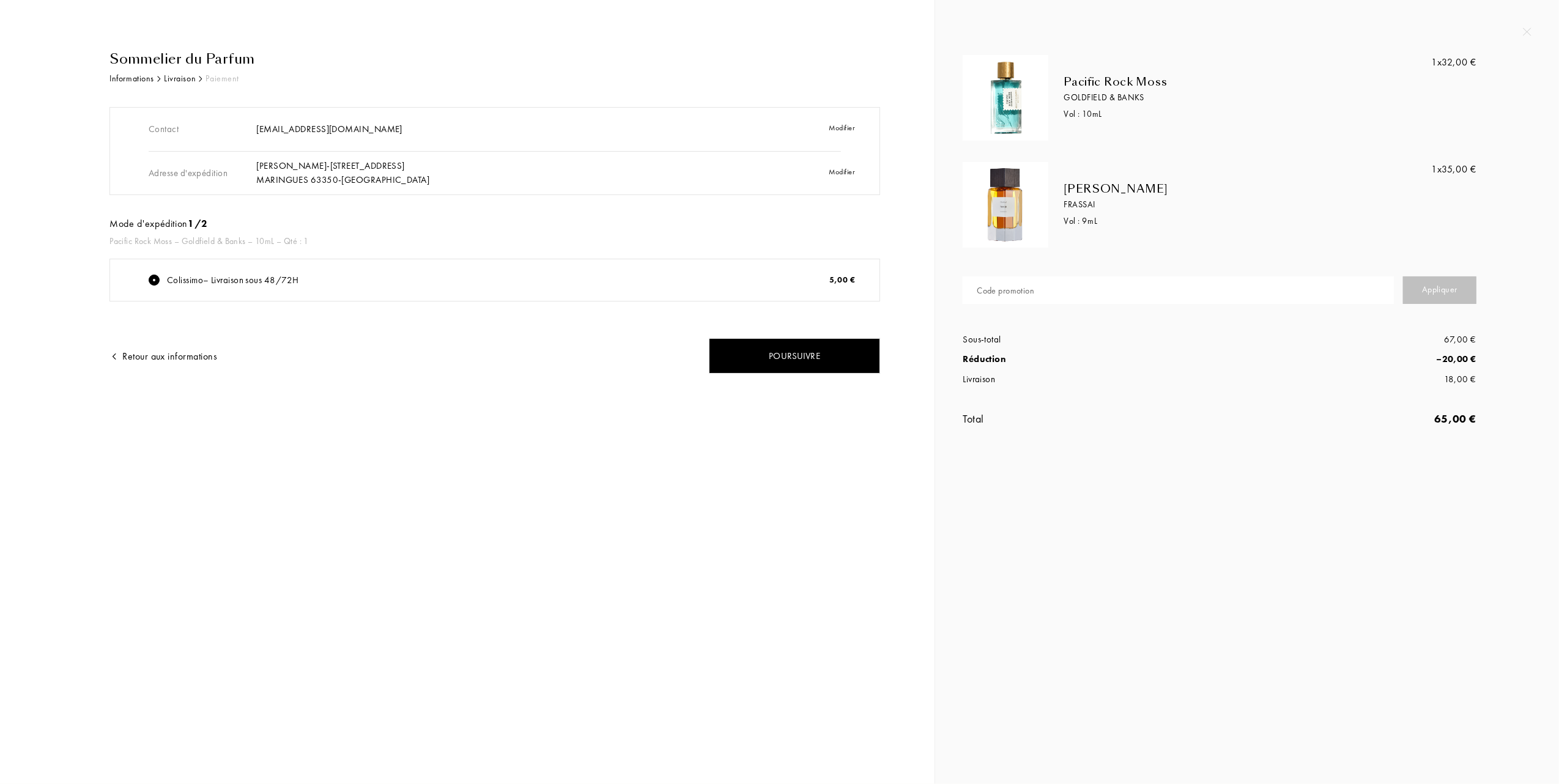
click at [447, 428] on div "Sommelier du Parfum Informations Livraison Paiement Contact [EMAIL_ADDRESS][DOM…" at bounding box center [468, 392] width 936 height 784
click at [774, 356] on div "Poursuivre" at bounding box center [794, 356] width 171 height 36
click at [801, 356] on div "Poursuivre" at bounding box center [794, 356] width 171 height 36
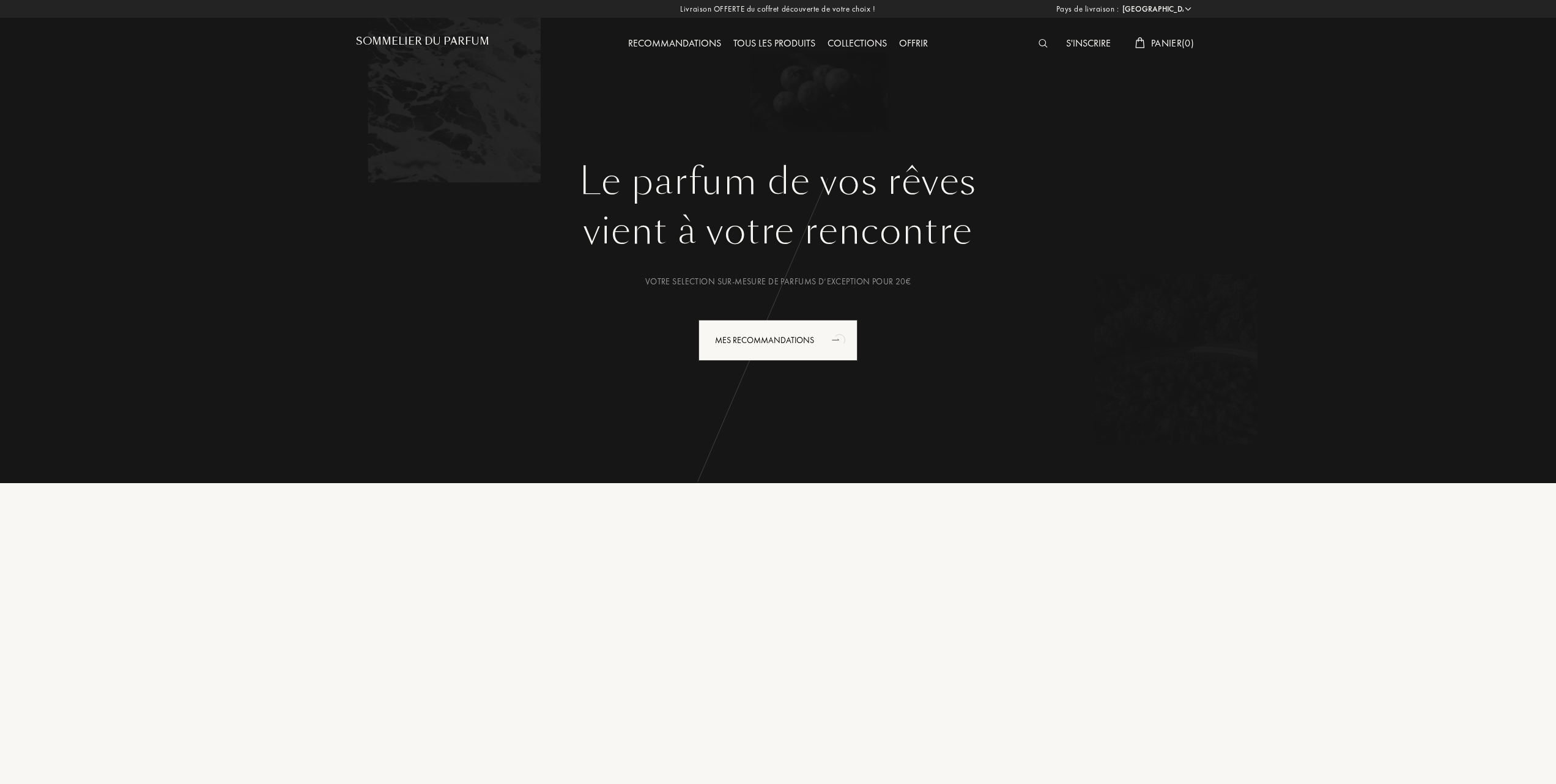
select select "FR"
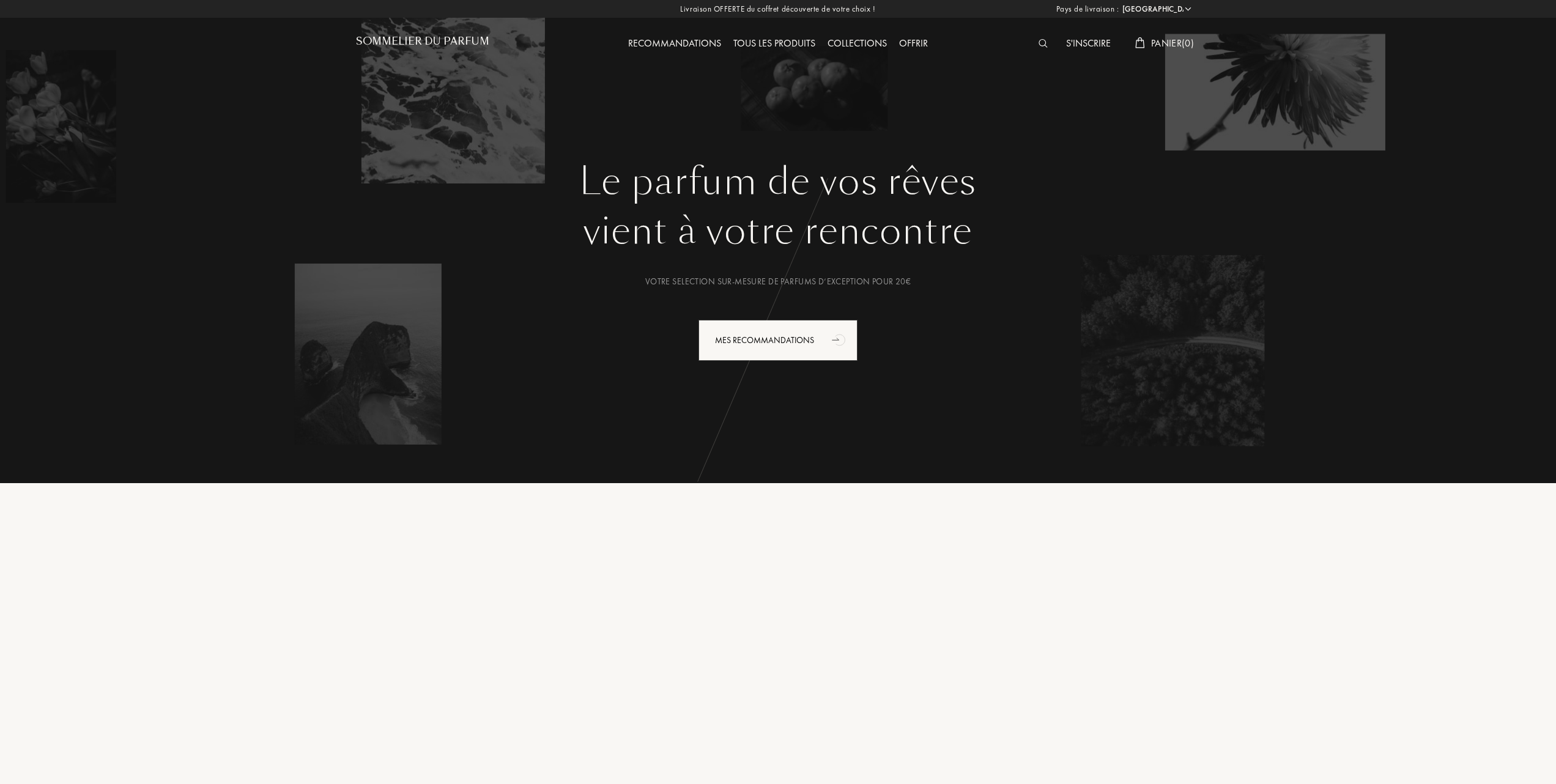
click at [798, 38] on div "Tous les produits" at bounding box center [775, 43] width 94 height 16
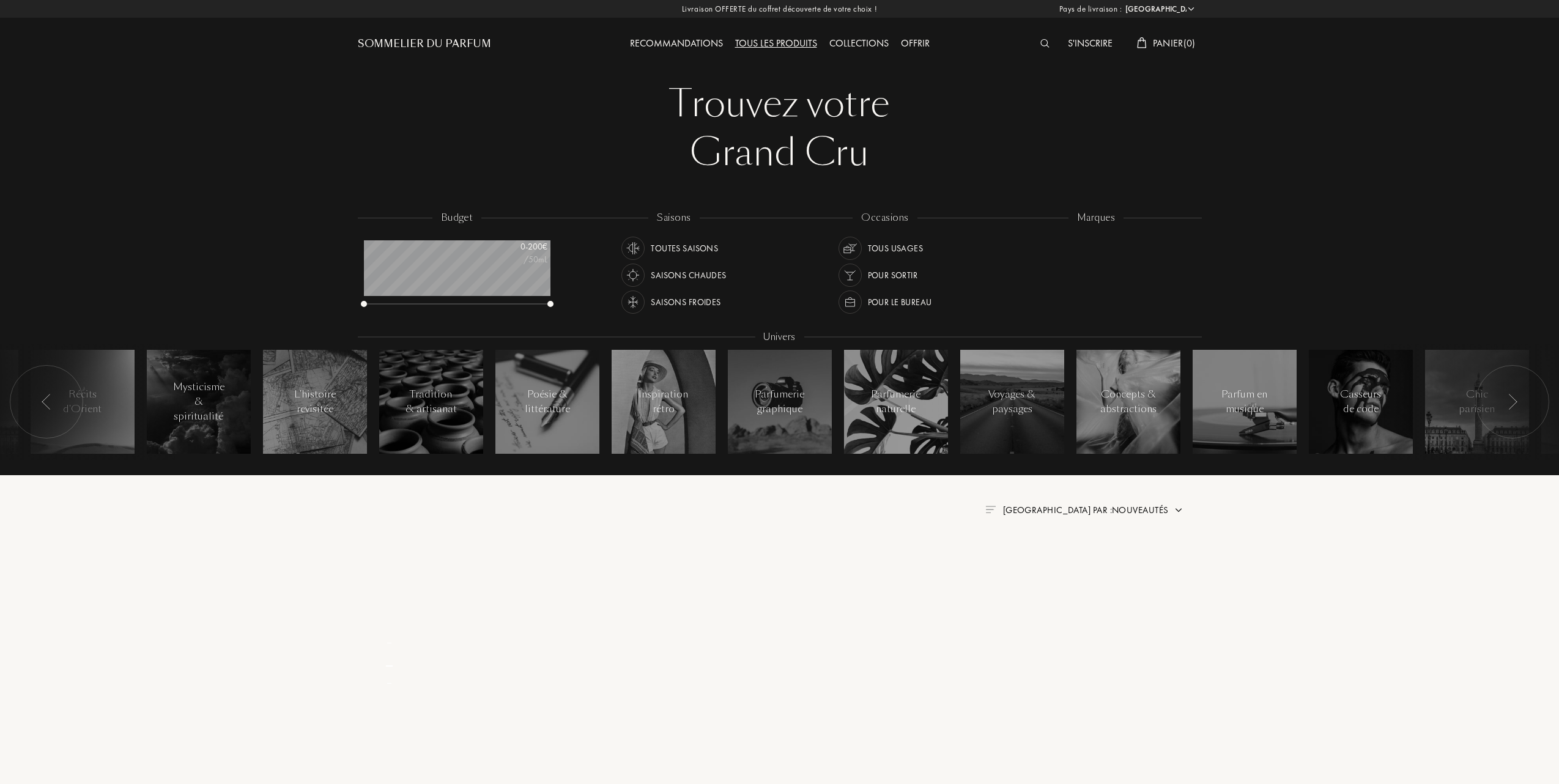
select select "FR"
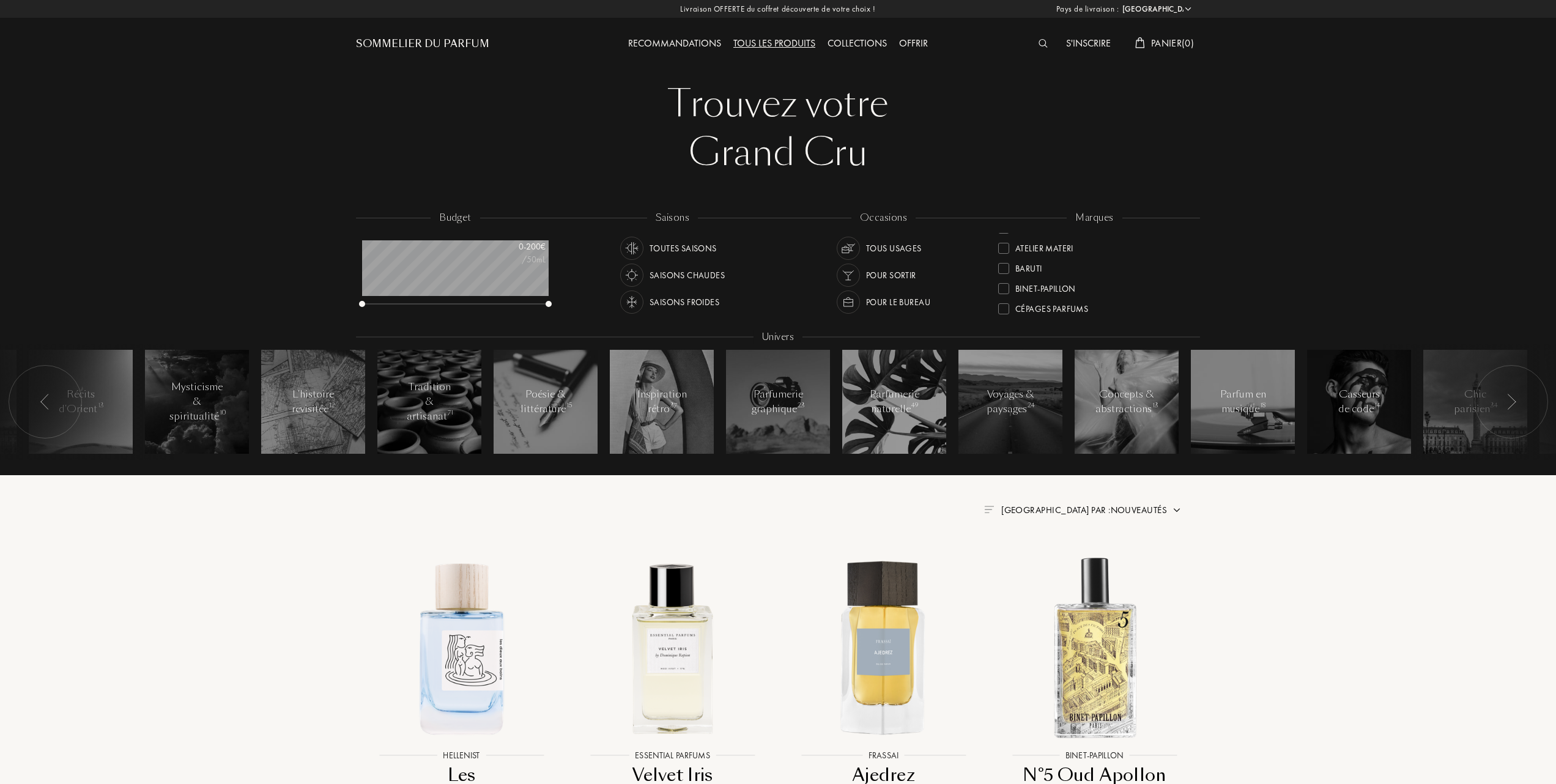
scroll to position [117, 0]
click at [1004, 306] on div at bounding box center [1004, 308] width 11 height 11
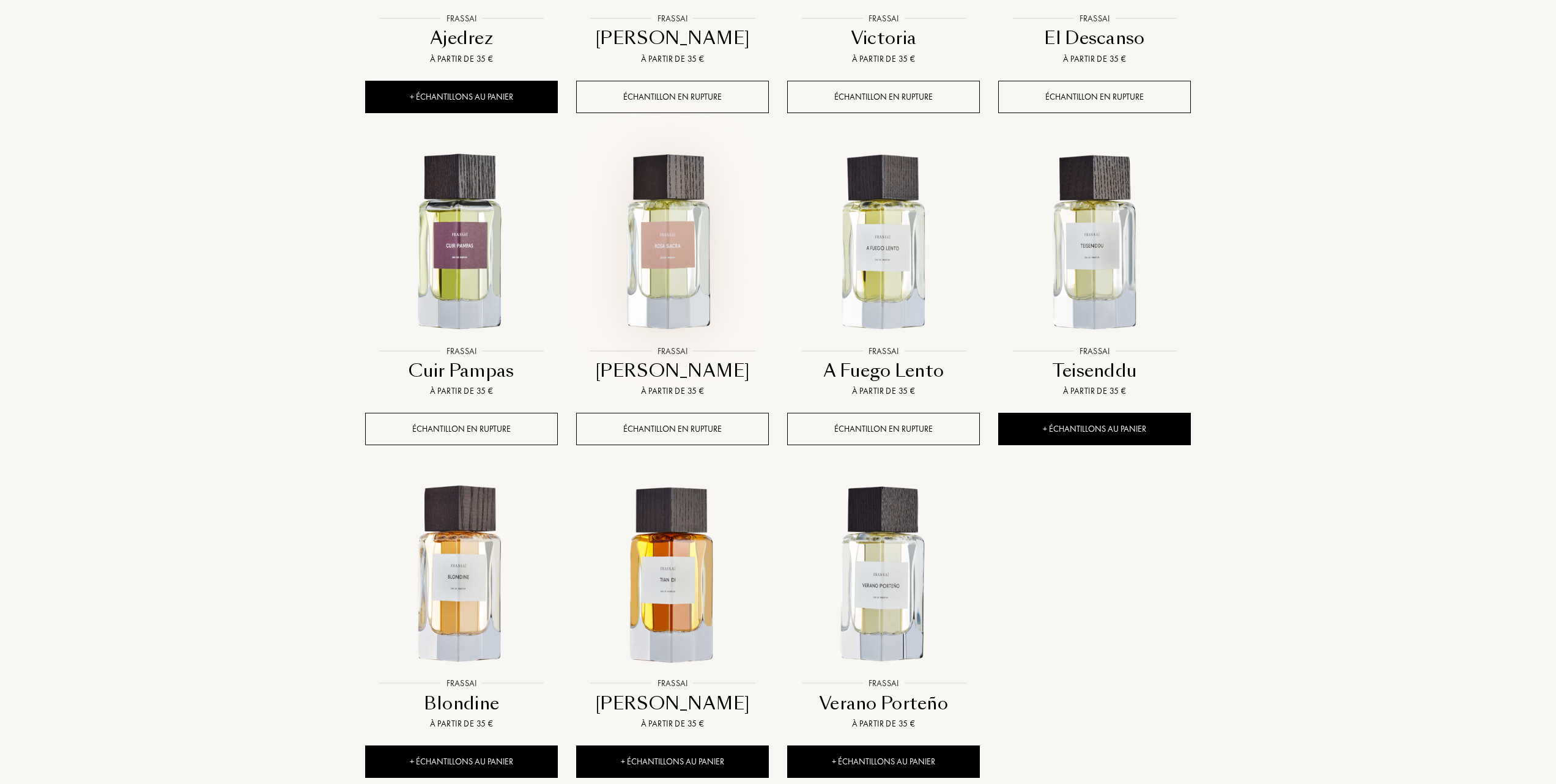
scroll to position [897, 0]
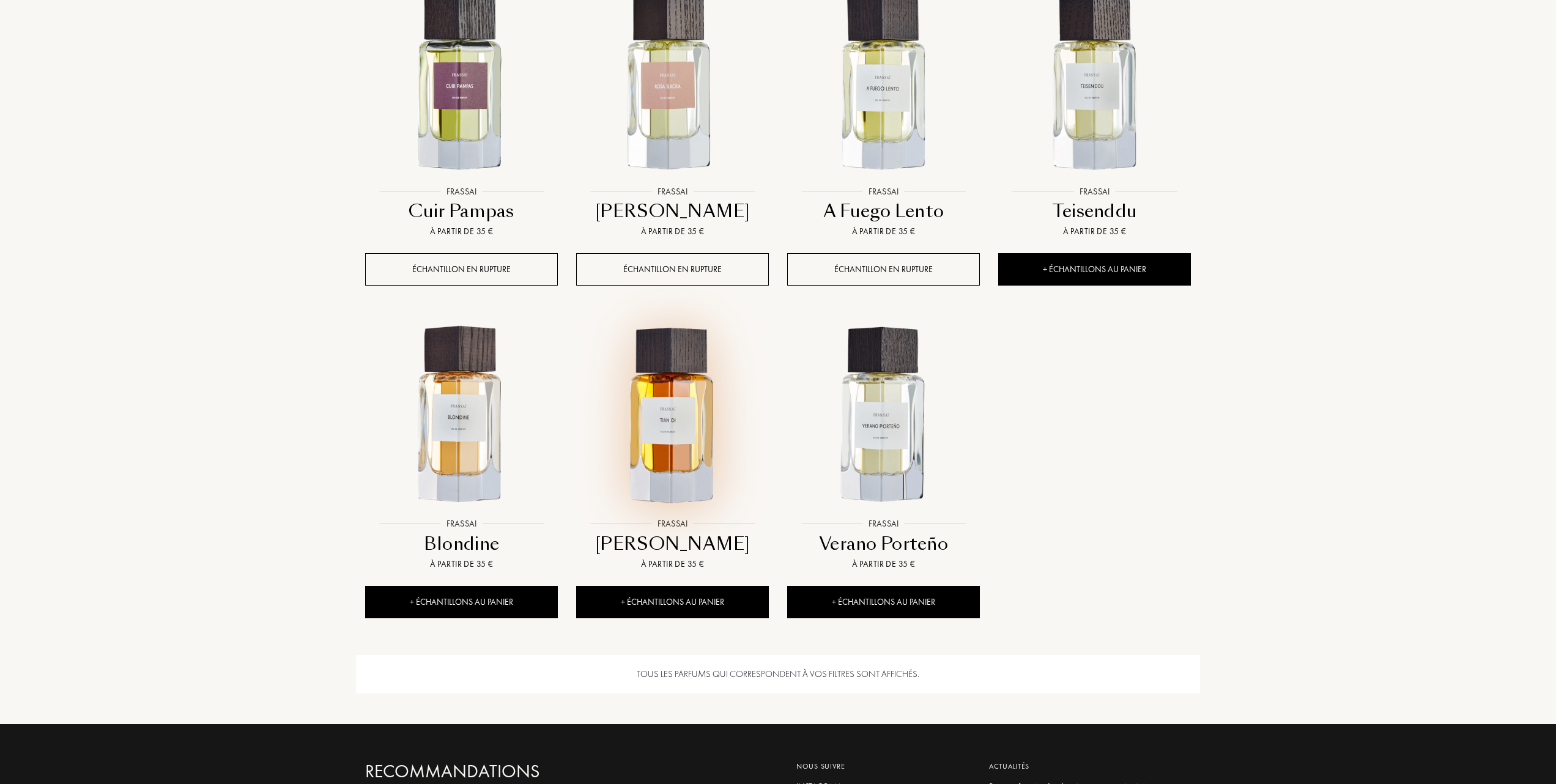
click at [676, 430] on img at bounding box center [673, 416] width 190 height 190
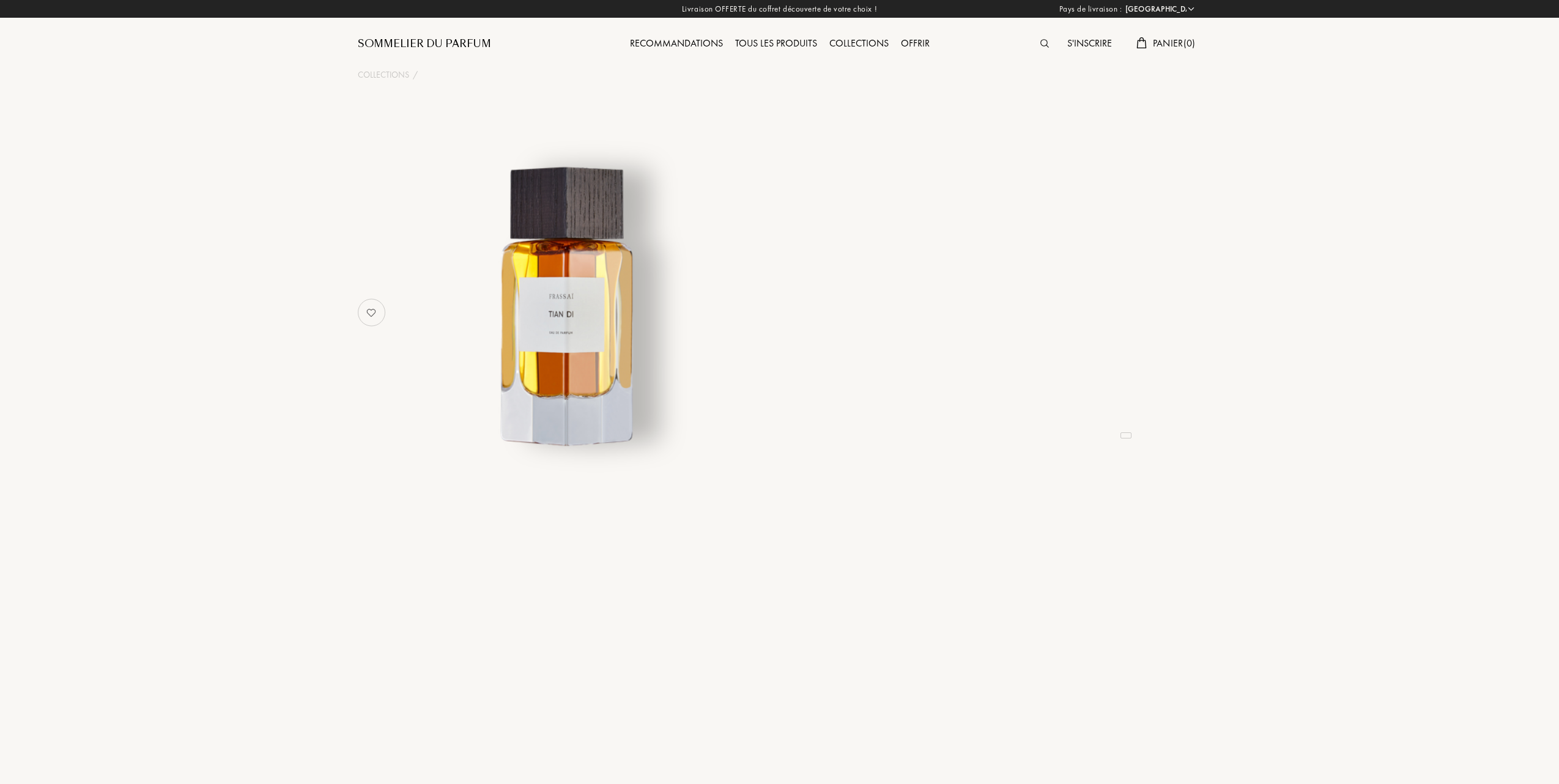
select select "FR"
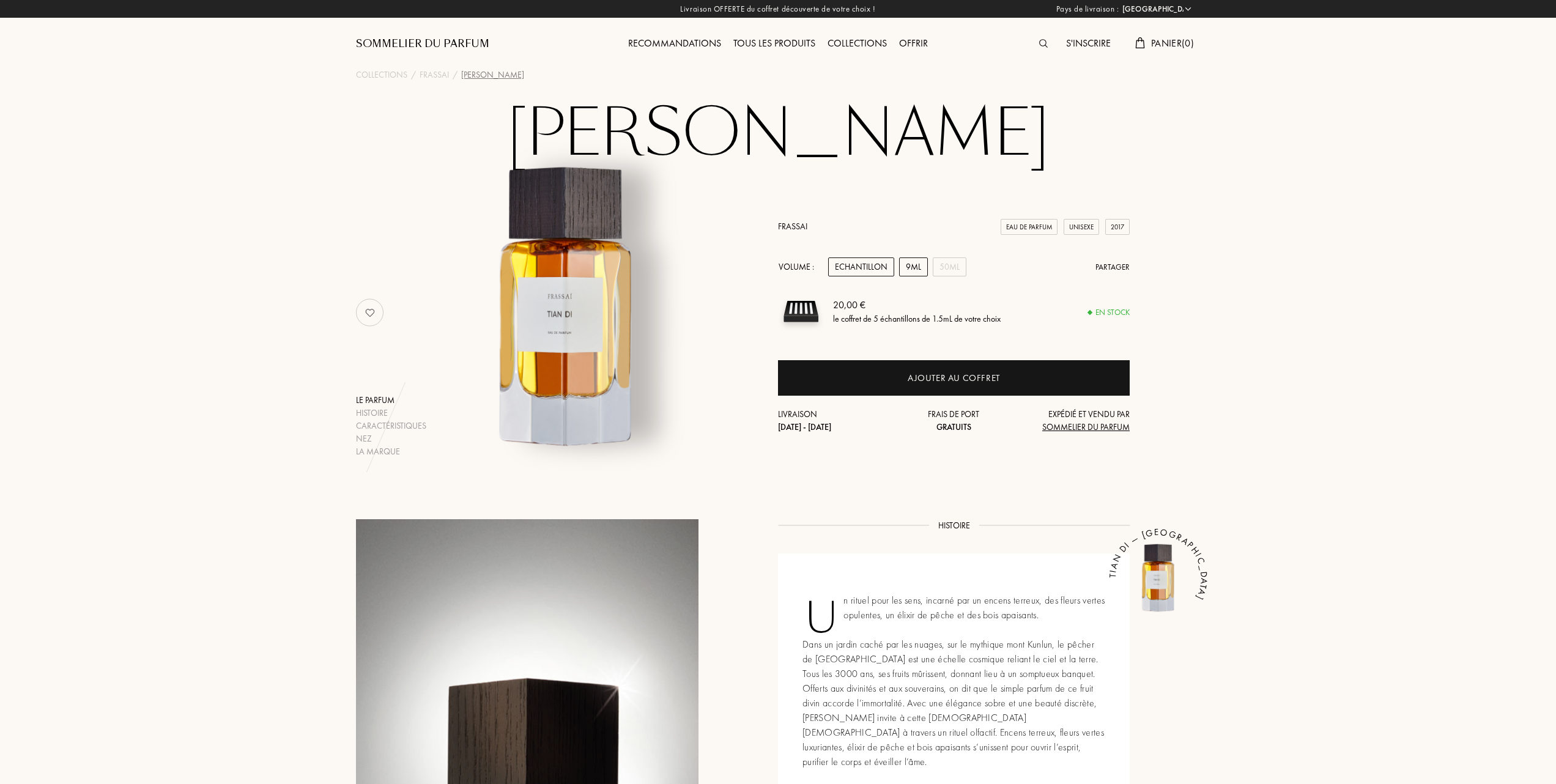
click at [905, 264] on div "9mL" at bounding box center [914, 267] width 29 height 19
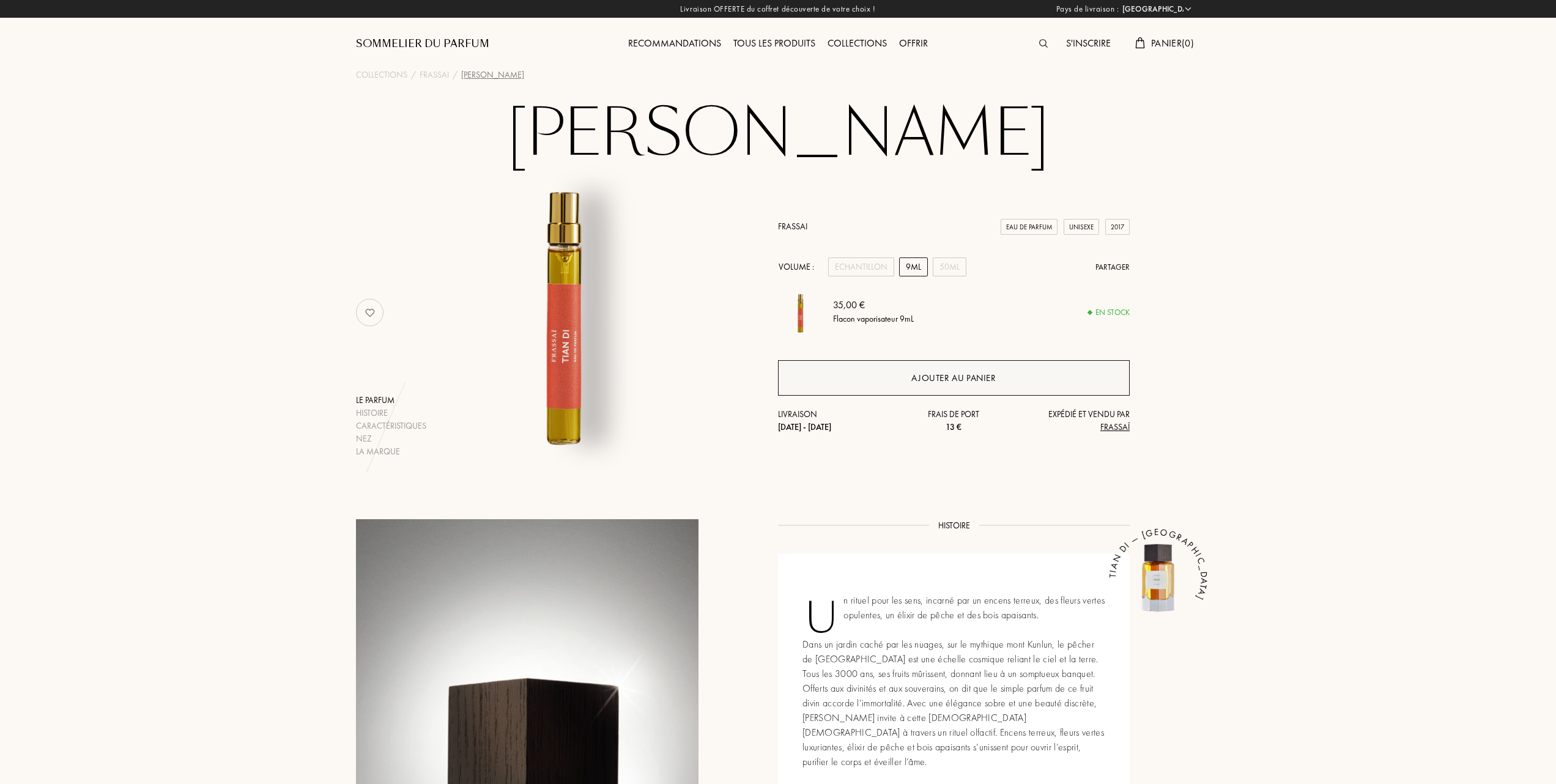
click at [914, 373] on div "Ajouter au panier" at bounding box center [953, 378] width 85 height 14
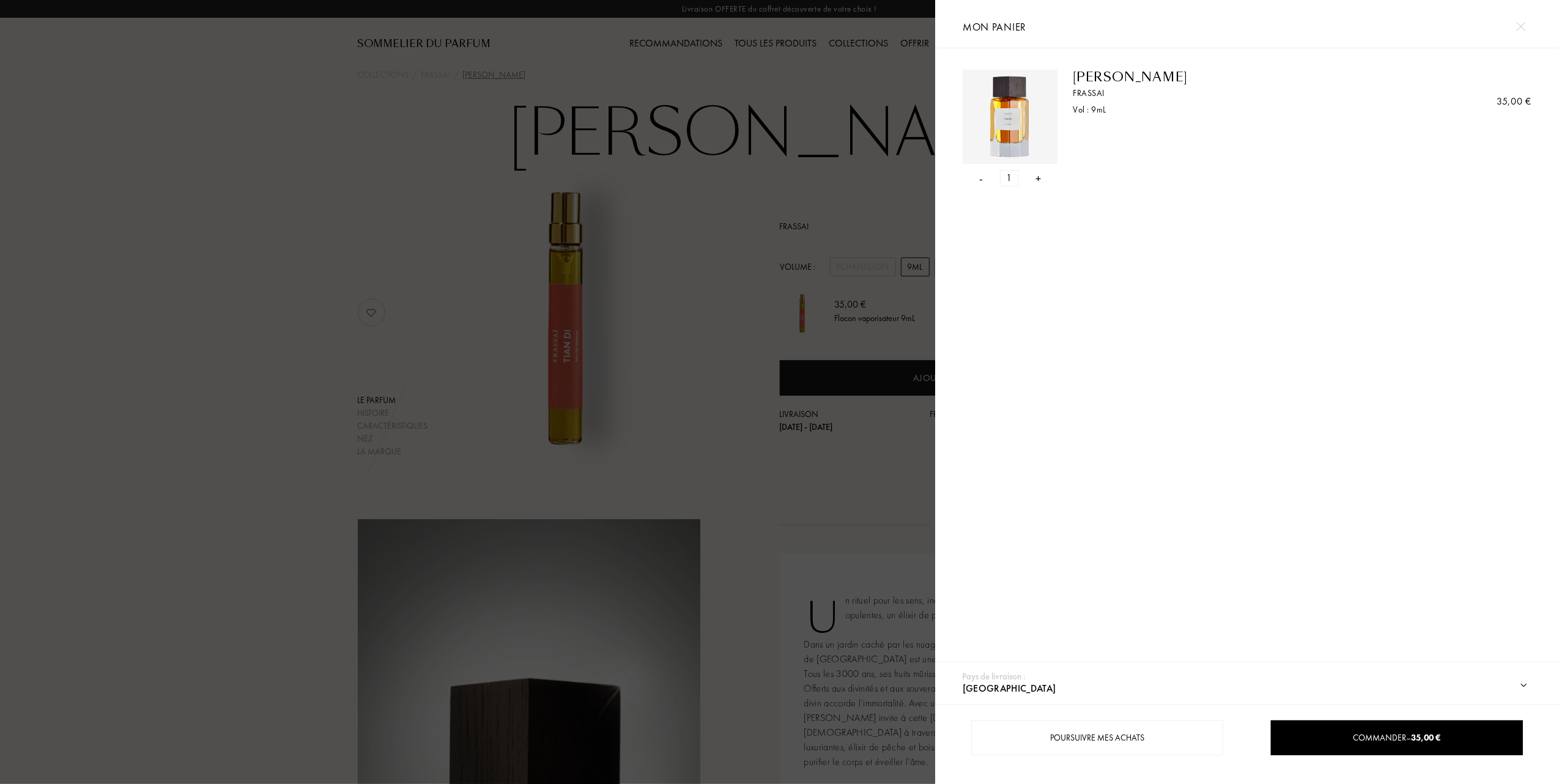
click at [1036, 179] on div "+" at bounding box center [1038, 178] width 5 height 17
click at [1334, 738] on div "Commander – 70,00 €" at bounding box center [1397, 738] width 250 height 13
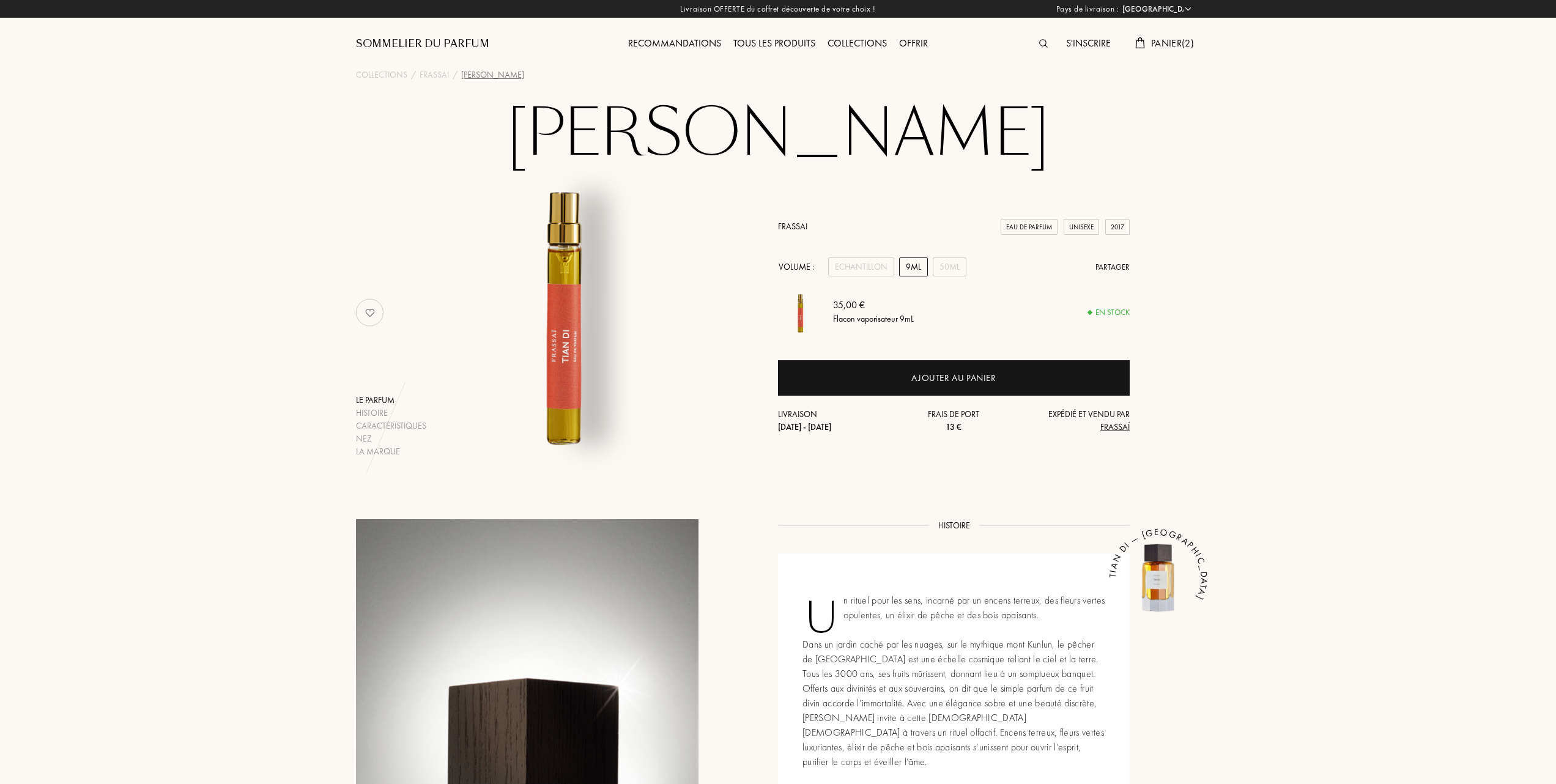
click at [1177, 37] on span "Panier ( 2 )" at bounding box center [1173, 43] width 43 height 13
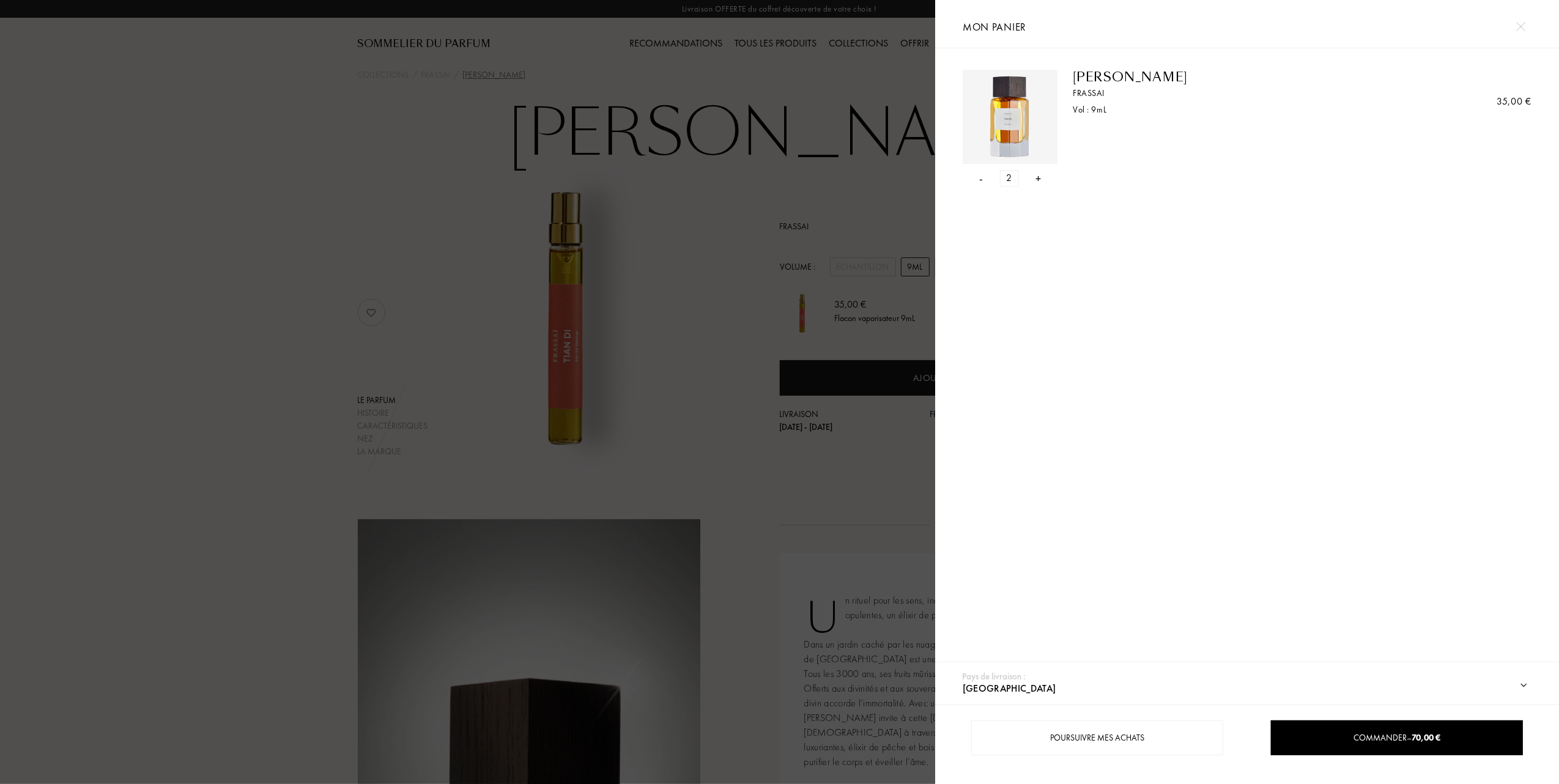
click at [984, 179] on div "- 2 +" at bounding box center [1010, 178] width 94 height 17
click at [988, 177] on div "- 2 +" at bounding box center [1010, 178] width 94 height 17
click at [984, 178] on div "- 2 +" at bounding box center [1010, 178] width 94 height 17
click at [982, 178] on div "-" at bounding box center [981, 178] width 4 height 17
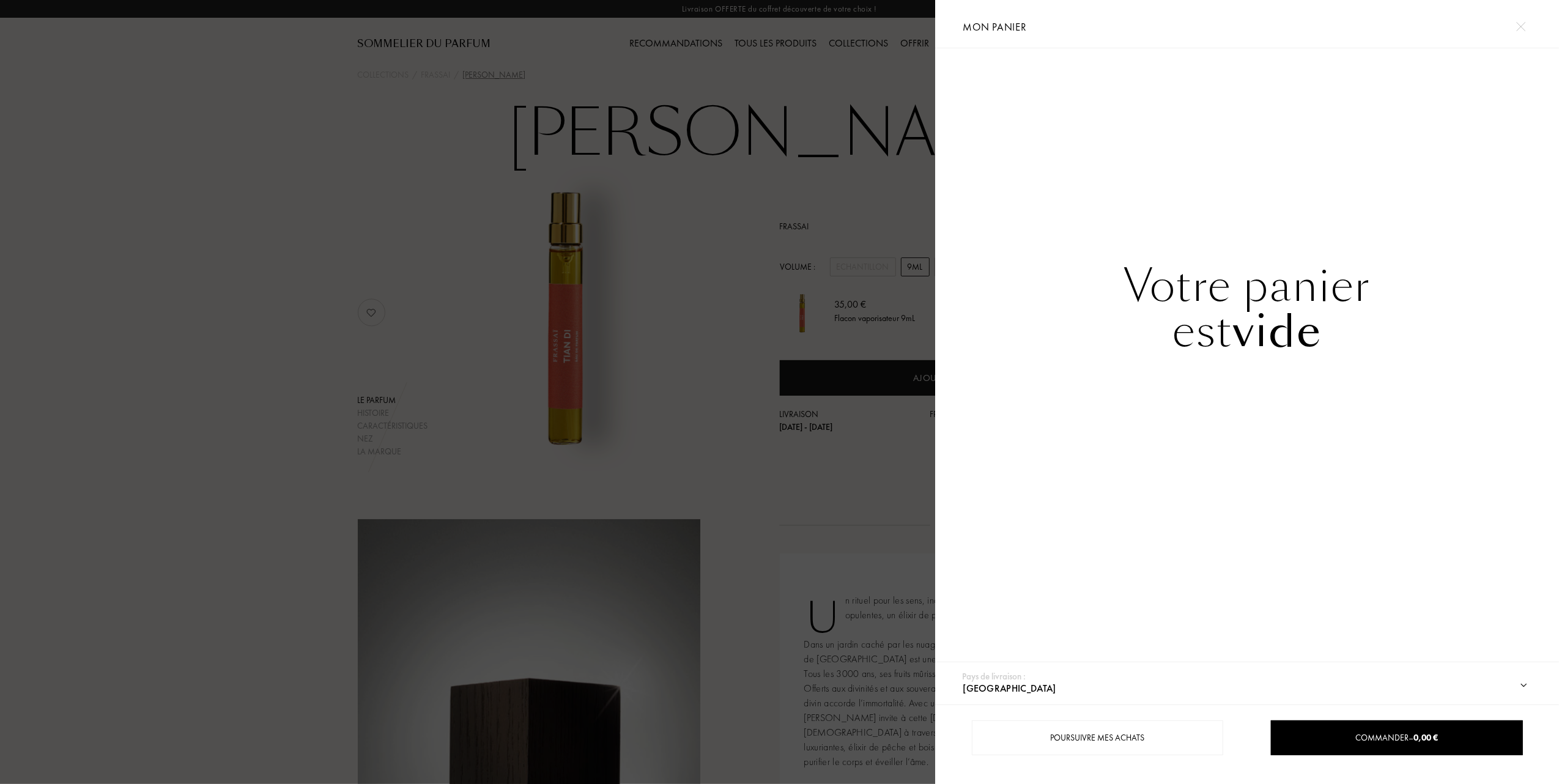
click at [272, 71] on div at bounding box center [468, 392] width 936 height 784
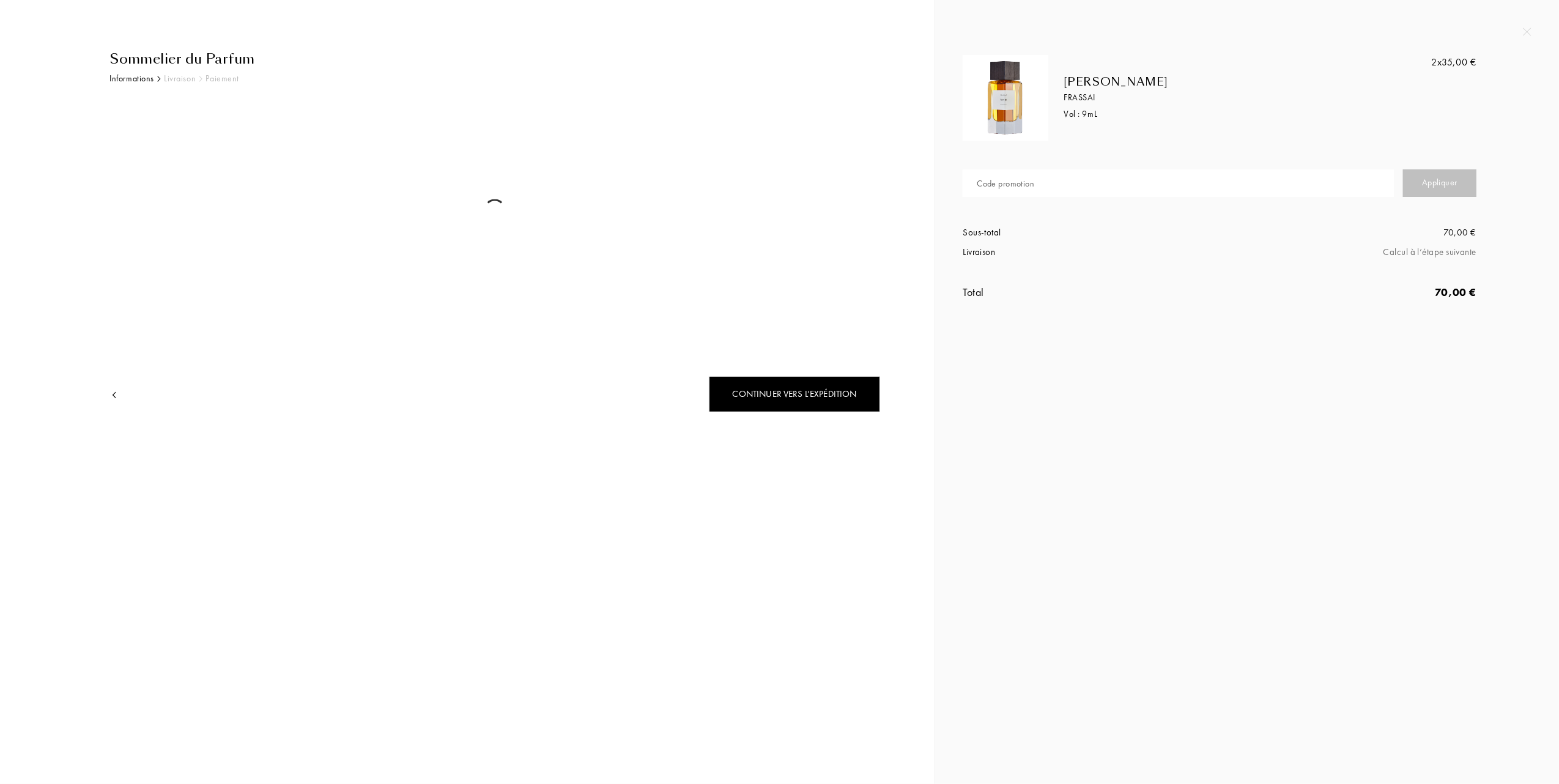
select select "FR"
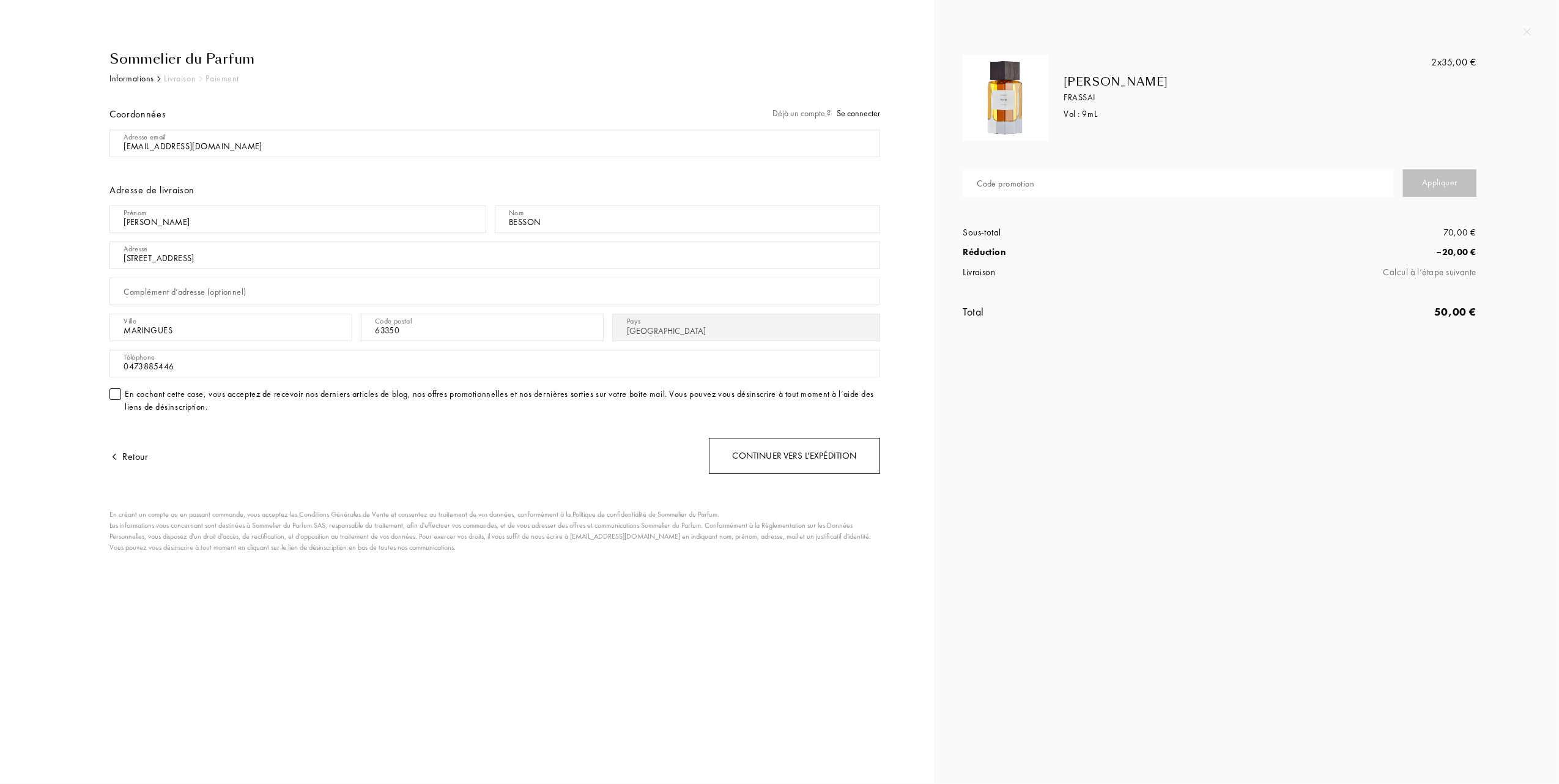
click at [808, 460] on div "Continuer vers l’expédition" at bounding box center [794, 456] width 171 height 36
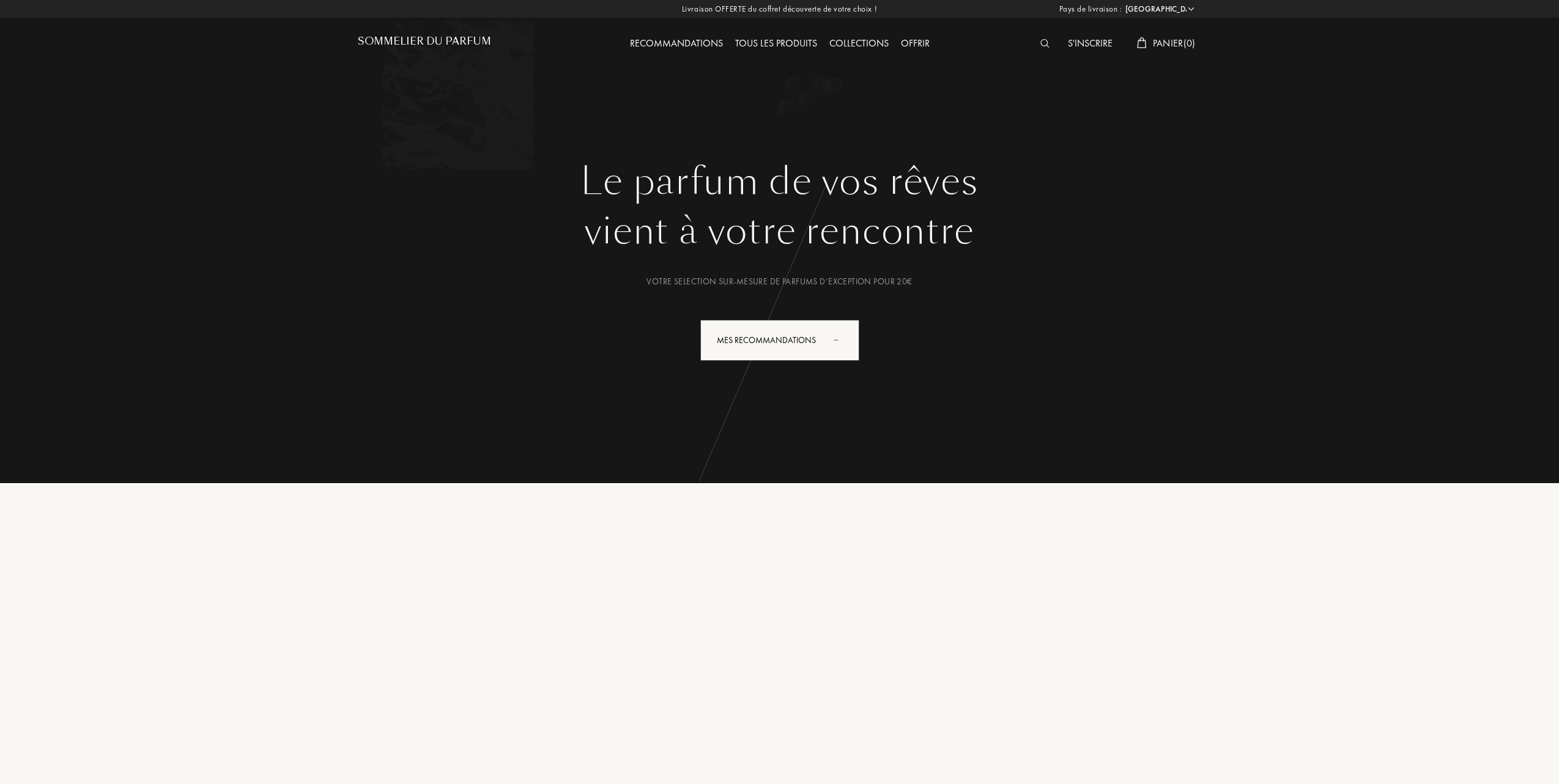
select select "FR"
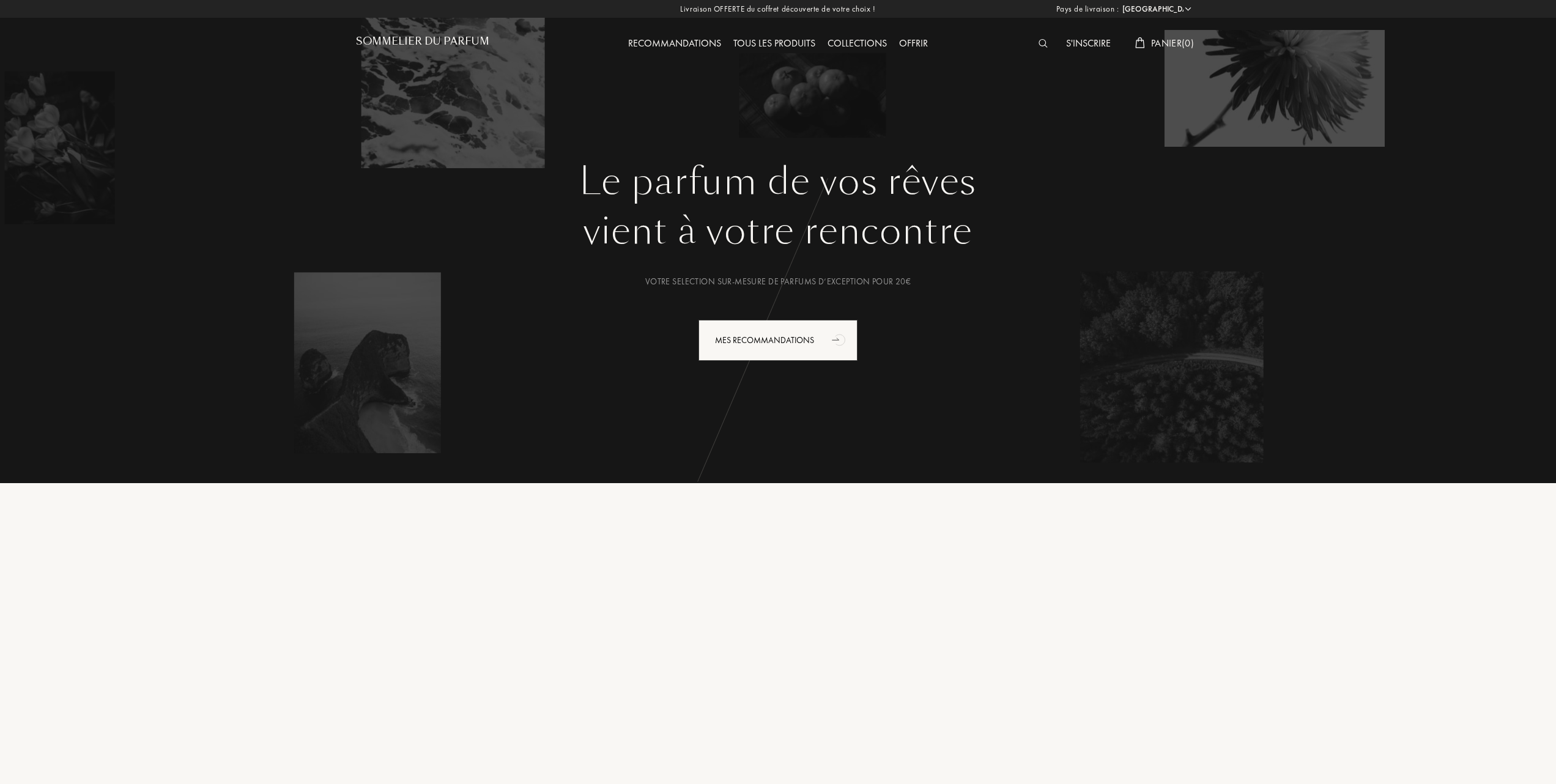
click at [792, 42] on div "Tous les produits" at bounding box center [775, 43] width 94 height 16
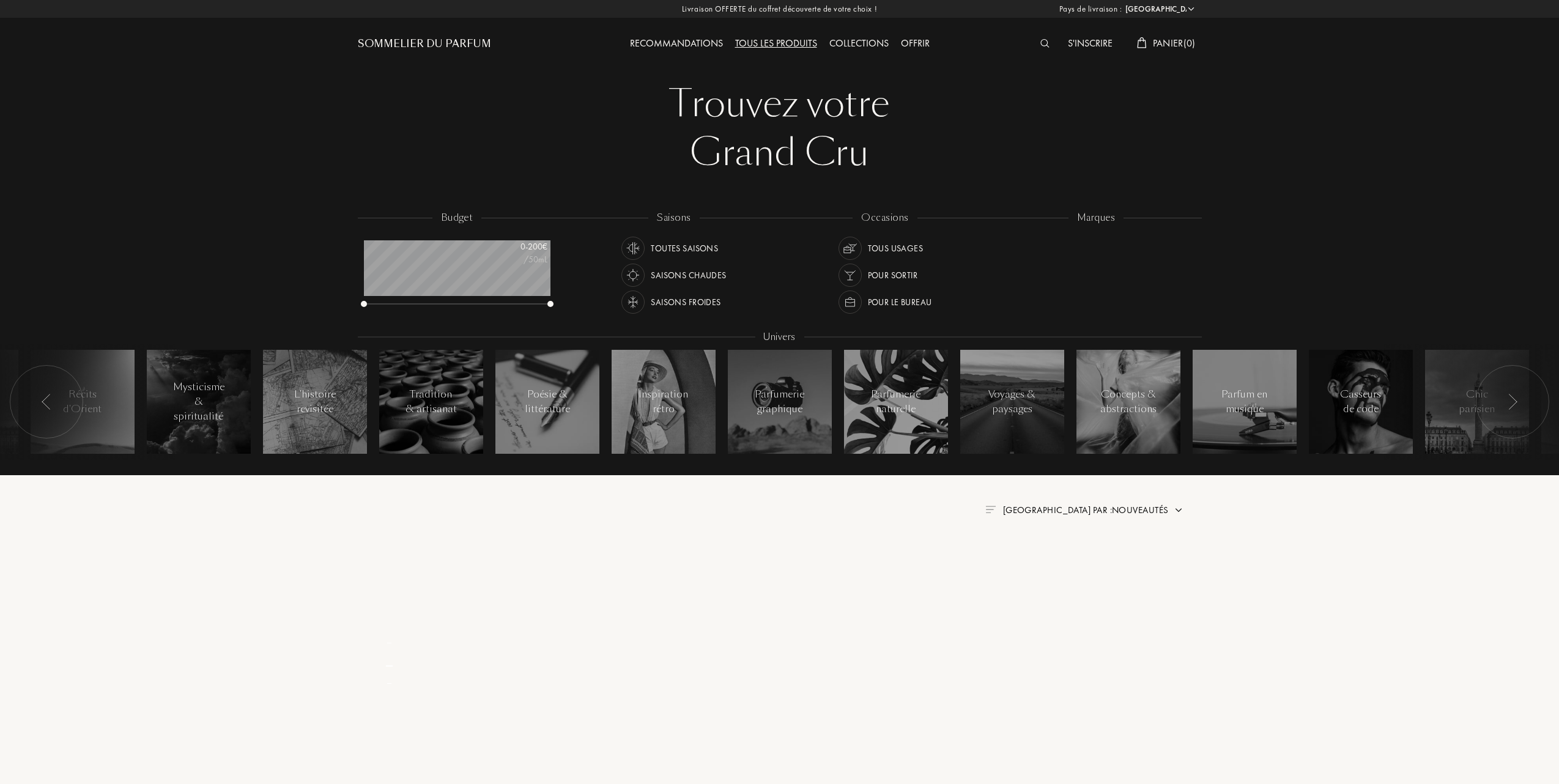
select select "FR"
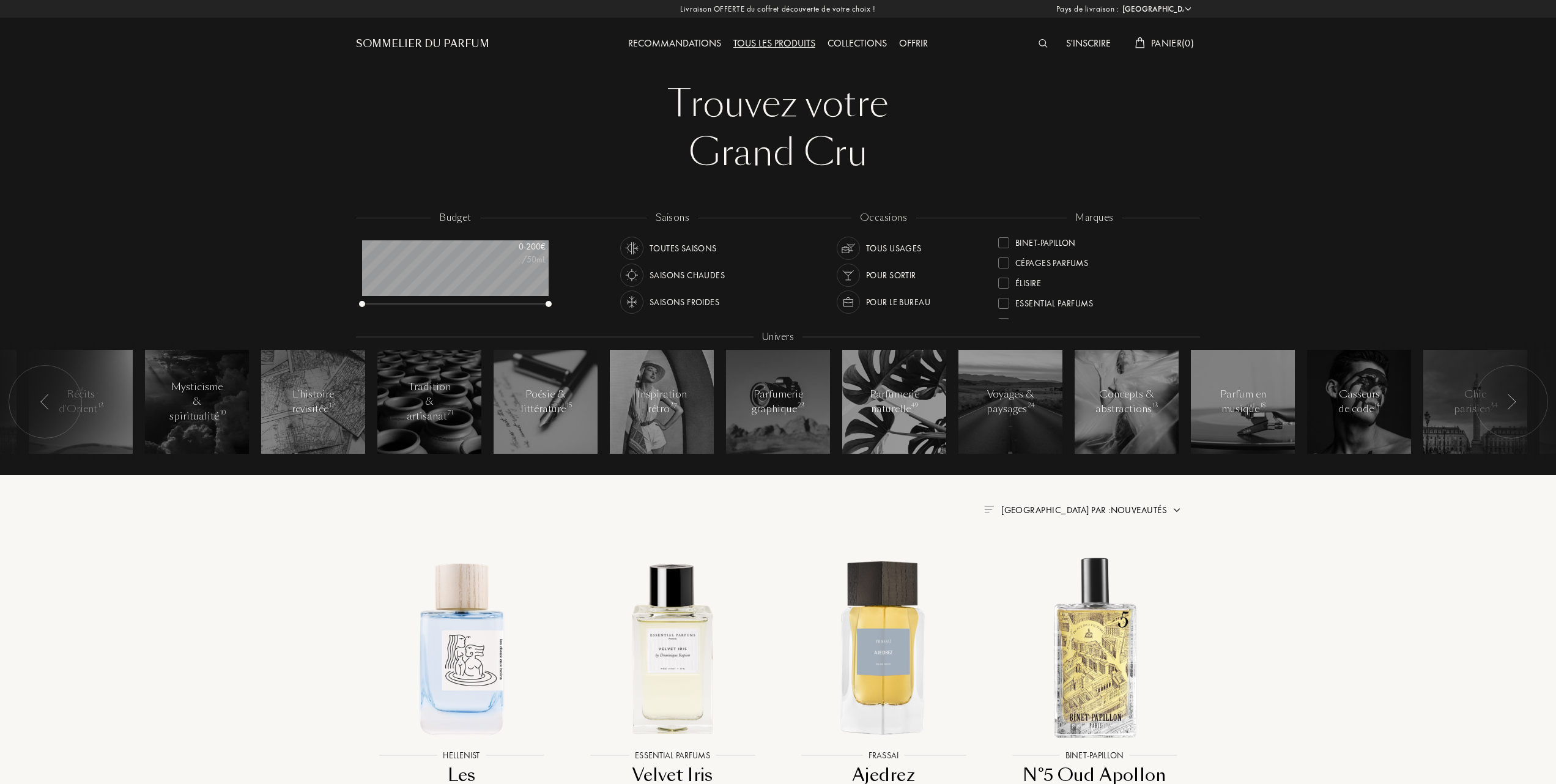
scroll to position [163, 0]
click at [1000, 277] on div at bounding box center [1004, 283] width 11 height 11
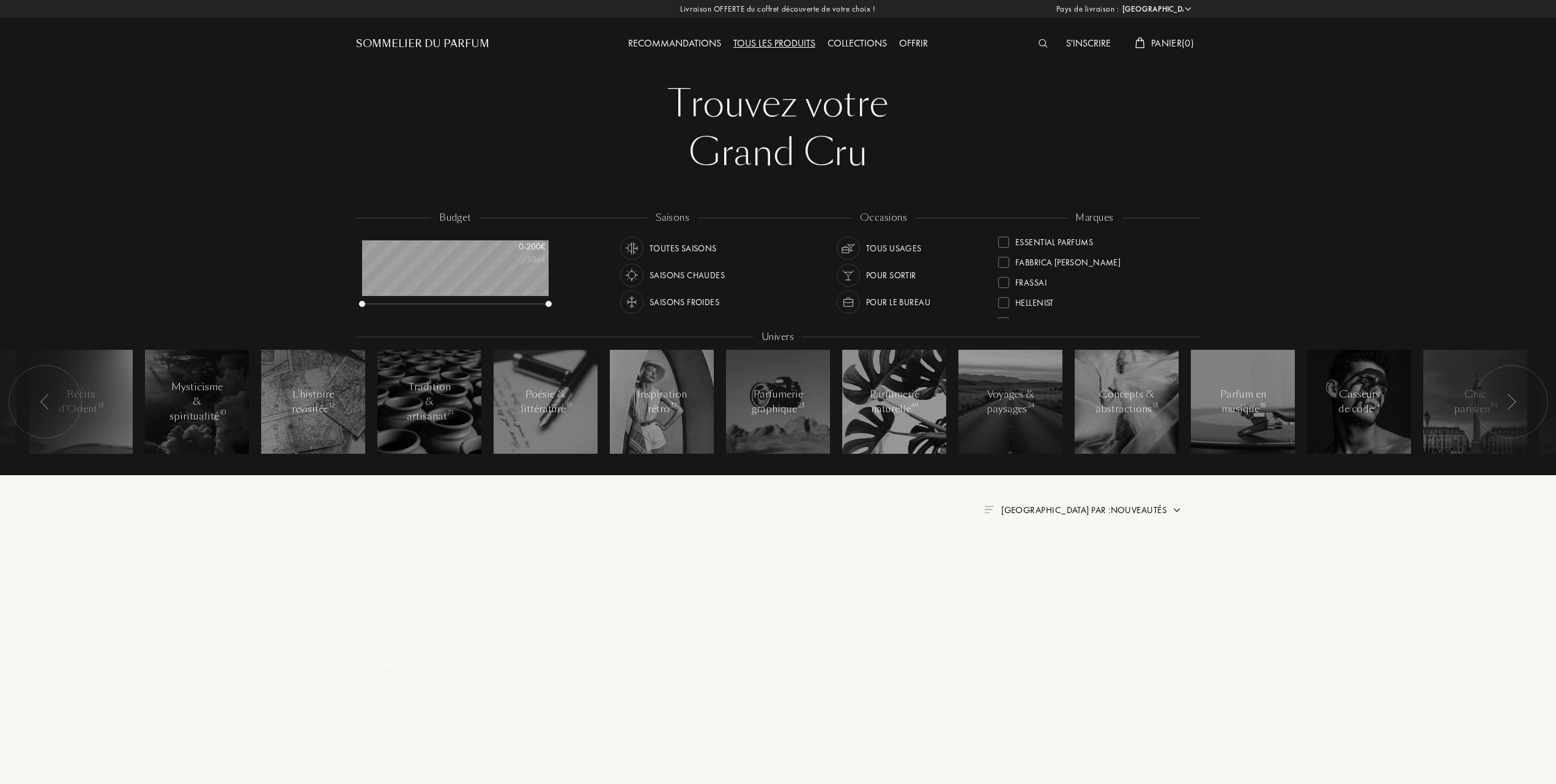
scroll to position [0, 0]
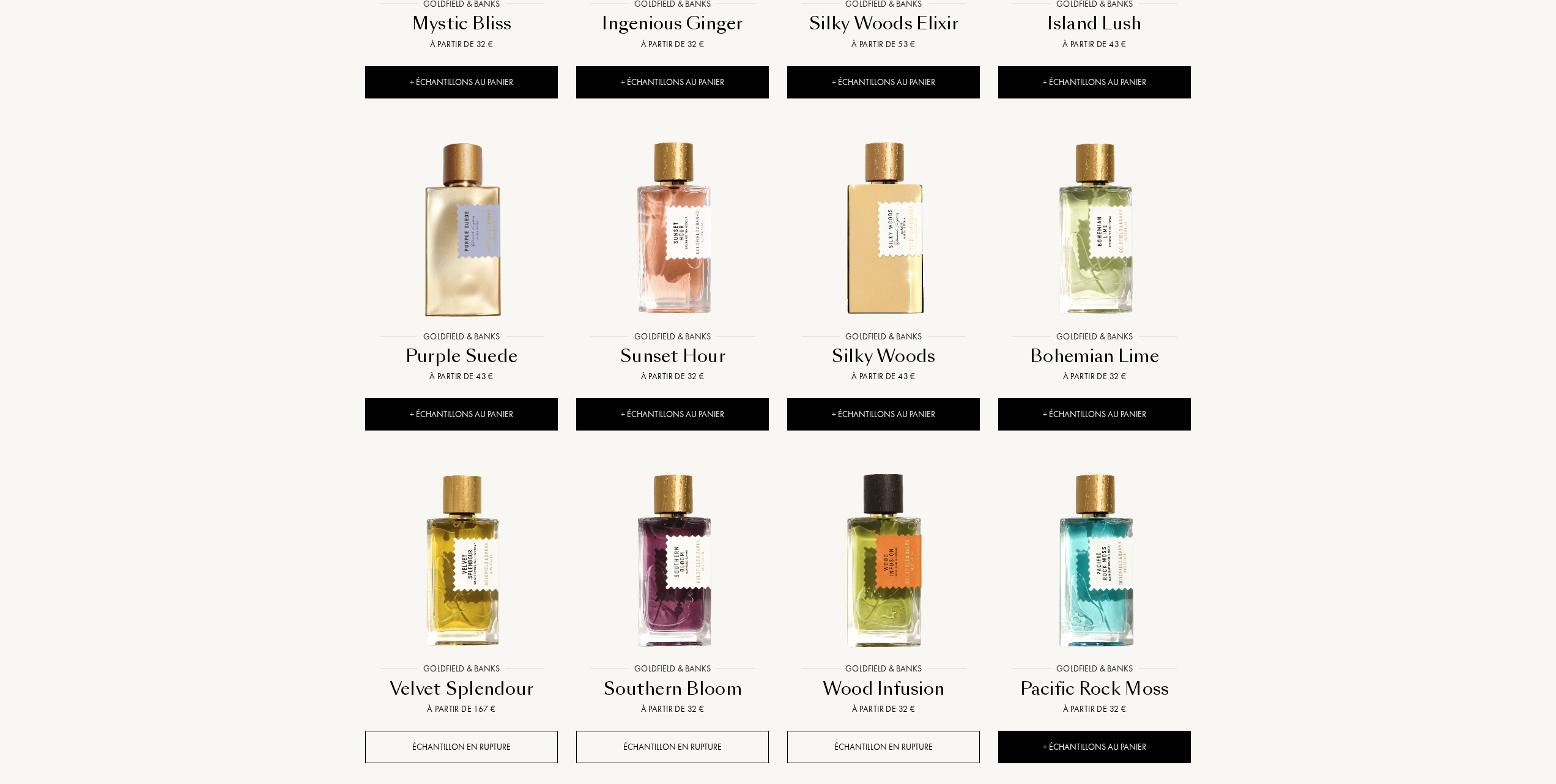
scroll to position [897, 0]
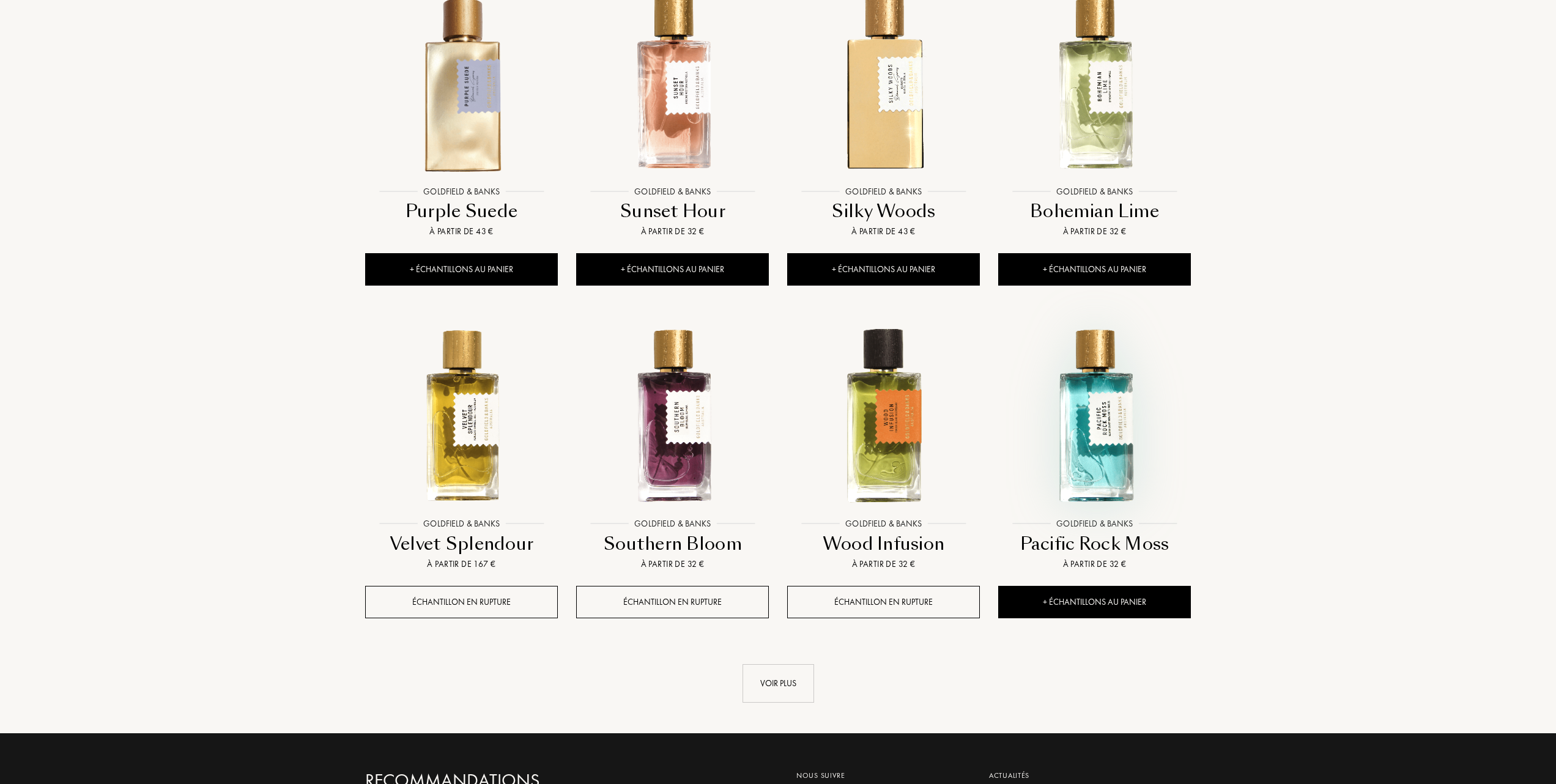
click at [1094, 427] on img at bounding box center [1095, 416] width 190 height 190
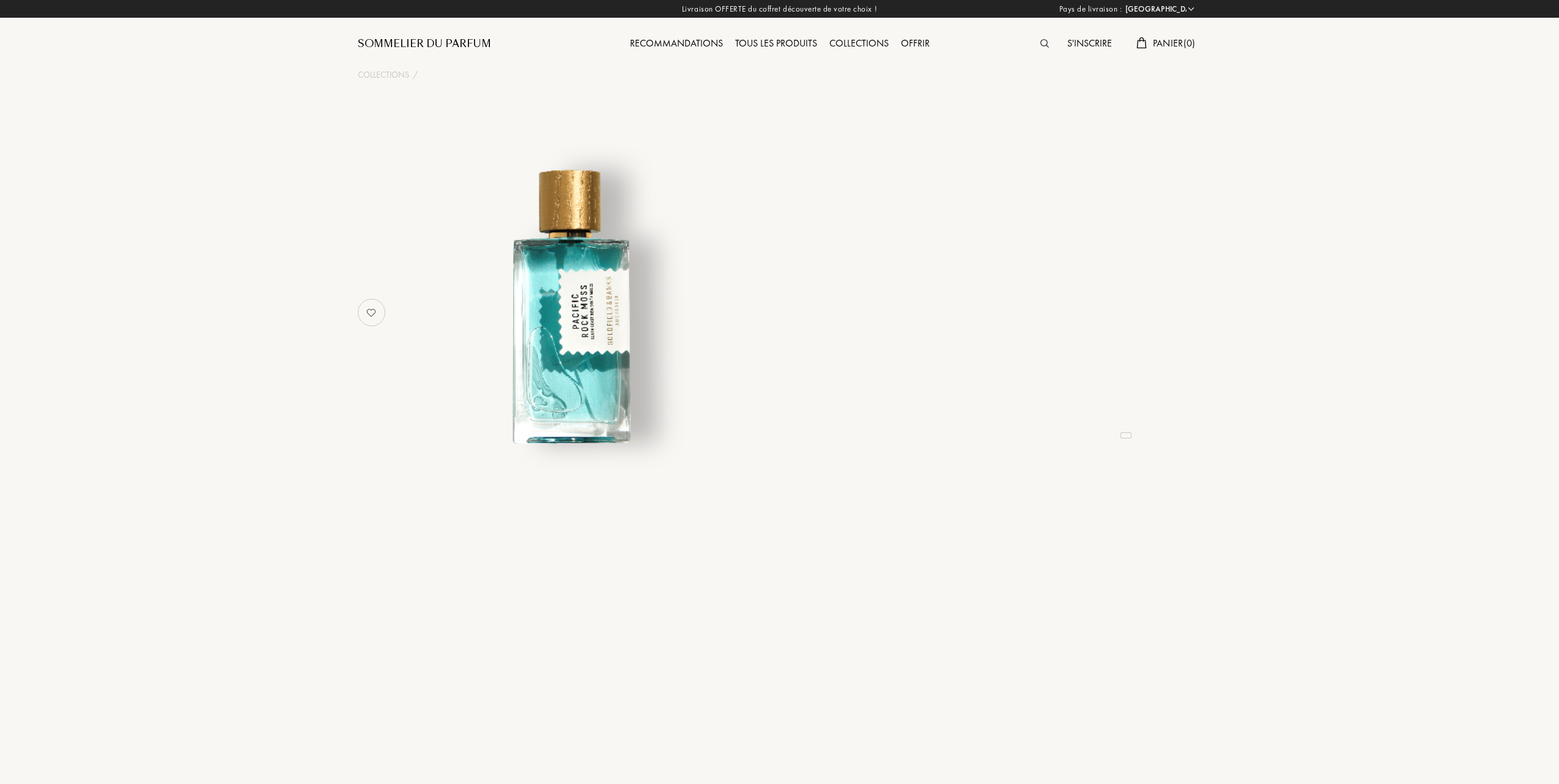
select select "FR"
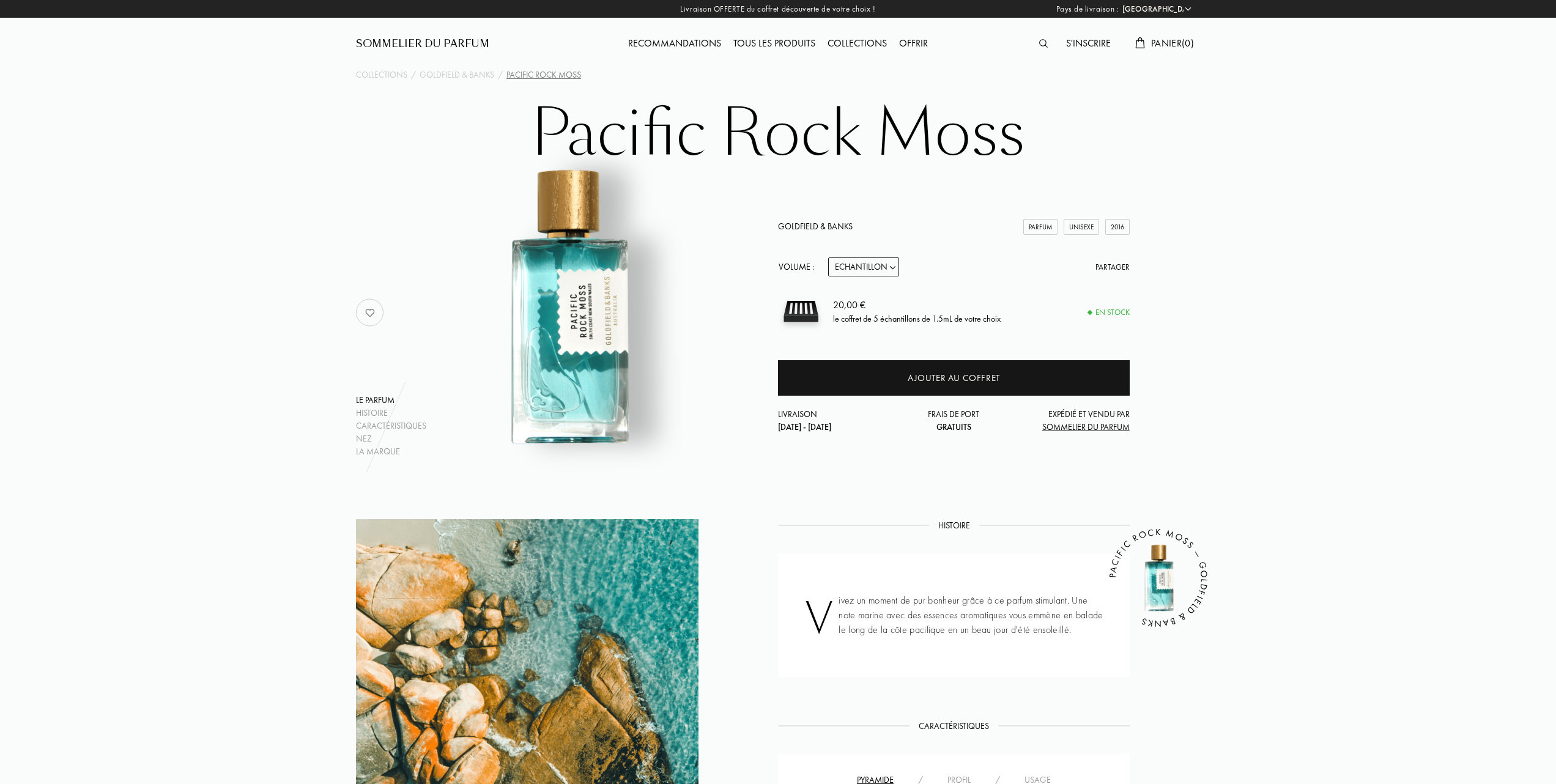
click at [897, 270] on select "Echantillon 10mL 50mL 100mL" at bounding box center [863, 267] width 71 height 19
select select "1"
click at [828, 258] on select "Echantillon 10mL 50mL 100mL" at bounding box center [863, 267] width 71 height 19
select select "1"
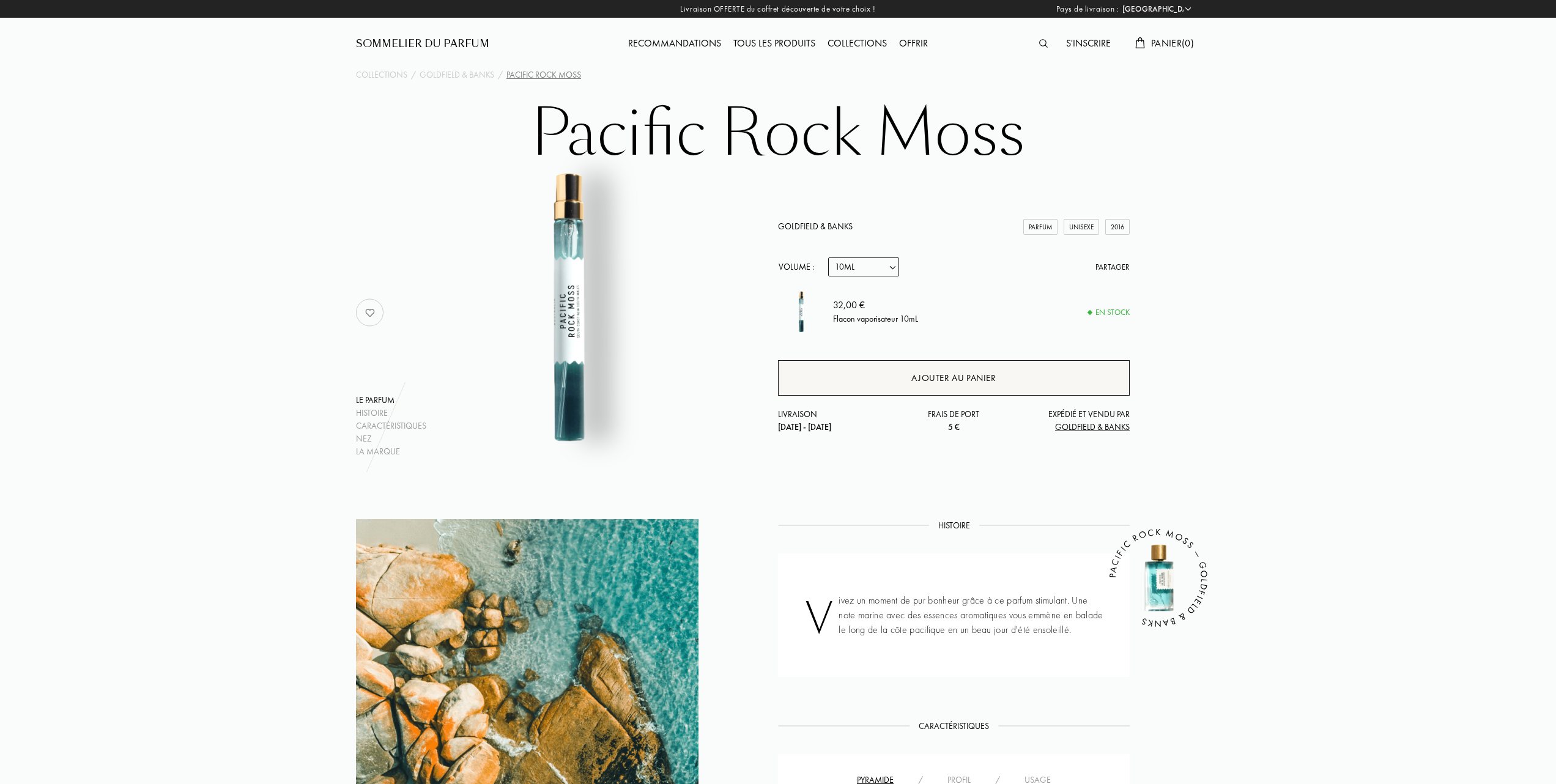
click at [936, 372] on div "Ajouter au panier" at bounding box center [953, 378] width 85 height 14
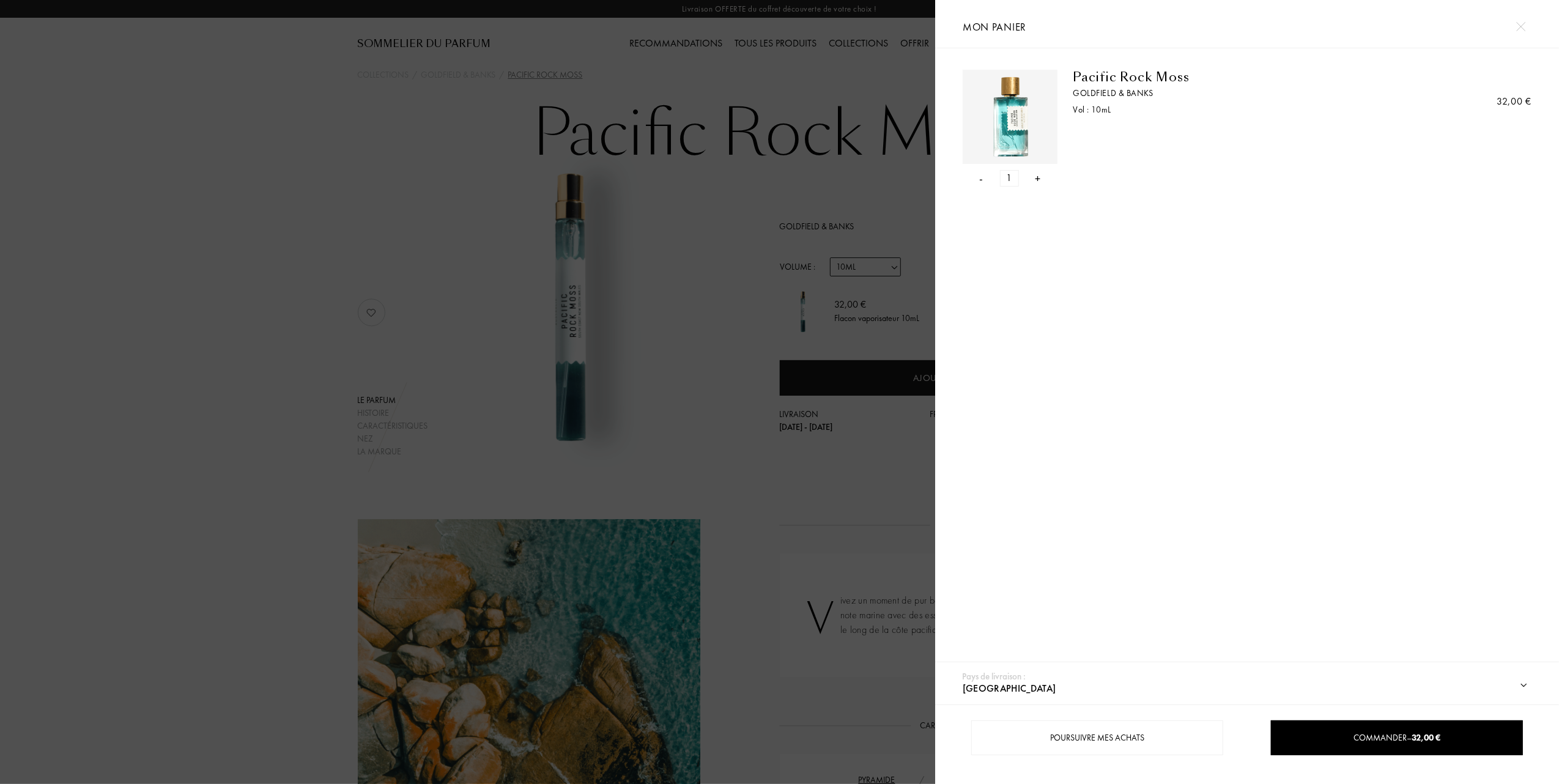
click at [1034, 178] on div "- 1 +" at bounding box center [1010, 178] width 94 height 17
click at [1036, 174] on div "+" at bounding box center [1038, 178] width 5 height 17
click at [1363, 732] on div "Commander – 64,00 €" at bounding box center [1397, 738] width 250 height 13
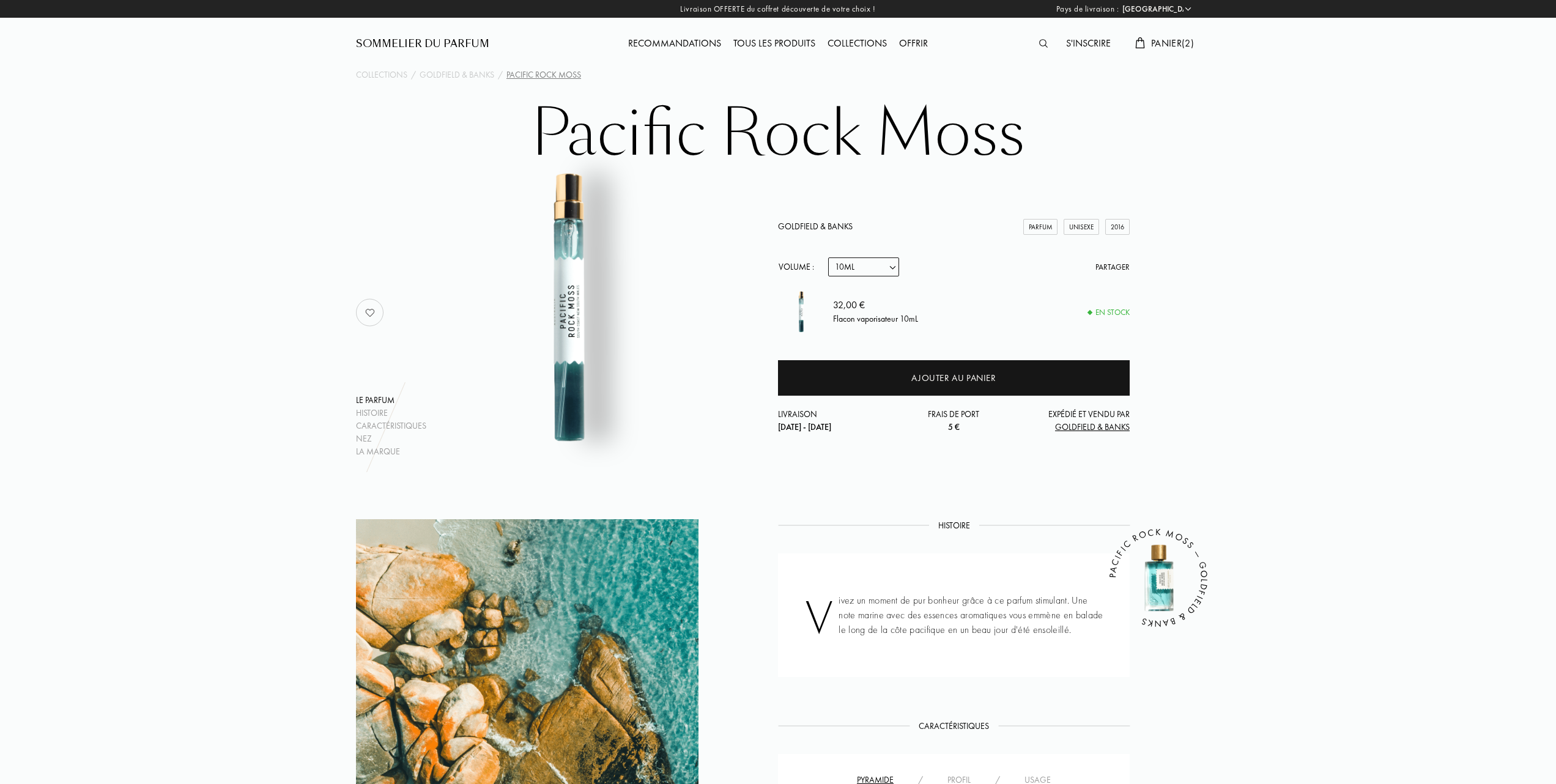
click at [1173, 39] on span "Panier ( 2 )" at bounding box center [1173, 43] width 43 height 13
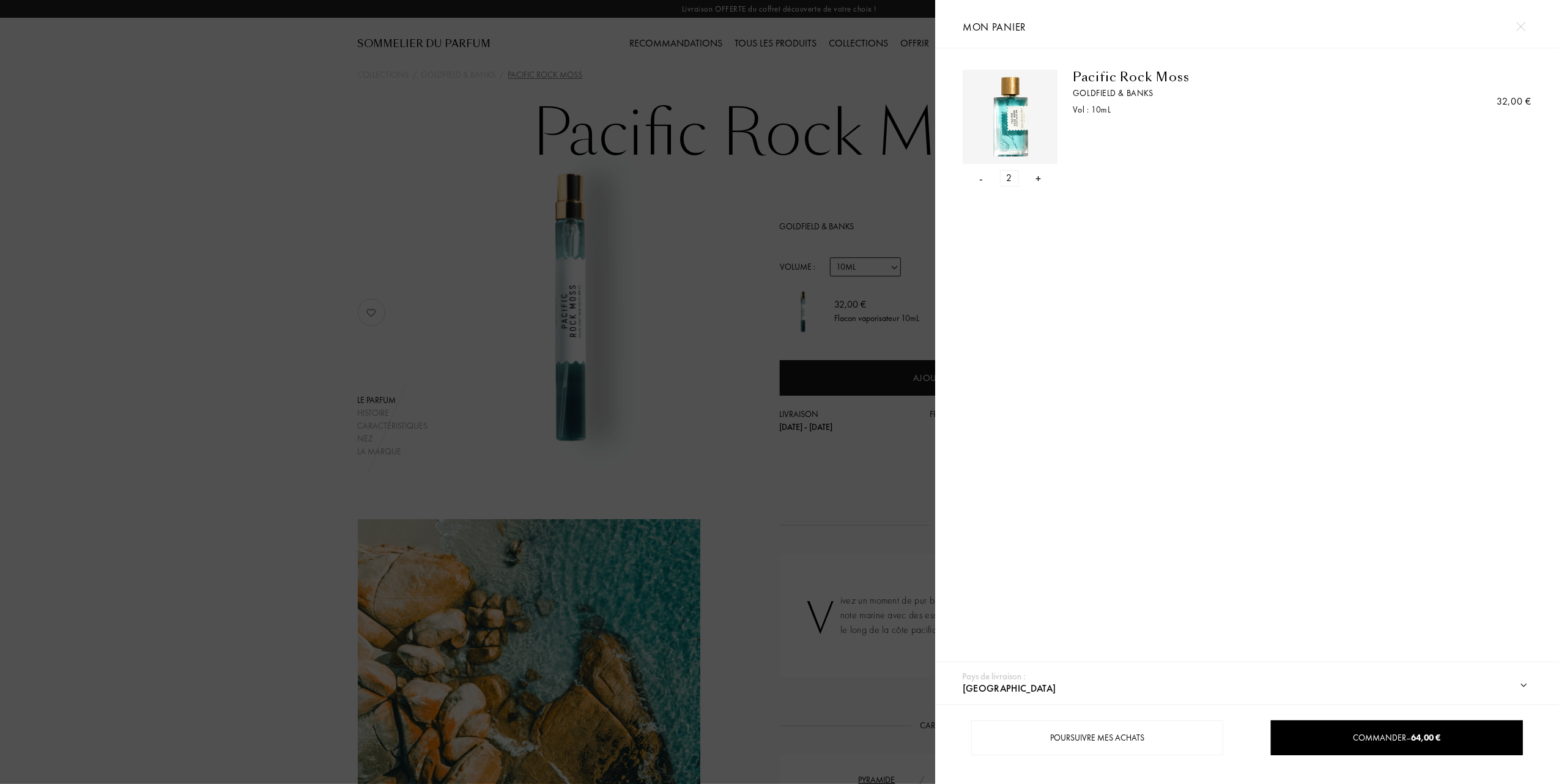
click at [987, 181] on div "- 2 +" at bounding box center [1010, 178] width 94 height 17
click at [981, 180] on div "-" at bounding box center [981, 178] width 4 height 17
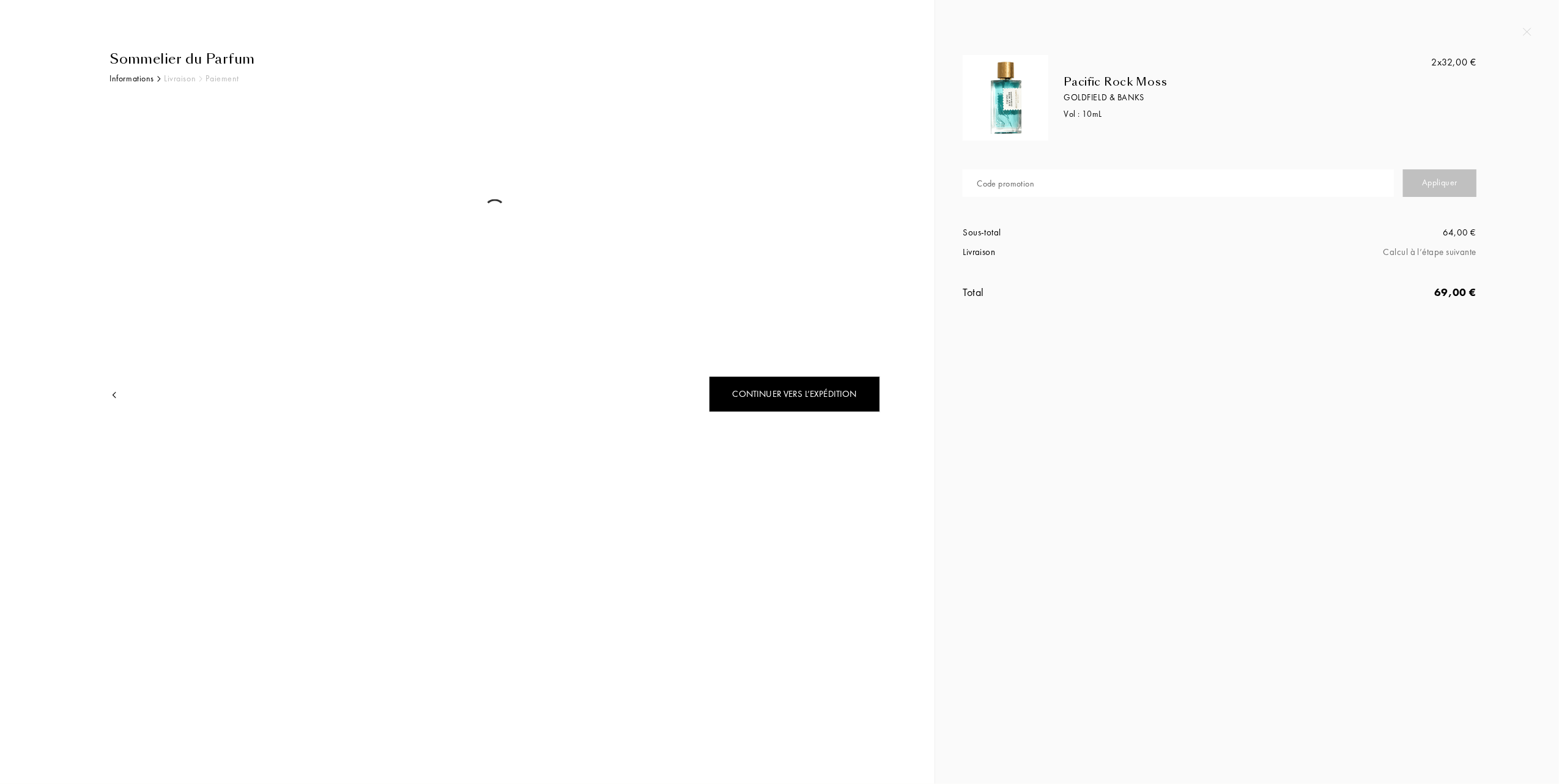
select select "FR"
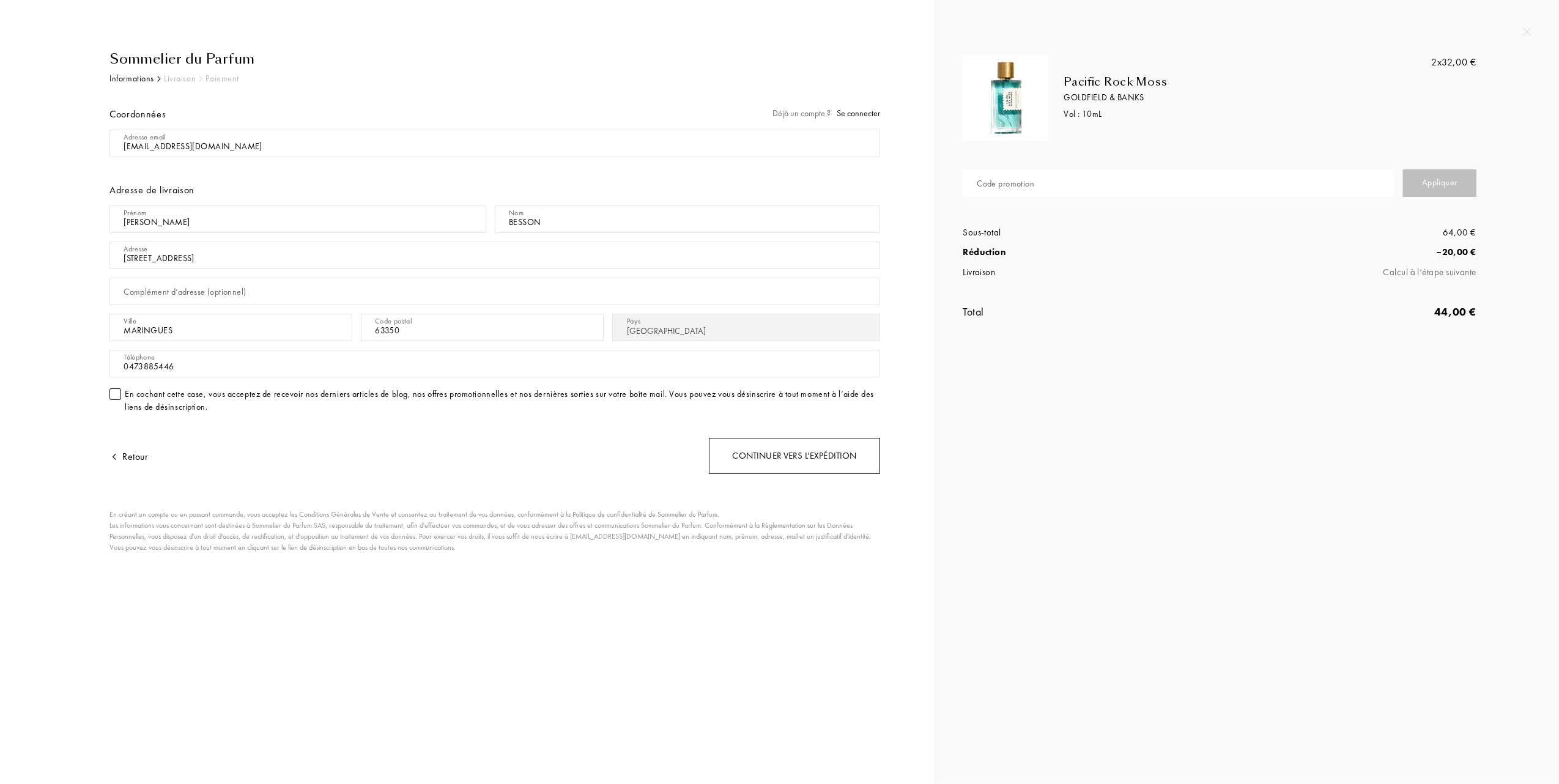
click at [847, 454] on div "Continuer vers l’expédition" at bounding box center [794, 456] width 171 height 36
